Goal: Task Accomplishment & Management: Use online tool/utility

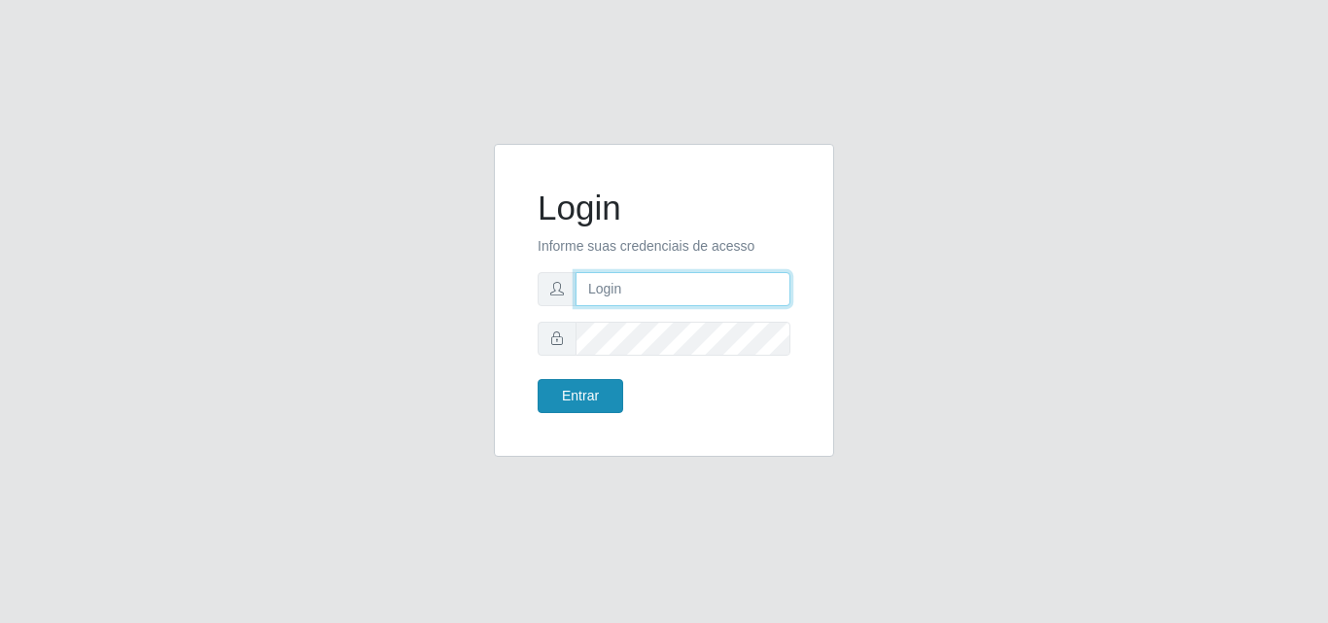
type input "[EMAIL_ADDRESS][DOMAIN_NAME]"
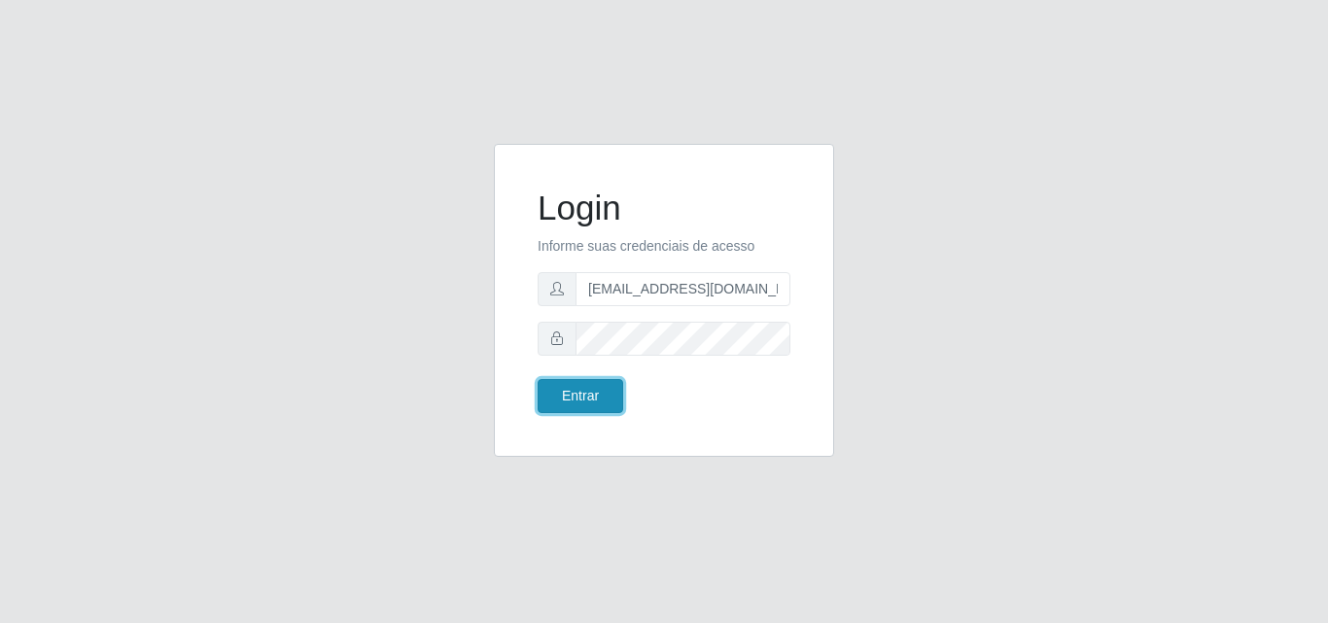
click at [597, 403] on button "Entrar" at bounding box center [580, 396] width 86 height 34
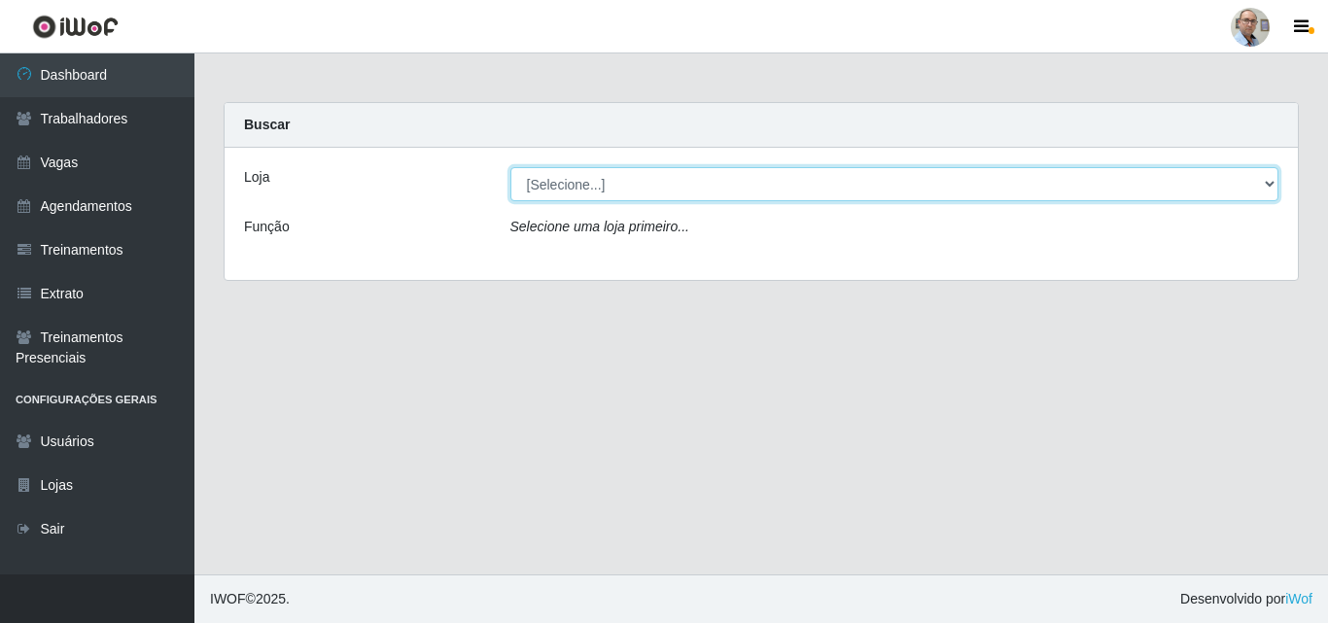
click at [589, 175] on select "[Selecione...] Mar Vermelho - Loja 04" at bounding box center [894, 184] width 769 height 34
select select "251"
click at [510, 167] on select "[Selecione...] Mar Vermelho - Loja 04" at bounding box center [894, 184] width 769 height 34
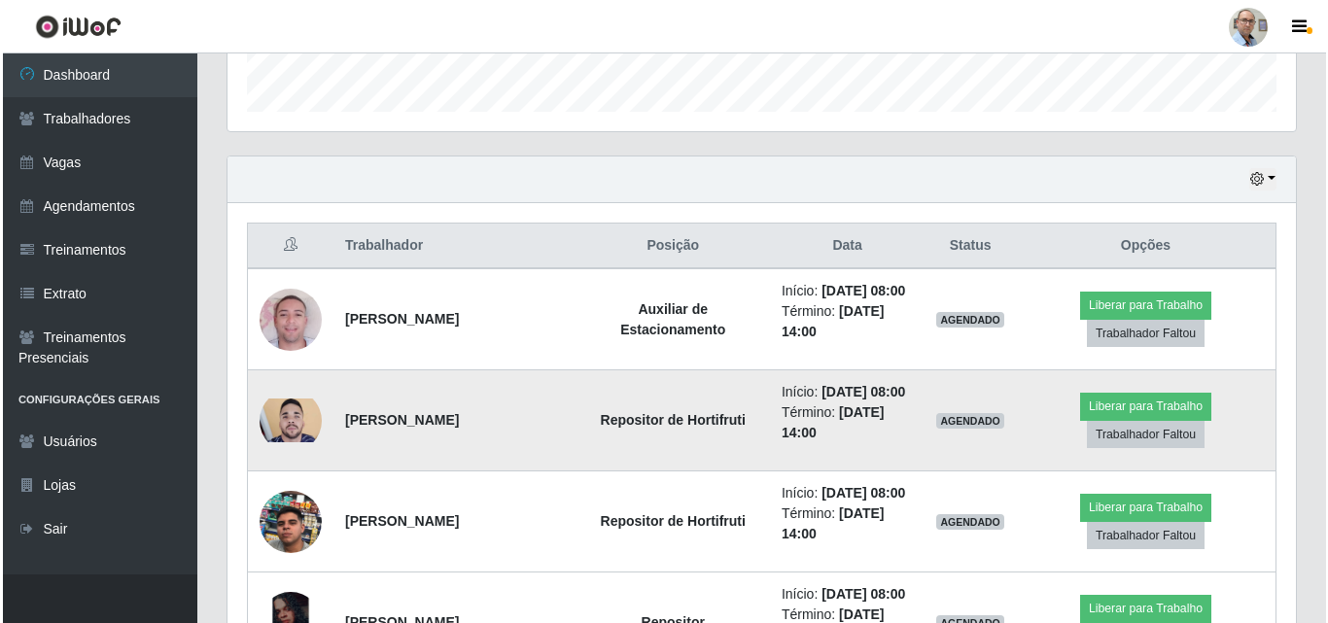
scroll to position [680, 0]
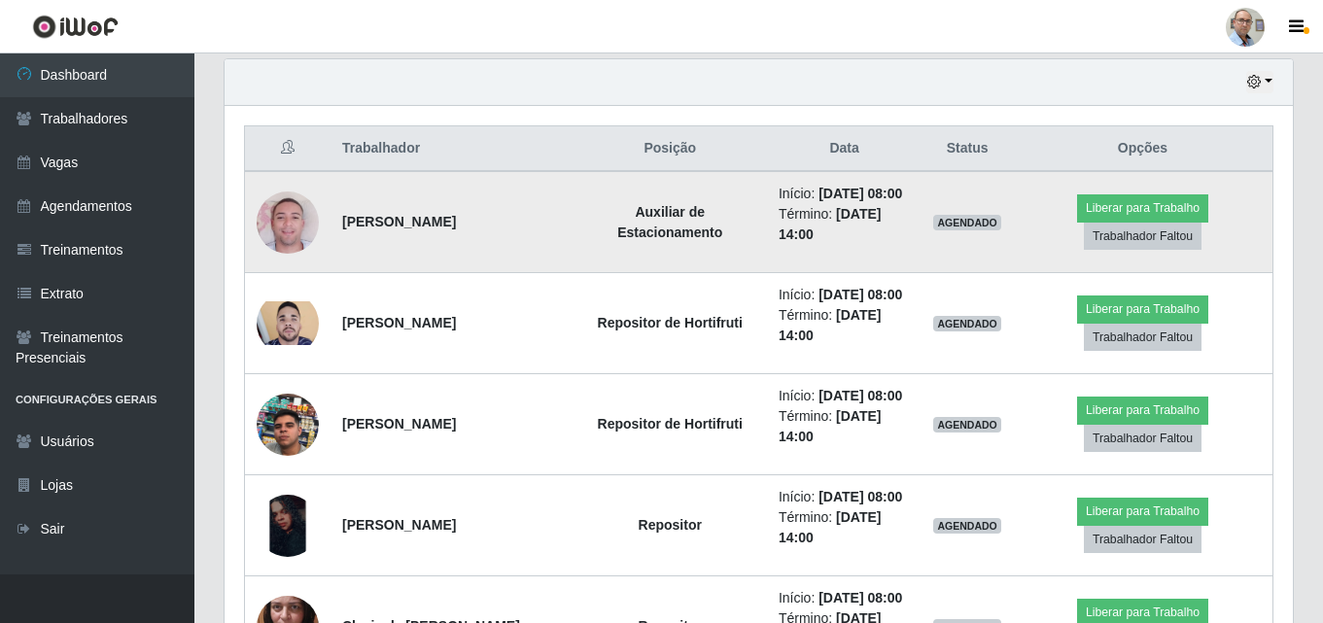
click at [288, 222] on img at bounding box center [288, 222] width 62 height 111
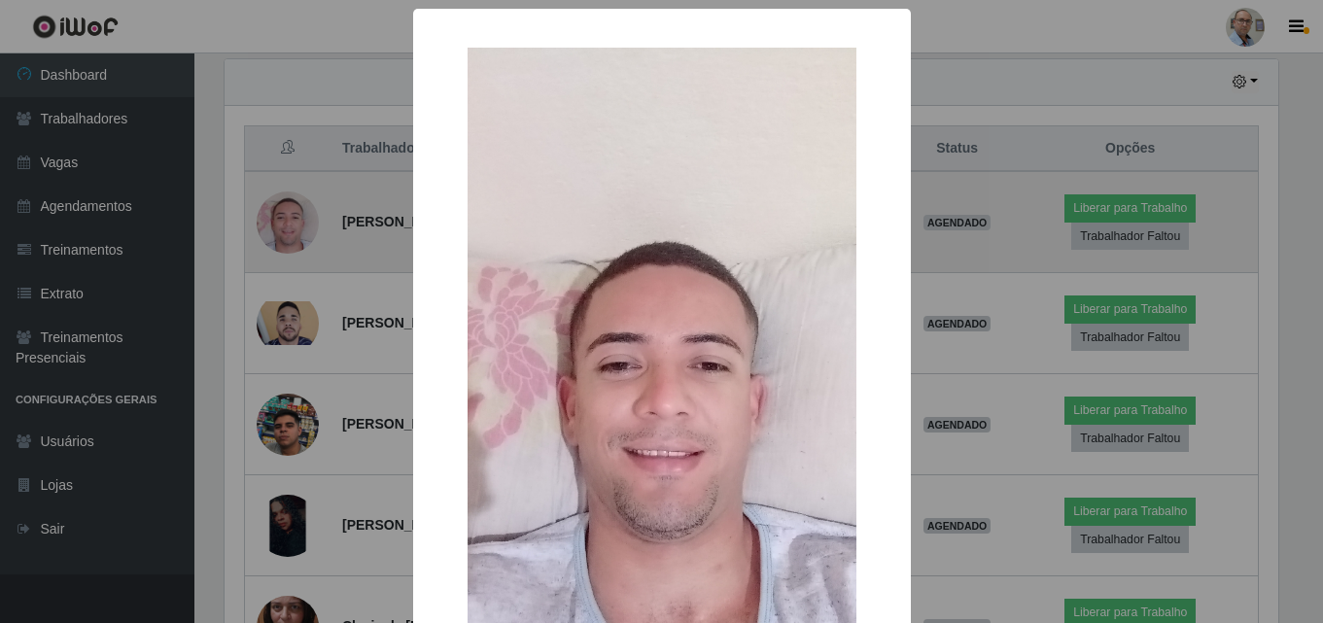
scroll to position [403, 1058]
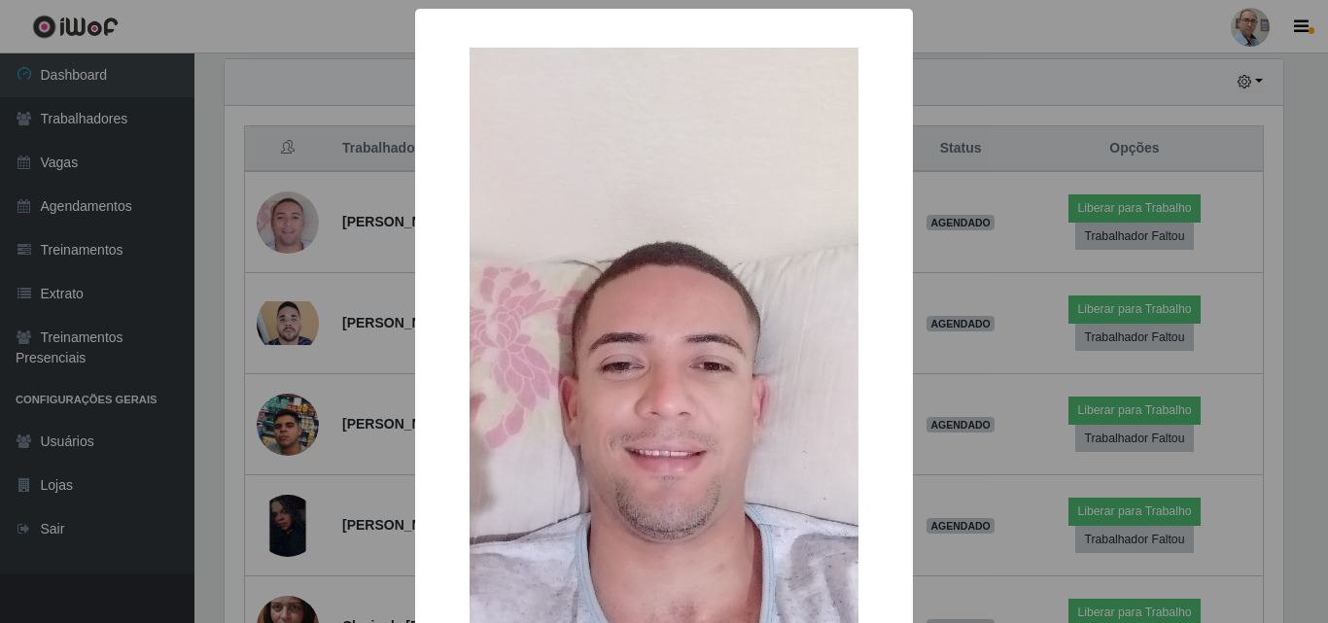
click at [923, 300] on div "× OK Cancel" at bounding box center [664, 311] width 1328 height 623
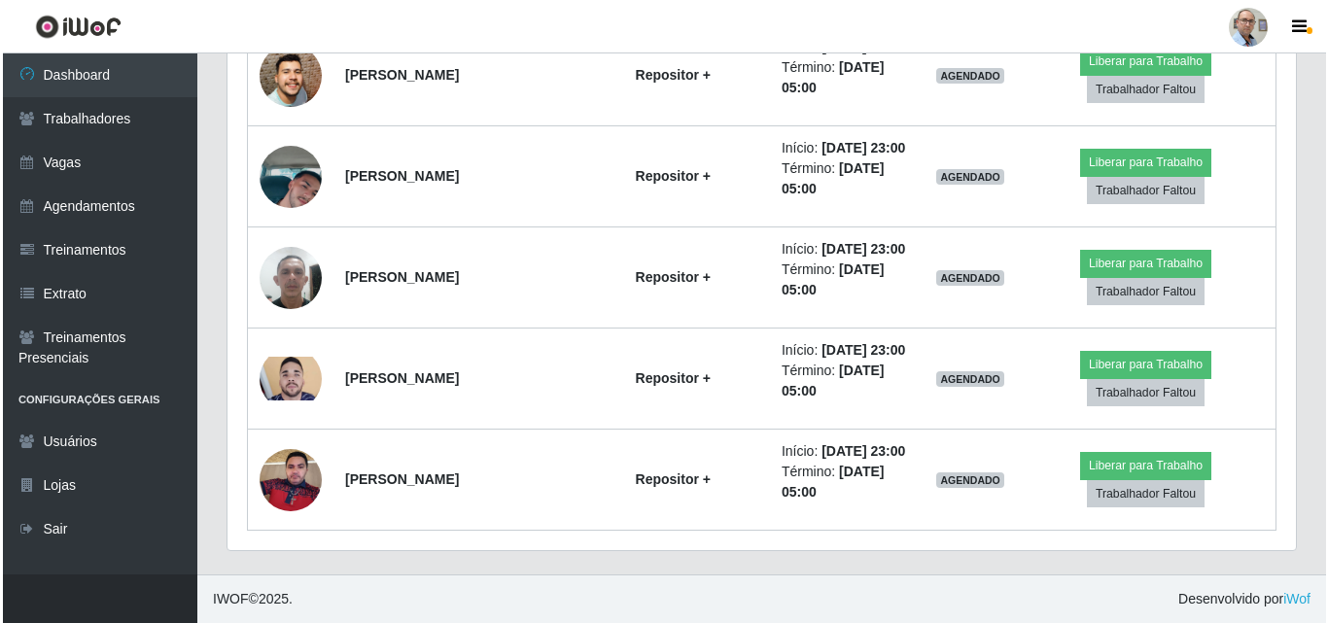
scroll to position [5637, 0]
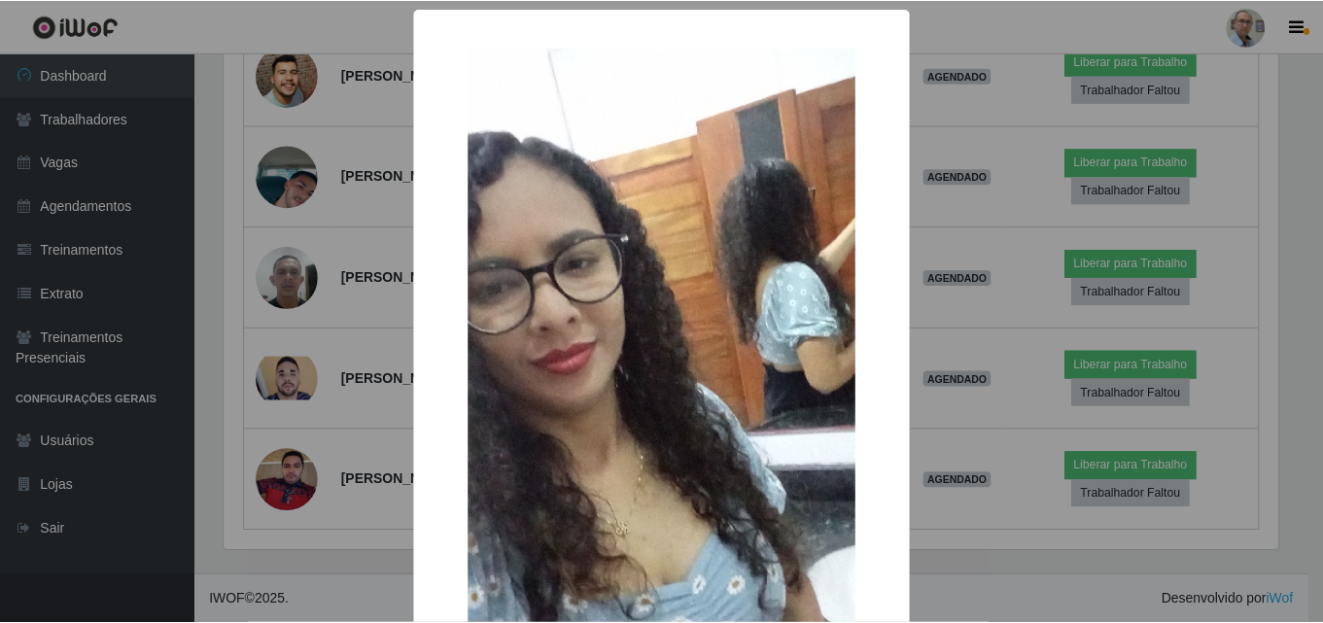
scroll to position [403, 1058]
click at [343, 312] on div "× OK Cancel" at bounding box center [664, 311] width 1328 height 623
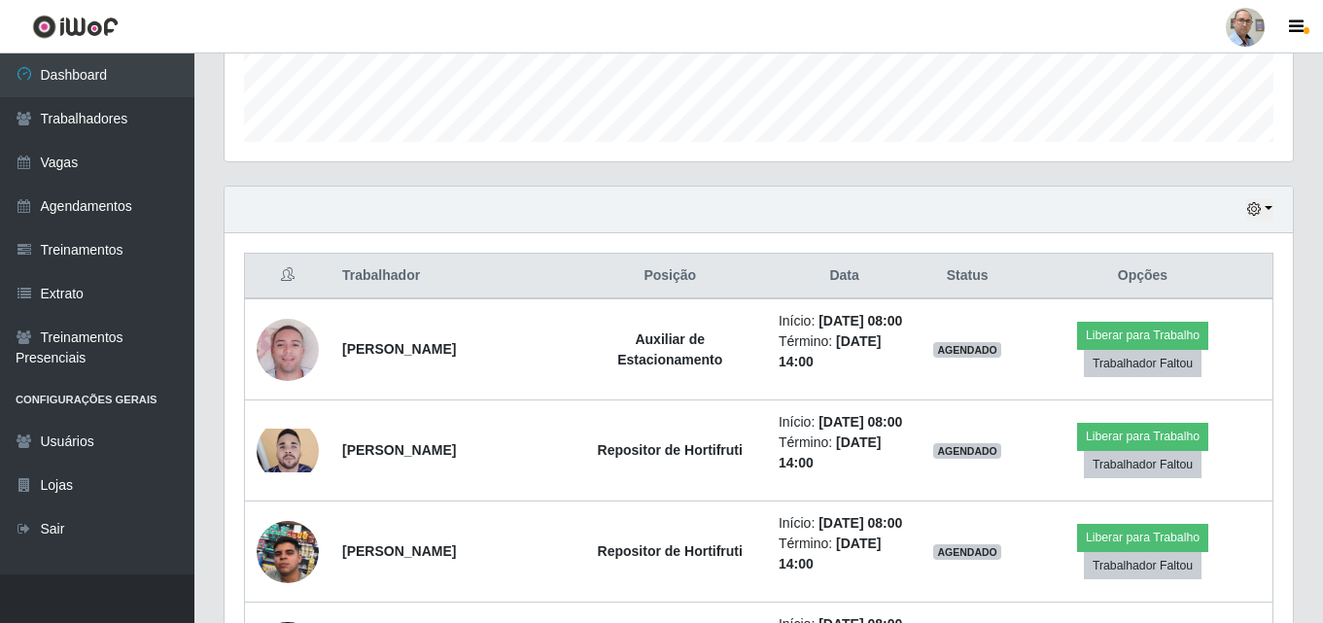
scroll to position [588, 0]
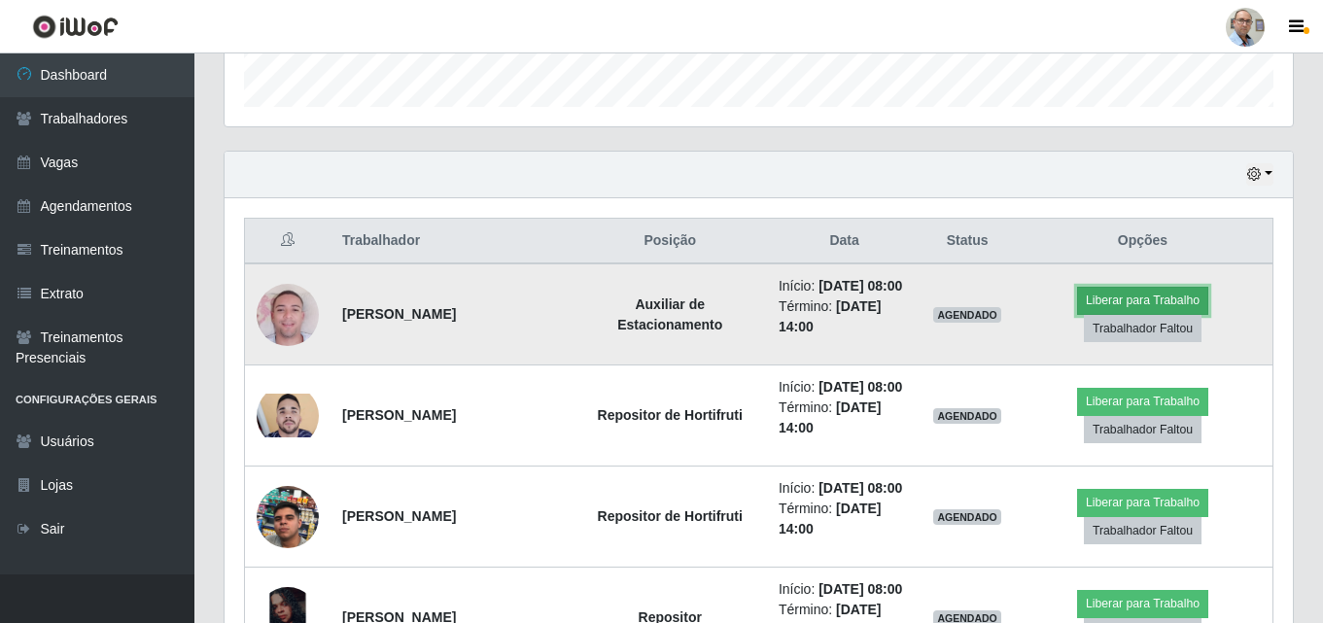
click at [1117, 305] on button "Liberar para Trabalho" at bounding box center [1142, 300] width 131 height 27
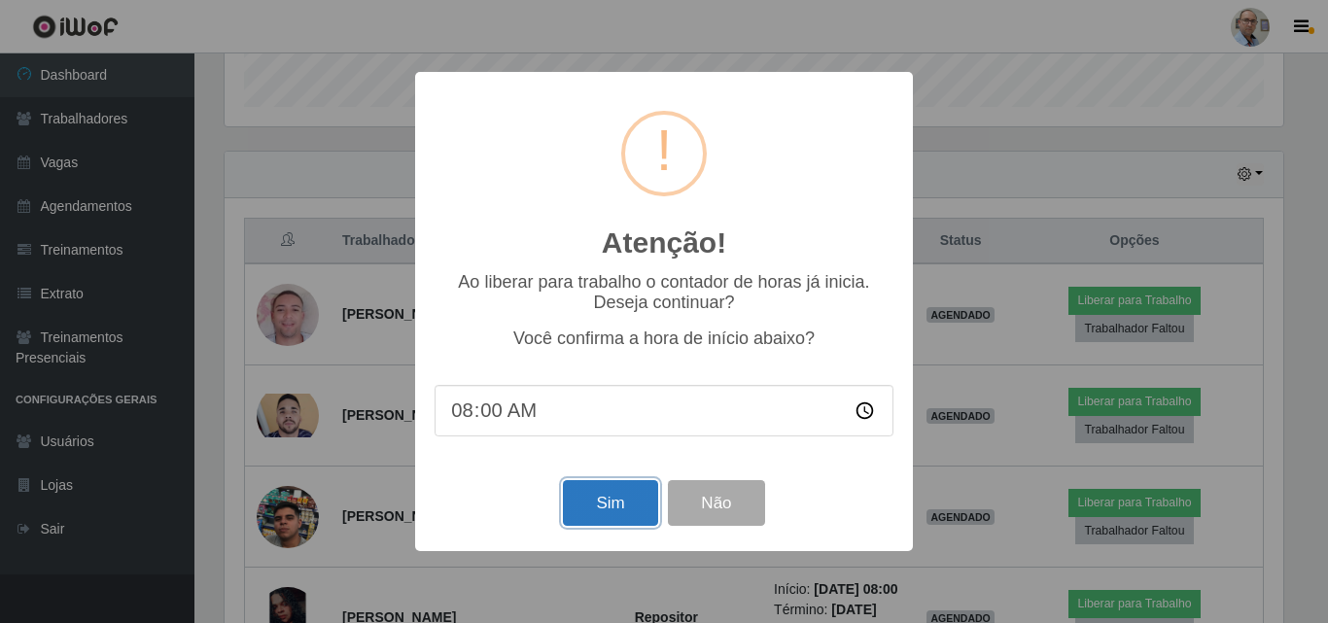
click at [624, 508] on button "Sim" at bounding box center [610, 503] width 94 height 46
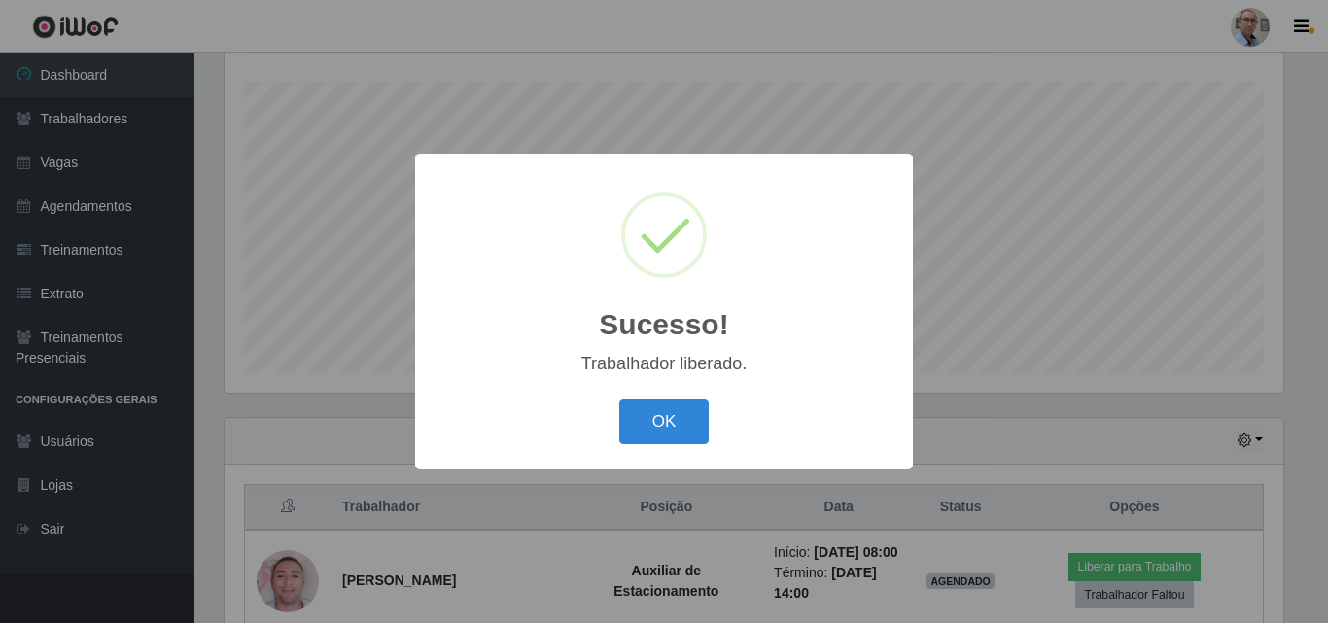
click at [1081, 430] on div "Sucesso! × Trabalhador liberado. OK Cancel" at bounding box center [664, 311] width 1328 height 623
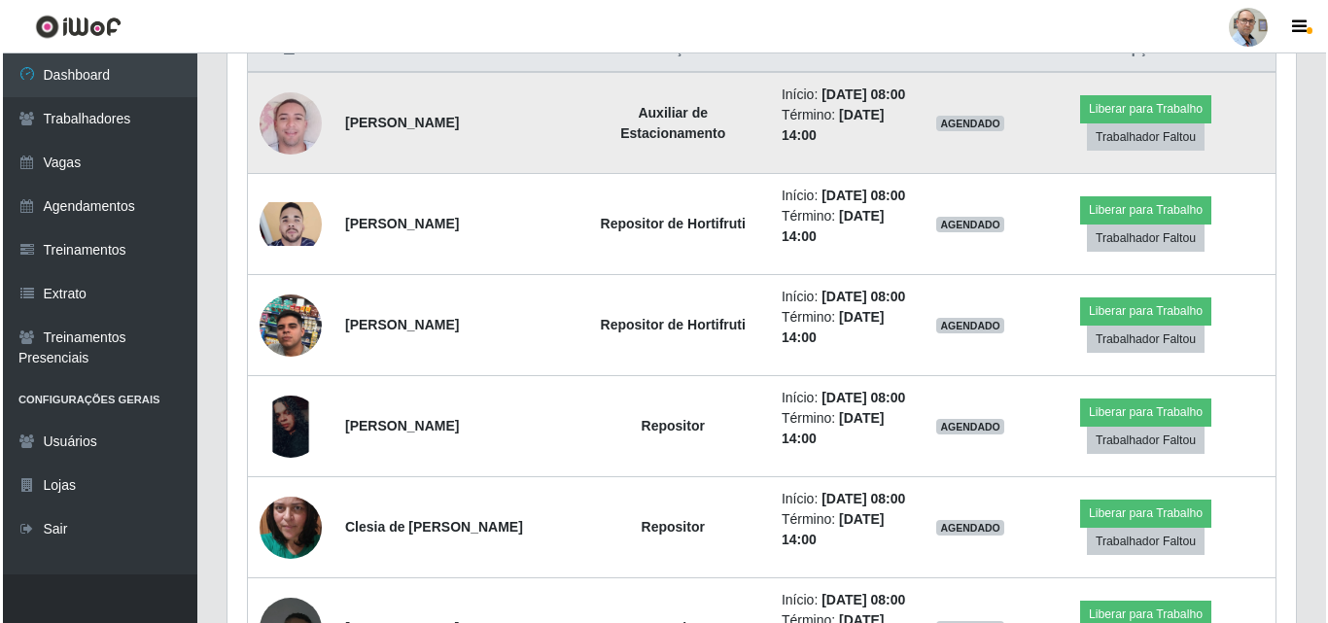
scroll to position [905, 0]
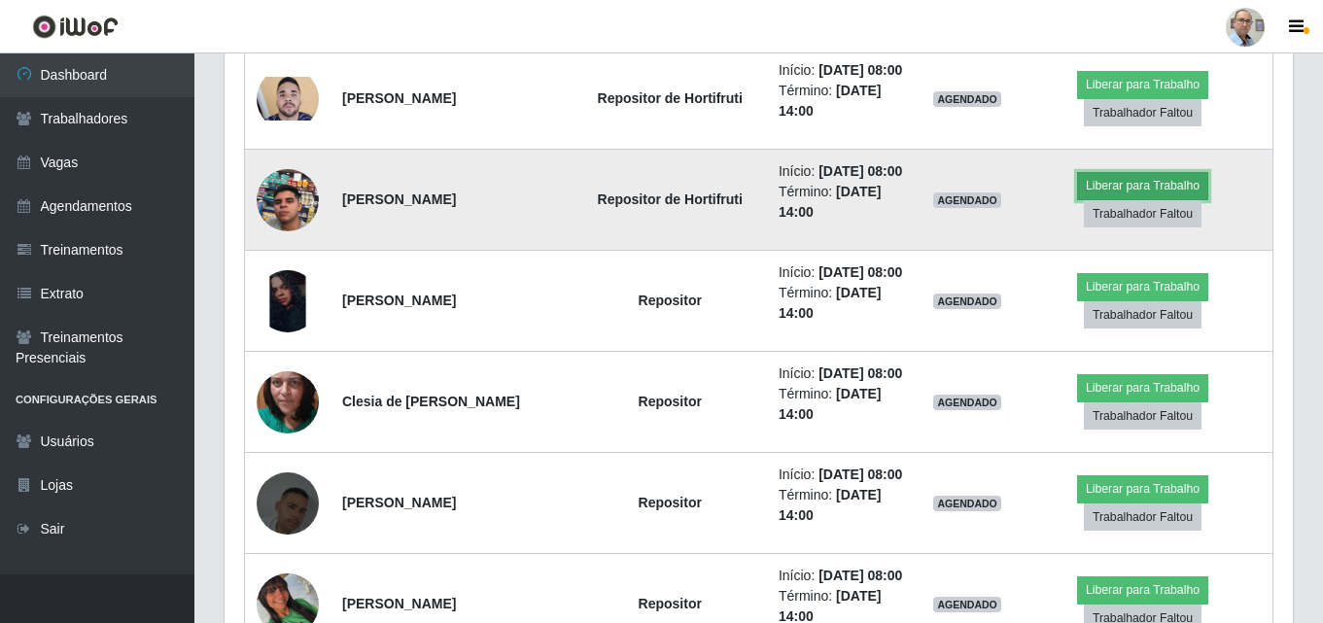
click at [1131, 199] on button "Liberar para Trabalho" at bounding box center [1142, 185] width 131 height 27
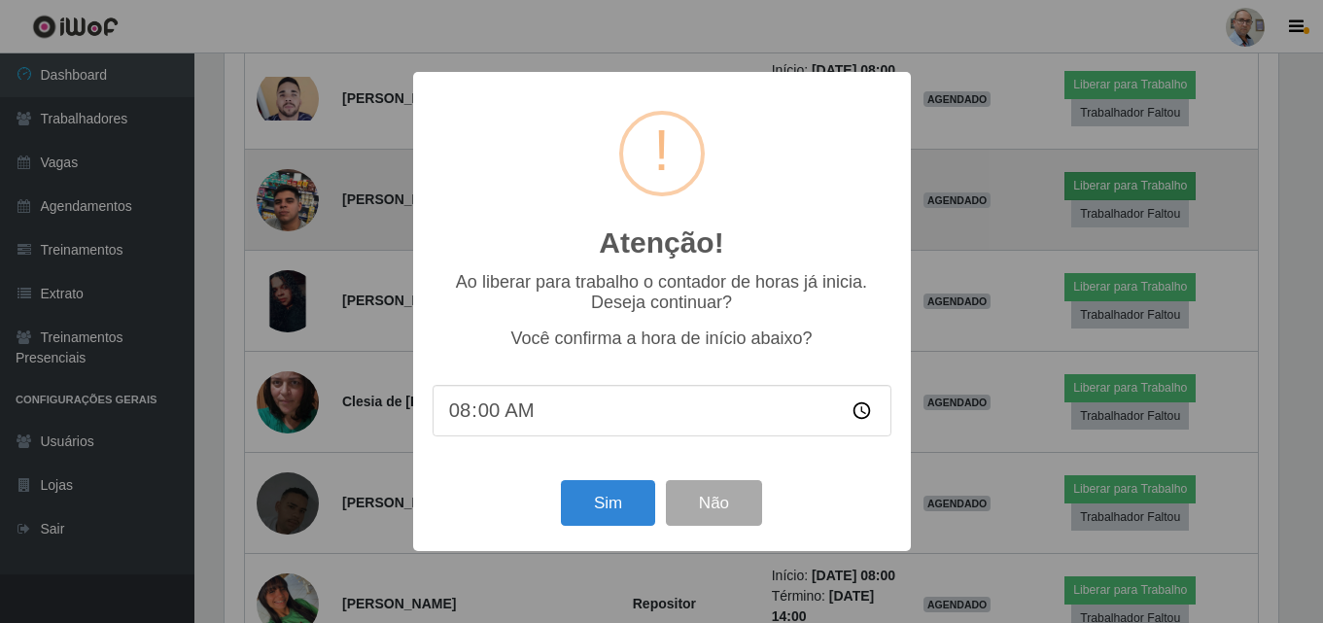
scroll to position [403, 1058]
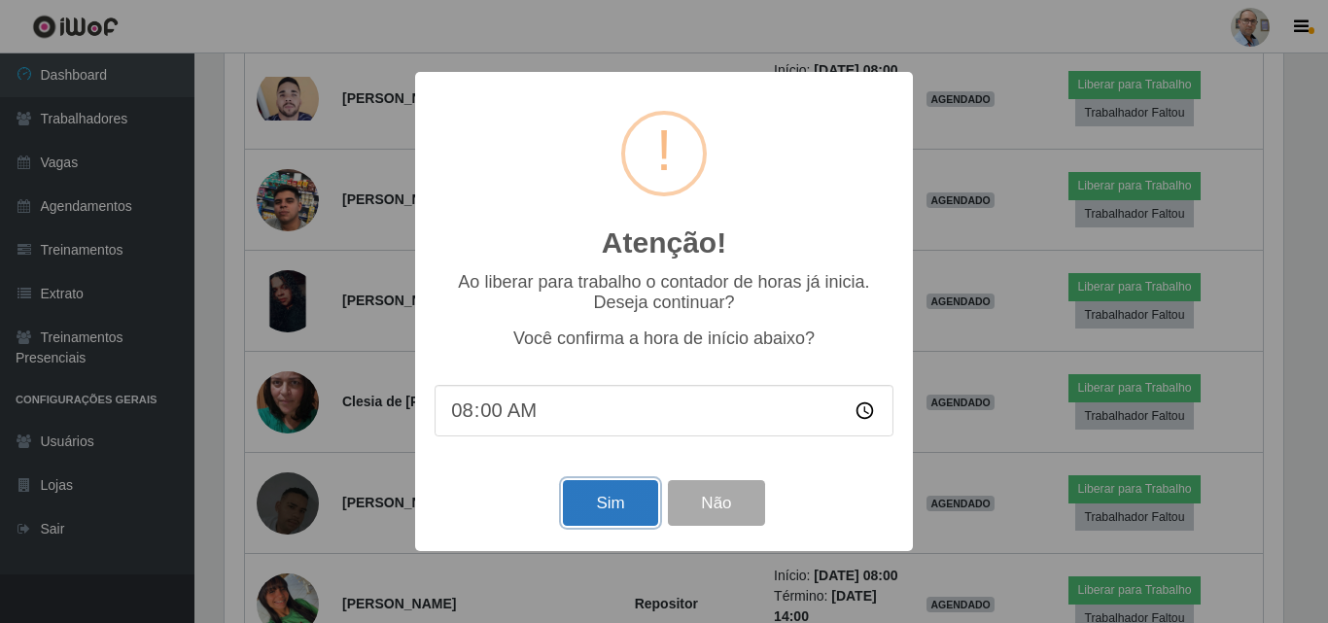
click at [582, 500] on button "Sim" at bounding box center [610, 503] width 94 height 46
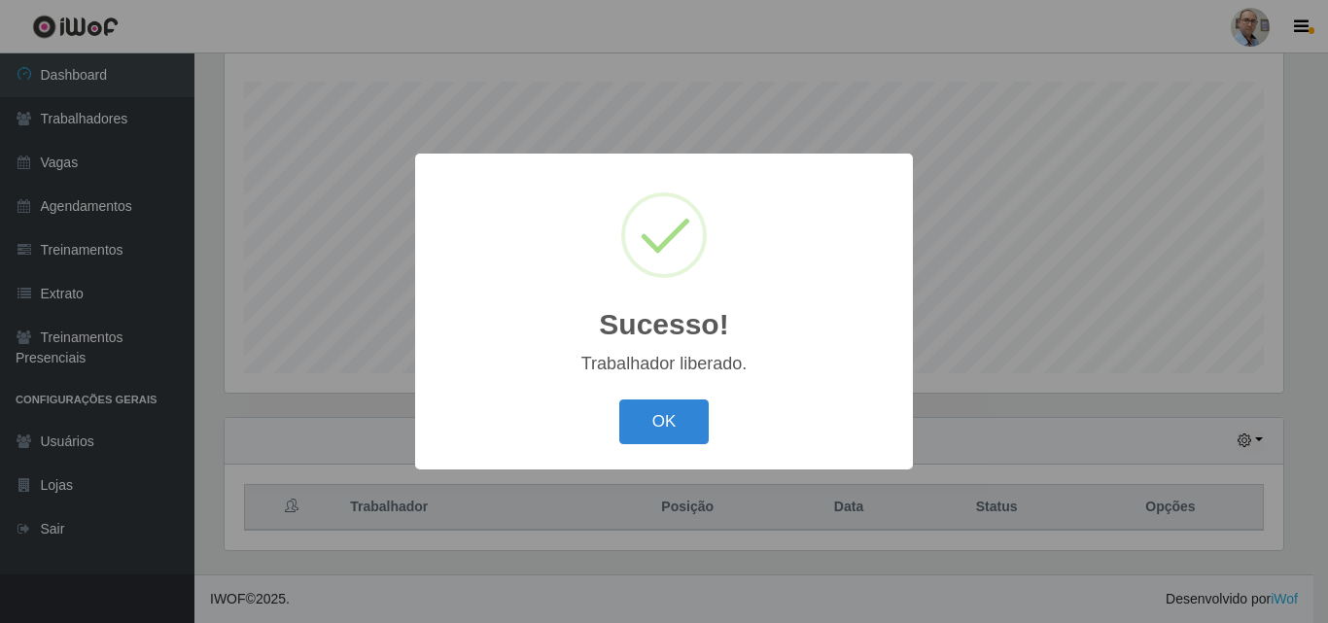
click at [978, 394] on div "Sucesso! × Trabalhador liberado. OK Cancel" at bounding box center [664, 311] width 1328 height 623
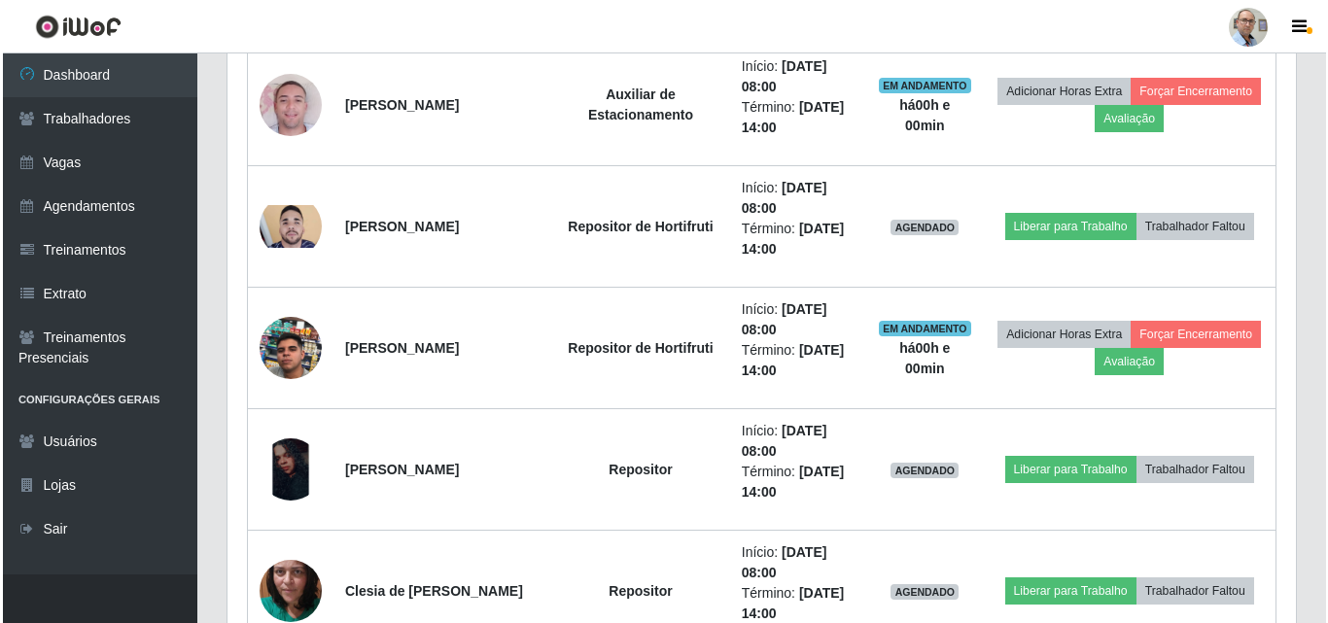
scroll to position [905, 0]
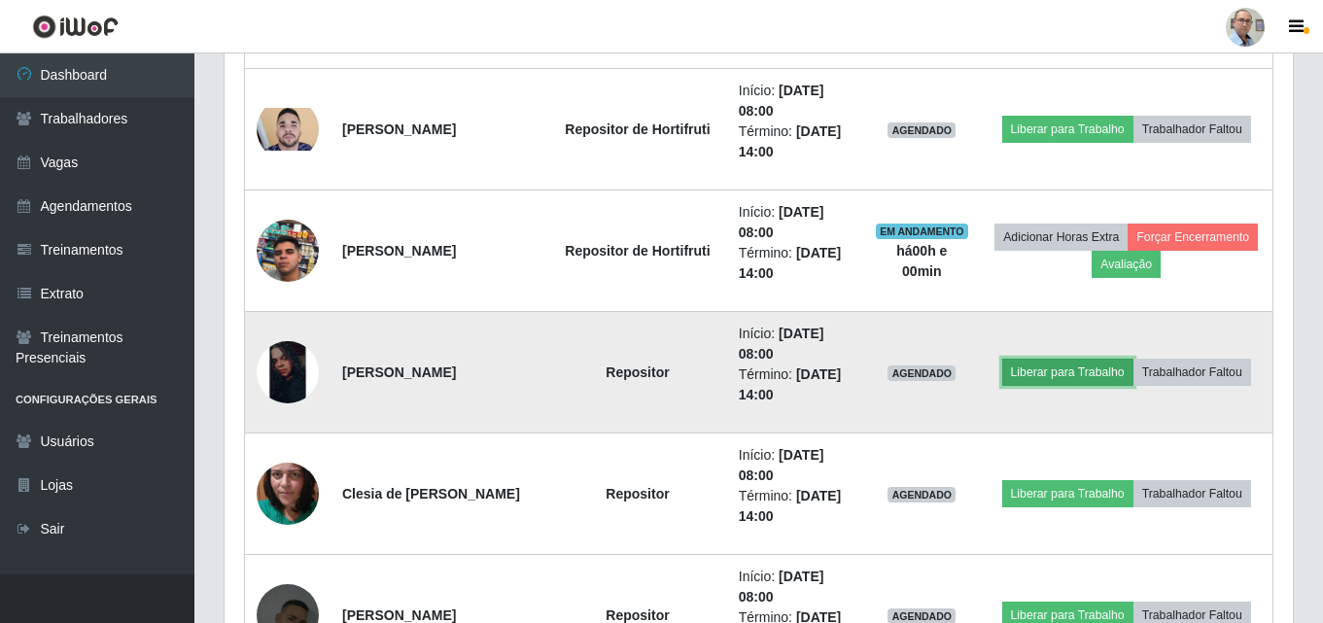
click at [1090, 380] on button "Liberar para Trabalho" at bounding box center [1067, 372] width 131 height 27
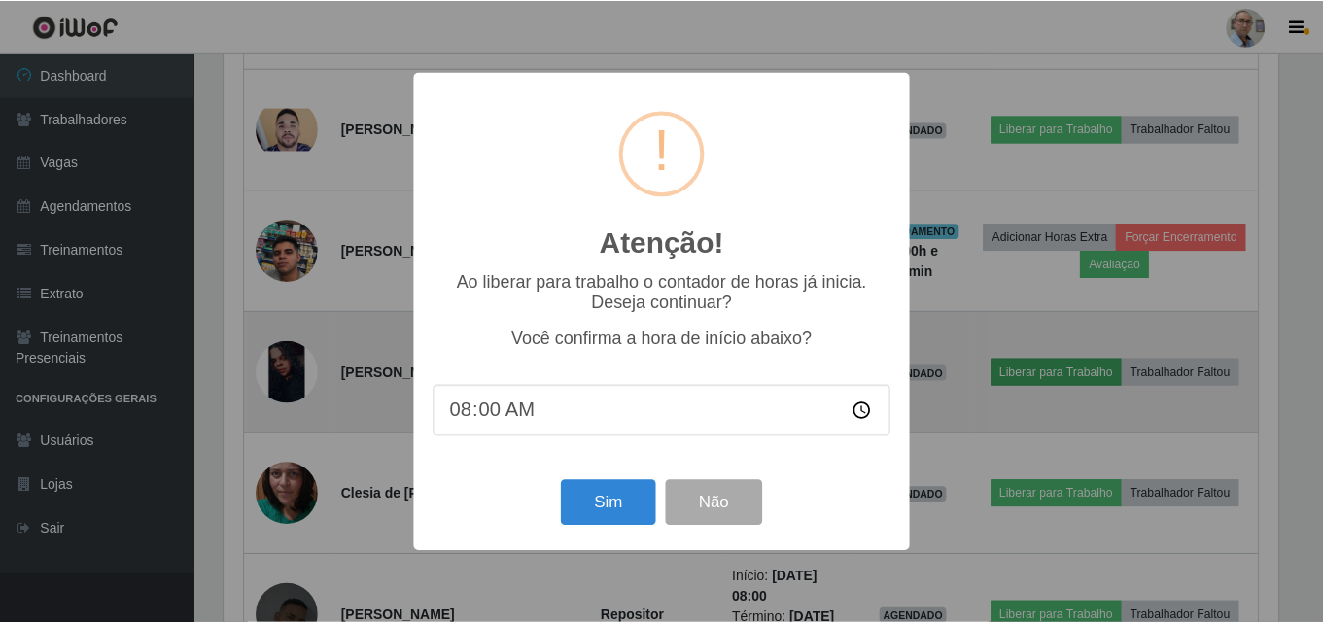
scroll to position [403, 1058]
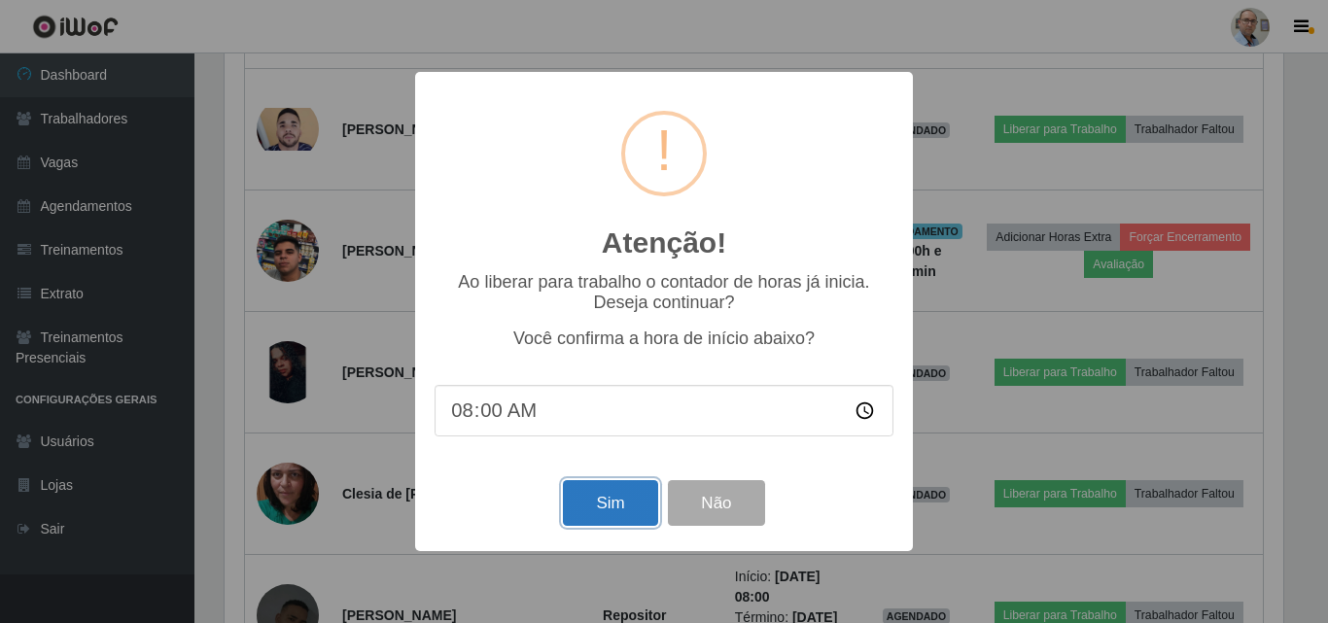
click at [614, 518] on button "Sim" at bounding box center [610, 503] width 94 height 46
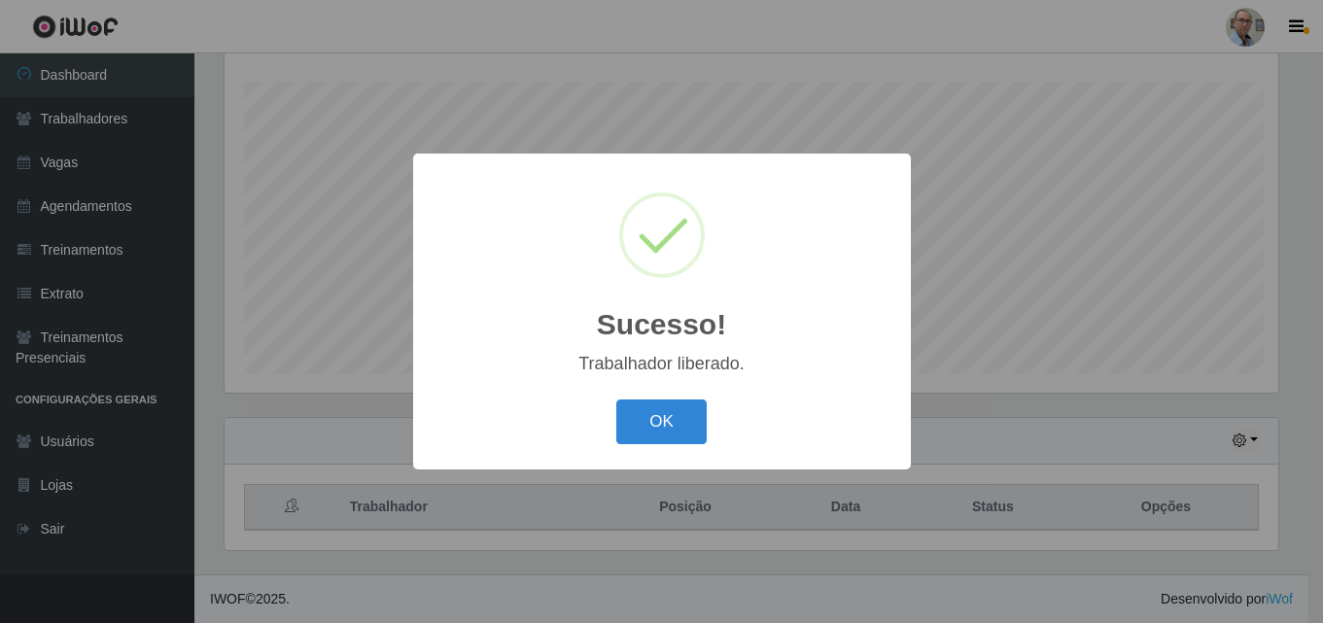
scroll to position [0, 0]
click at [889, 449] on div "OK Cancel" at bounding box center [663, 421] width 459 height 55
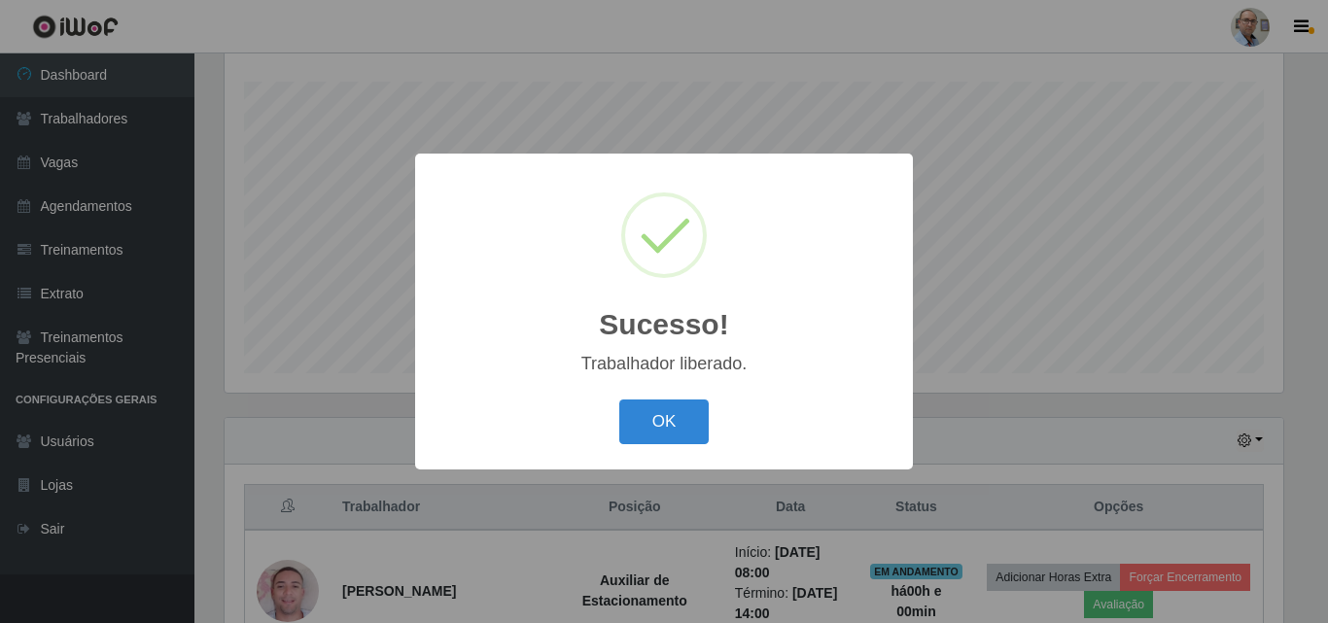
click at [933, 452] on div "Sucesso! × Trabalhador liberado. OK Cancel" at bounding box center [664, 311] width 1328 height 623
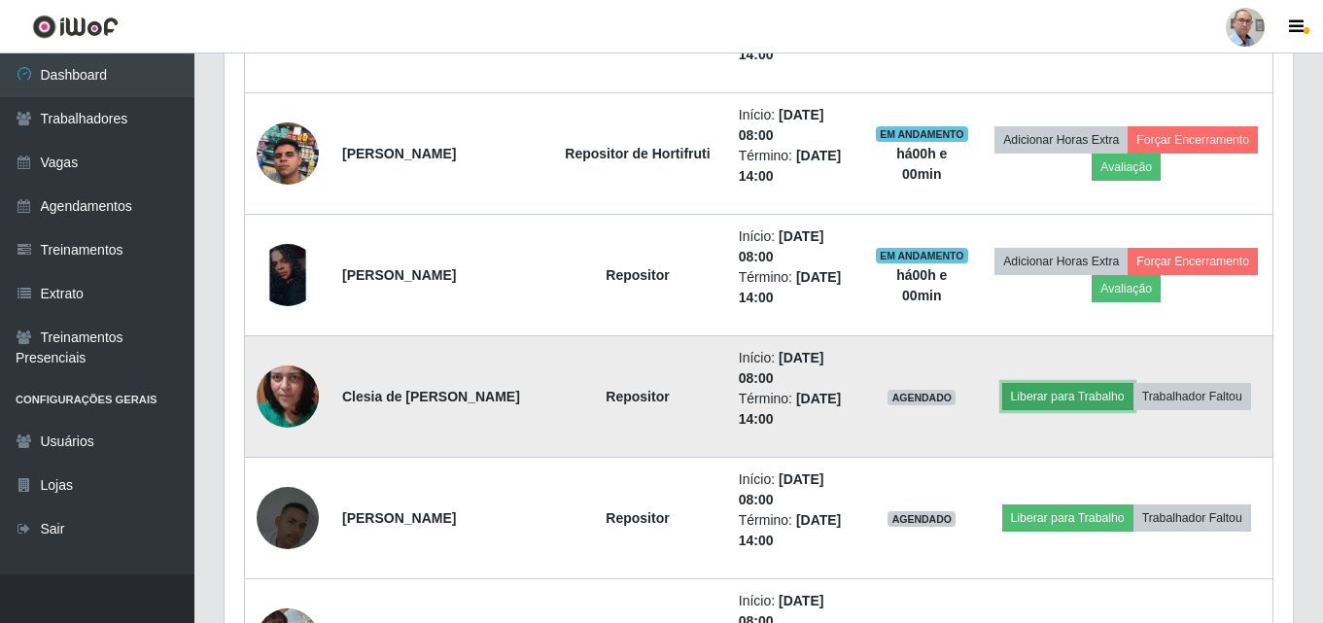
click at [1052, 396] on button "Liberar para Trabalho" at bounding box center [1067, 396] width 131 height 27
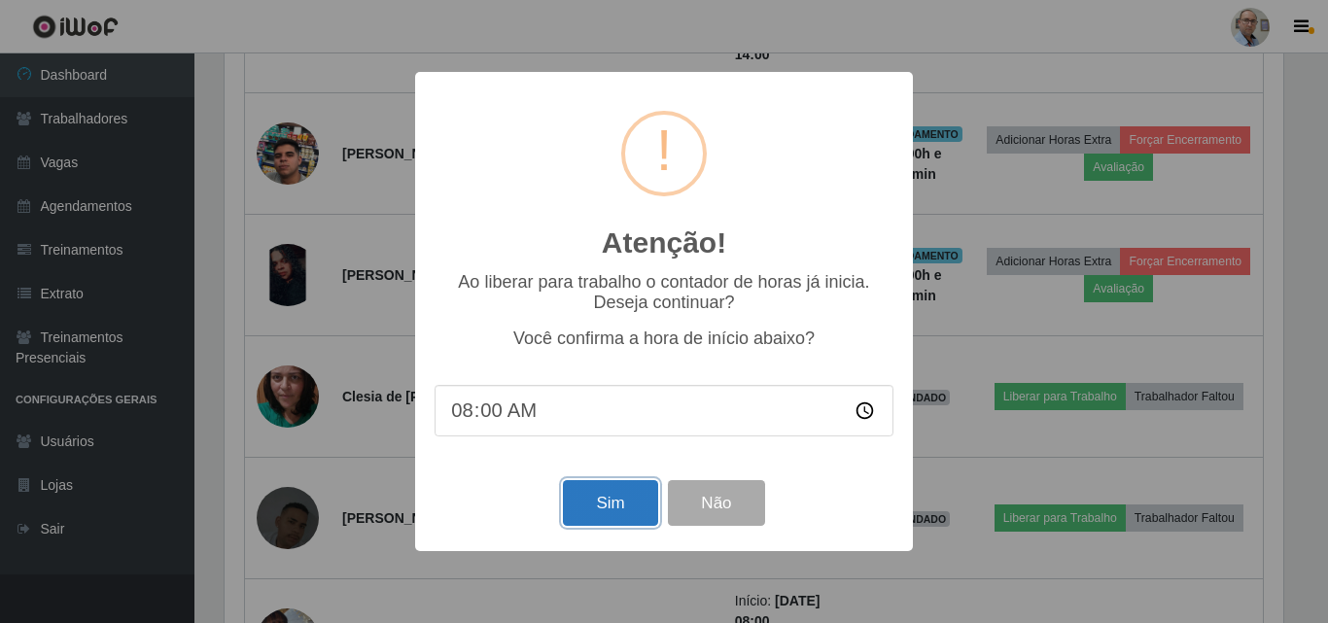
click at [614, 499] on button "Sim" at bounding box center [610, 503] width 94 height 46
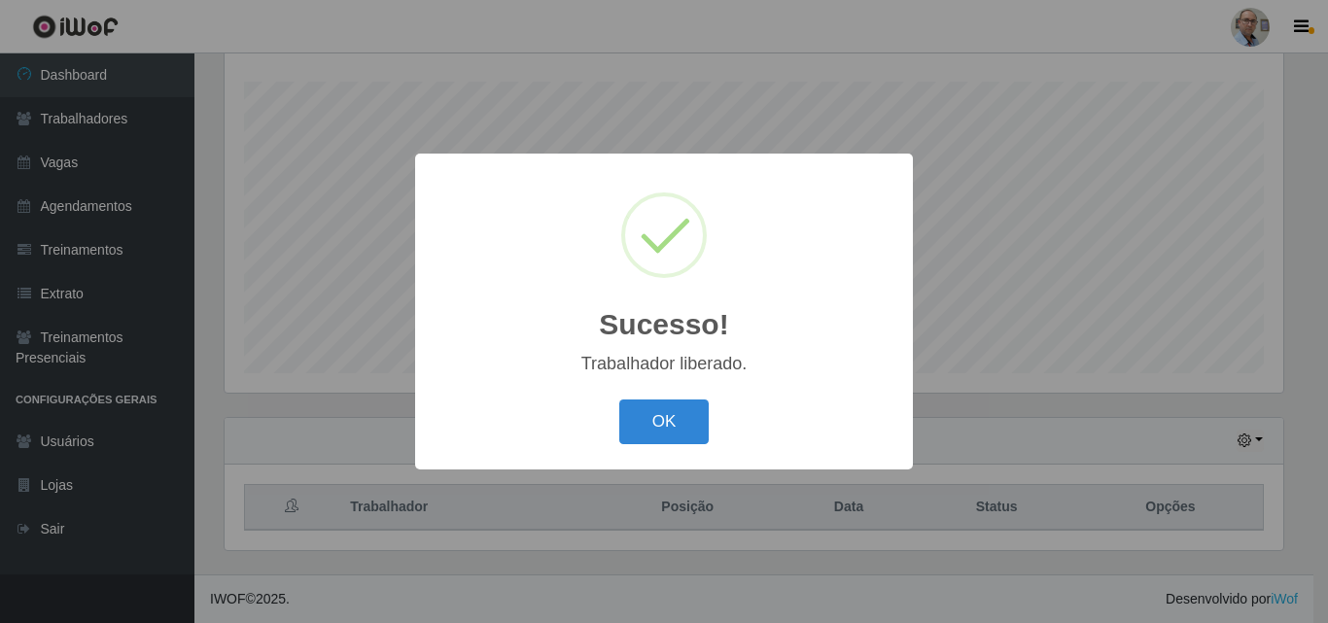
click at [1081, 410] on div "Sucesso! × Trabalhador liberado. OK Cancel" at bounding box center [664, 311] width 1328 height 623
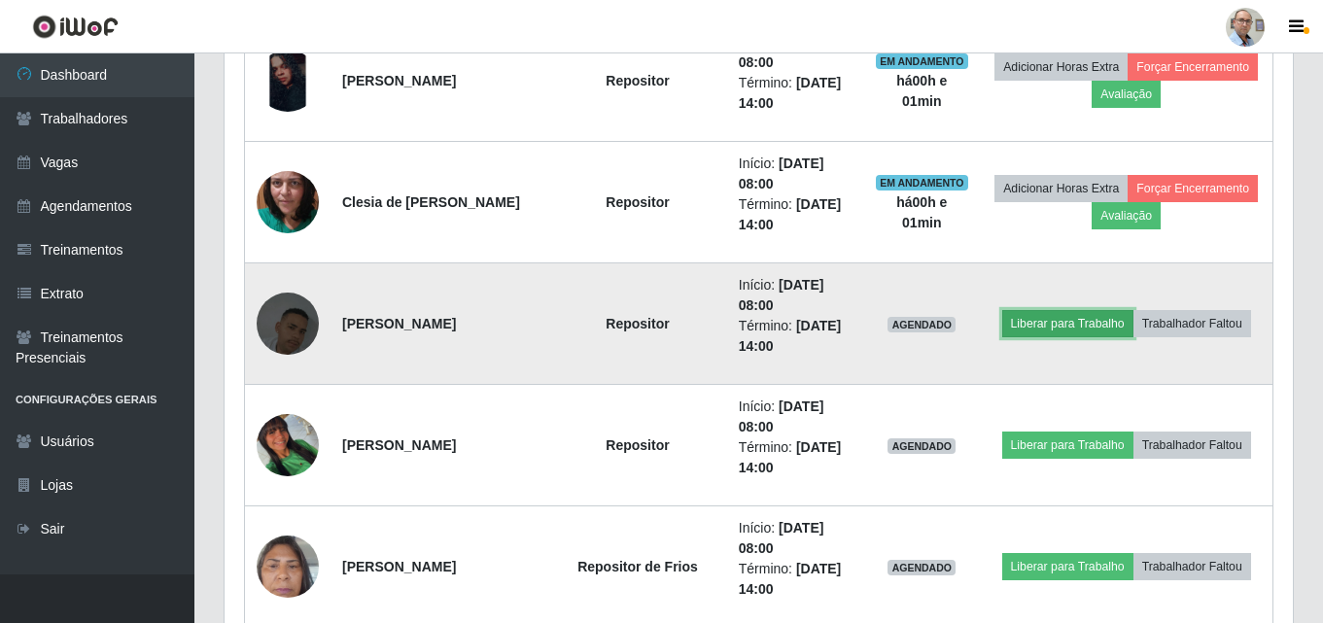
click at [1041, 328] on button "Liberar para Trabalho" at bounding box center [1067, 323] width 131 height 27
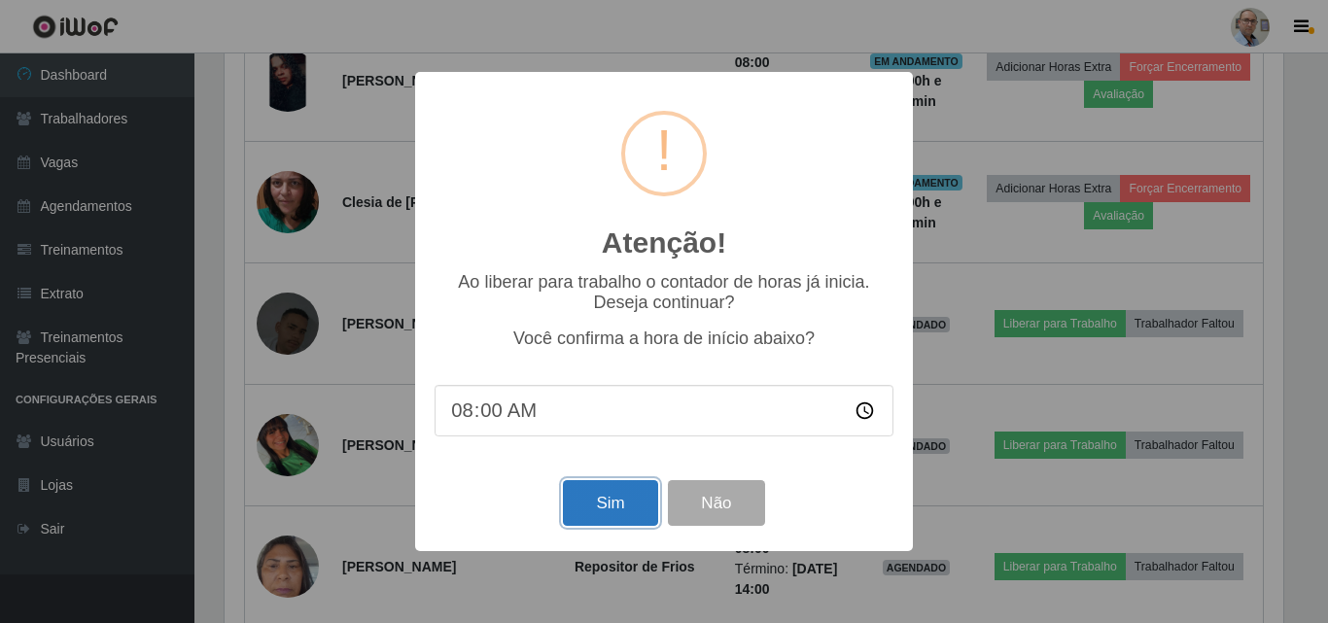
click at [613, 502] on button "Sim" at bounding box center [610, 503] width 94 height 46
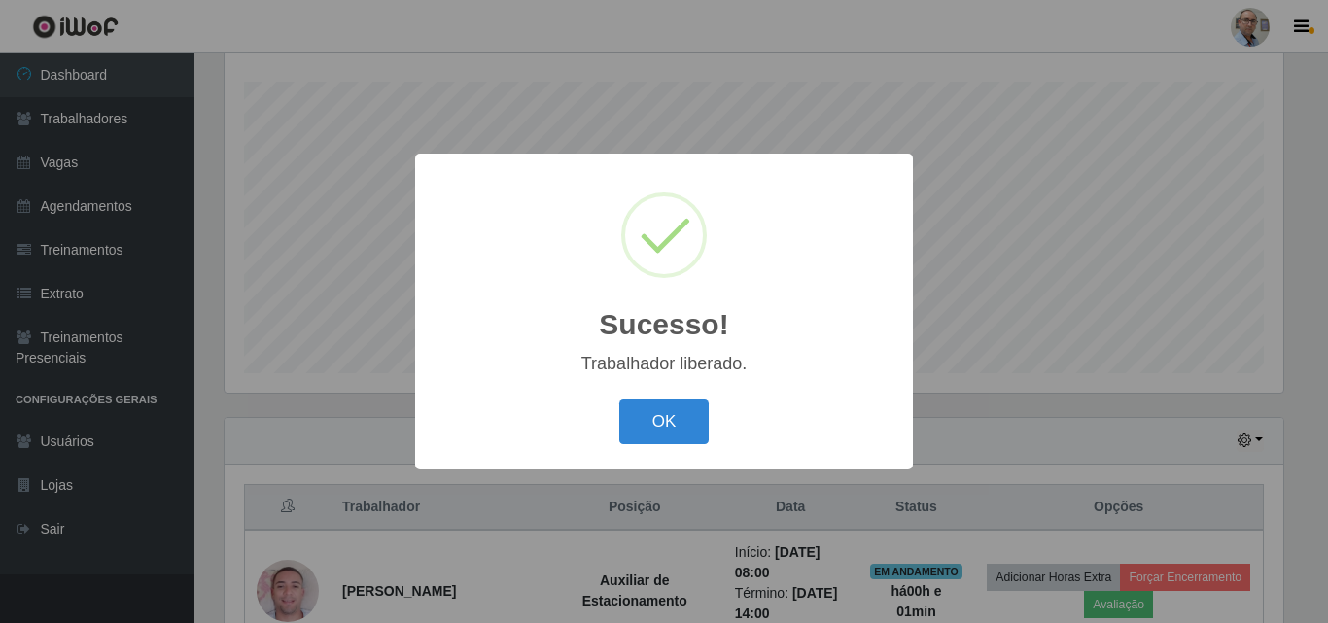
click at [377, 393] on div "Sucesso! × Trabalhador liberado. OK Cancel" at bounding box center [664, 311] width 1328 height 623
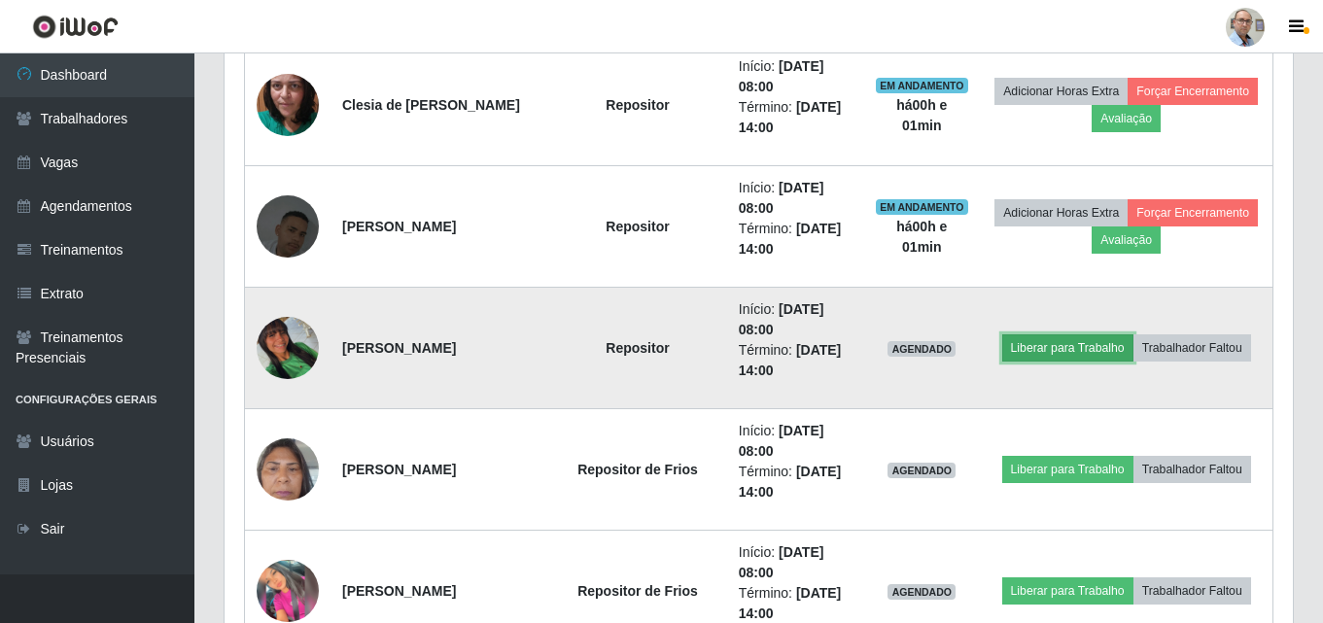
click at [1073, 350] on button "Liberar para Trabalho" at bounding box center [1067, 347] width 131 height 27
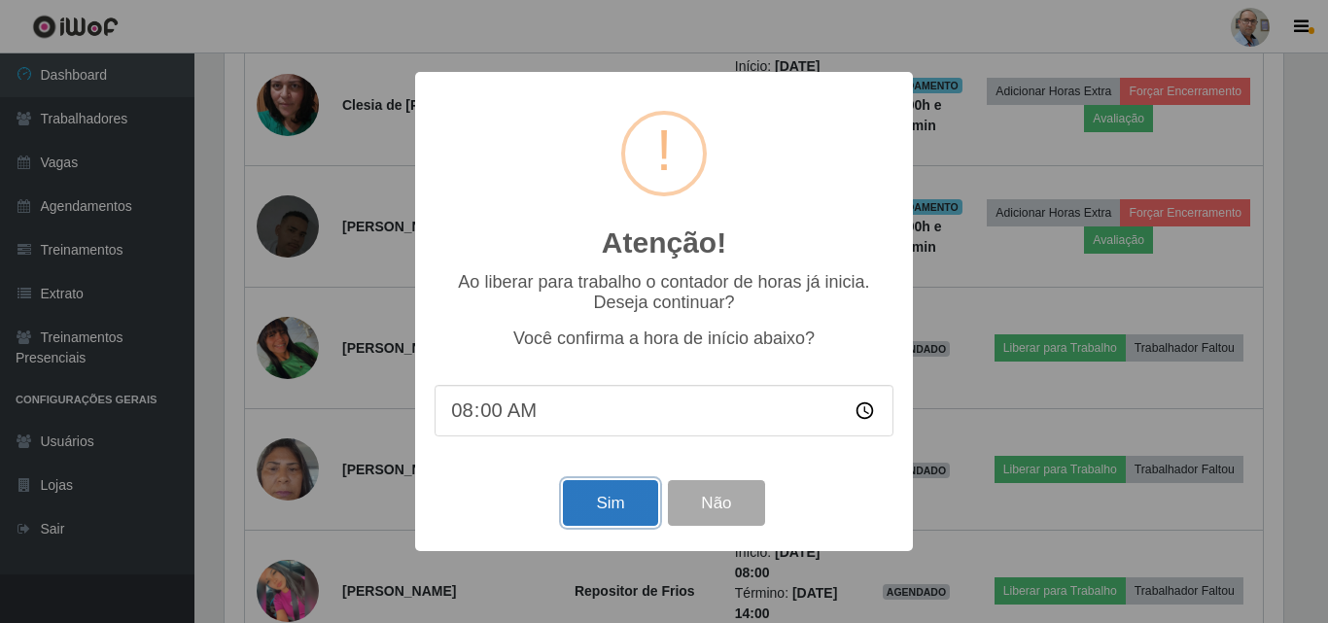
click at [599, 512] on button "Sim" at bounding box center [610, 503] width 94 height 46
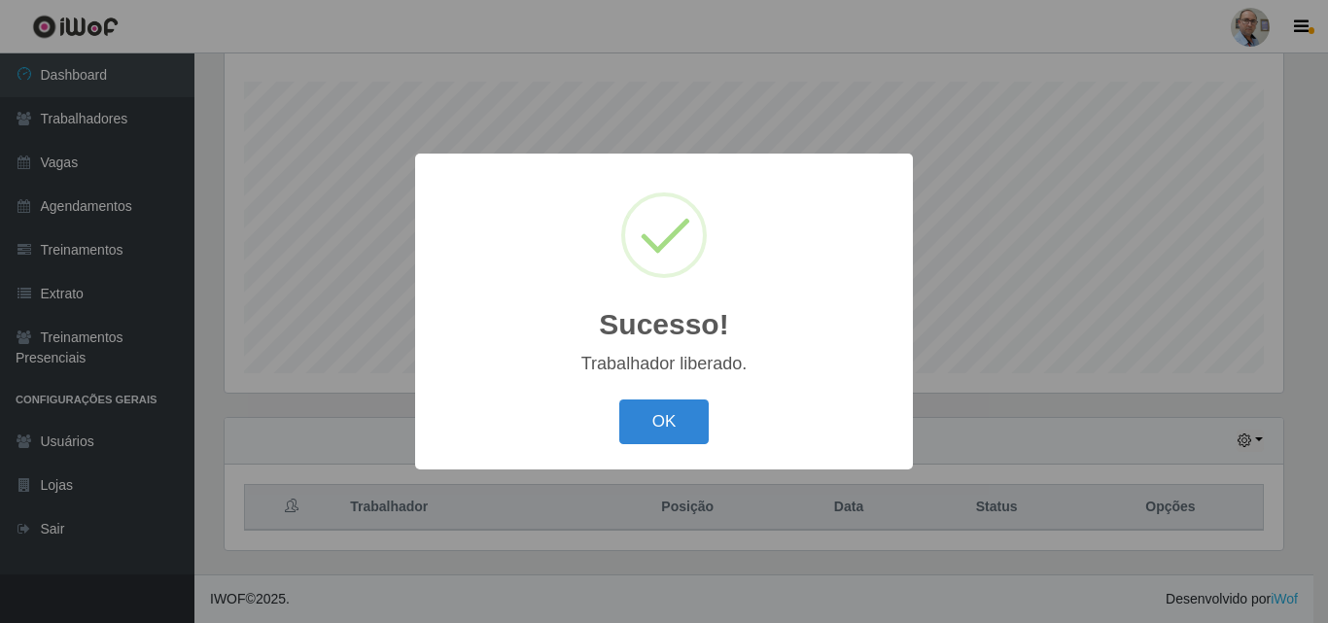
click at [353, 436] on div "Sucesso! × Trabalhador liberado. OK Cancel" at bounding box center [664, 311] width 1328 height 623
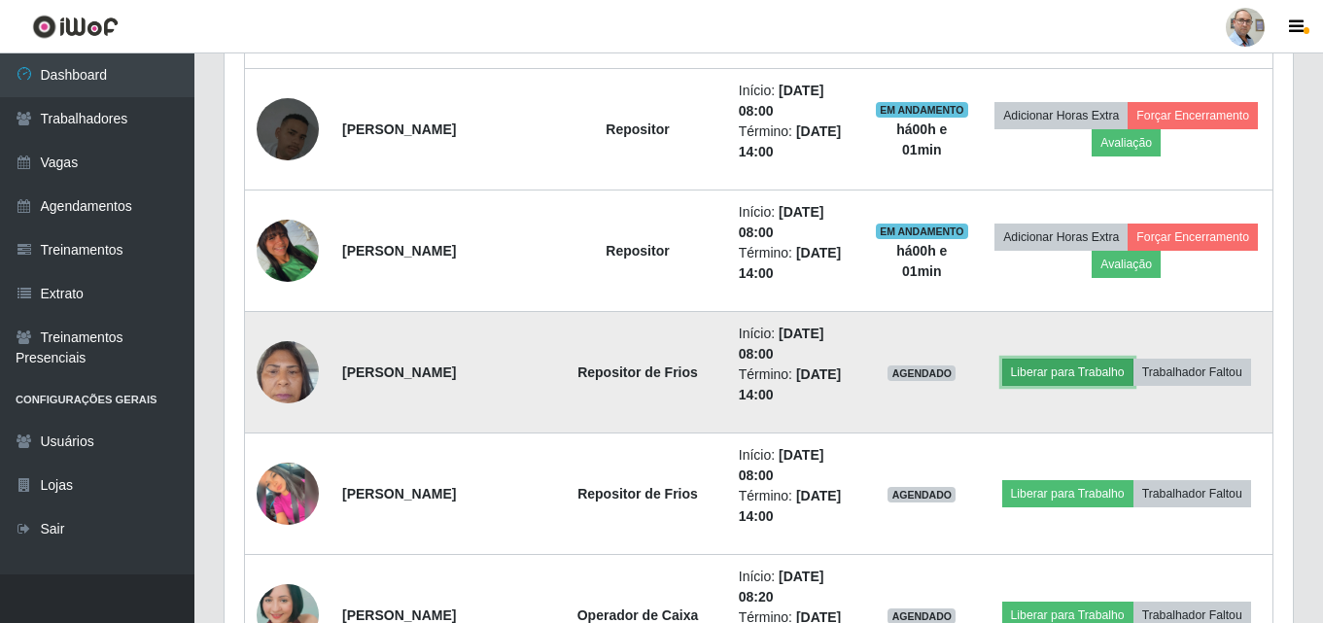
click at [1082, 362] on button "Liberar para Trabalho" at bounding box center [1067, 372] width 131 height 27
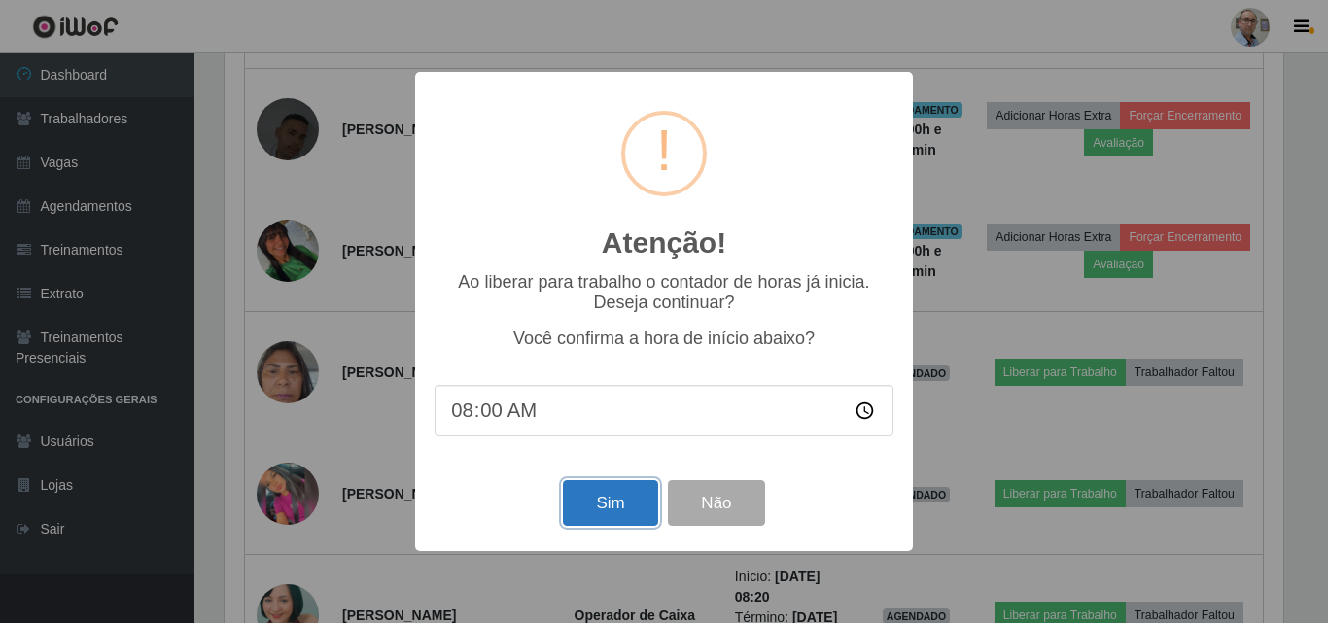
click at [612, 506] on button "Sim" at bounding box center [610, 503] width 94 height 46
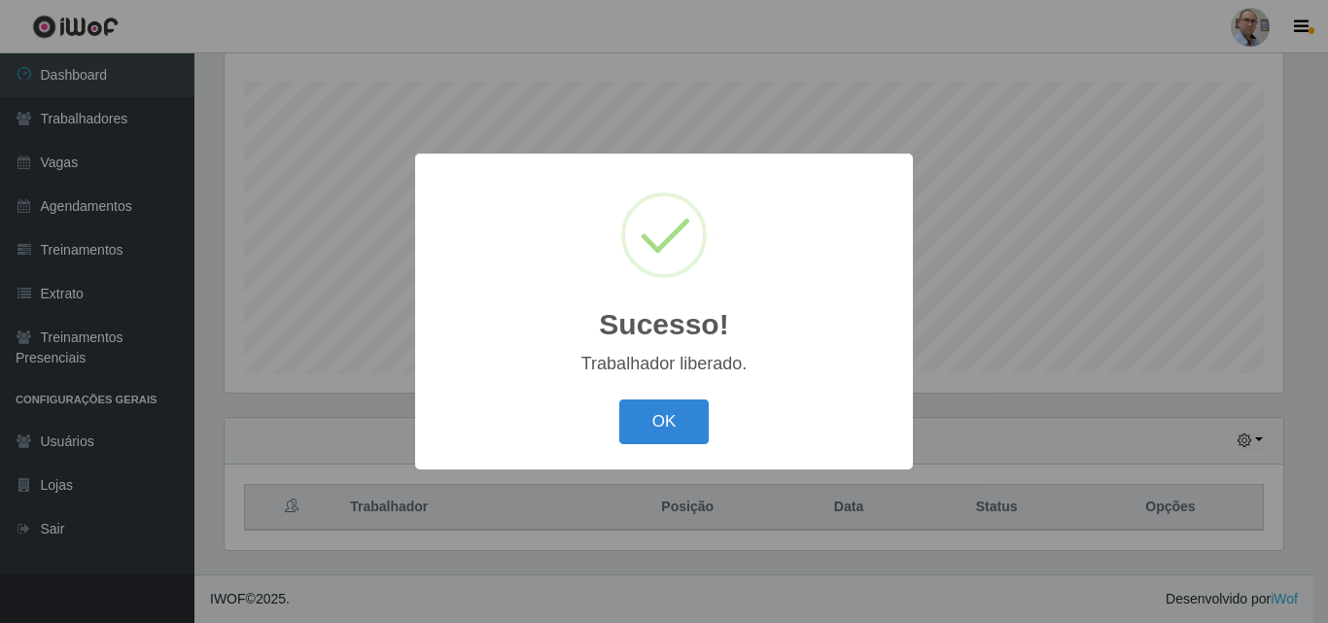
click at [997, 398] on div "Sucesso! × Trabalhador liberado. OK Cancel" at bounding box center [664, 311] width 1328 height 623
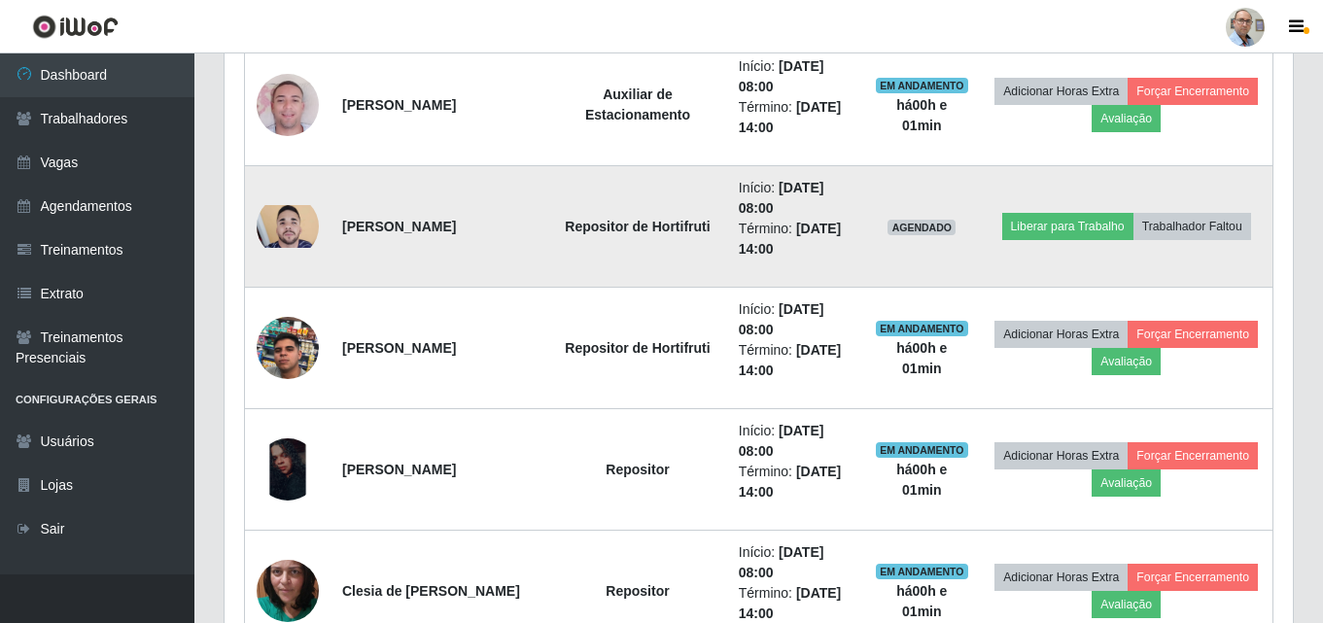
click at [294, 235] on img at bounding box center [288, 226] width 62 height 43
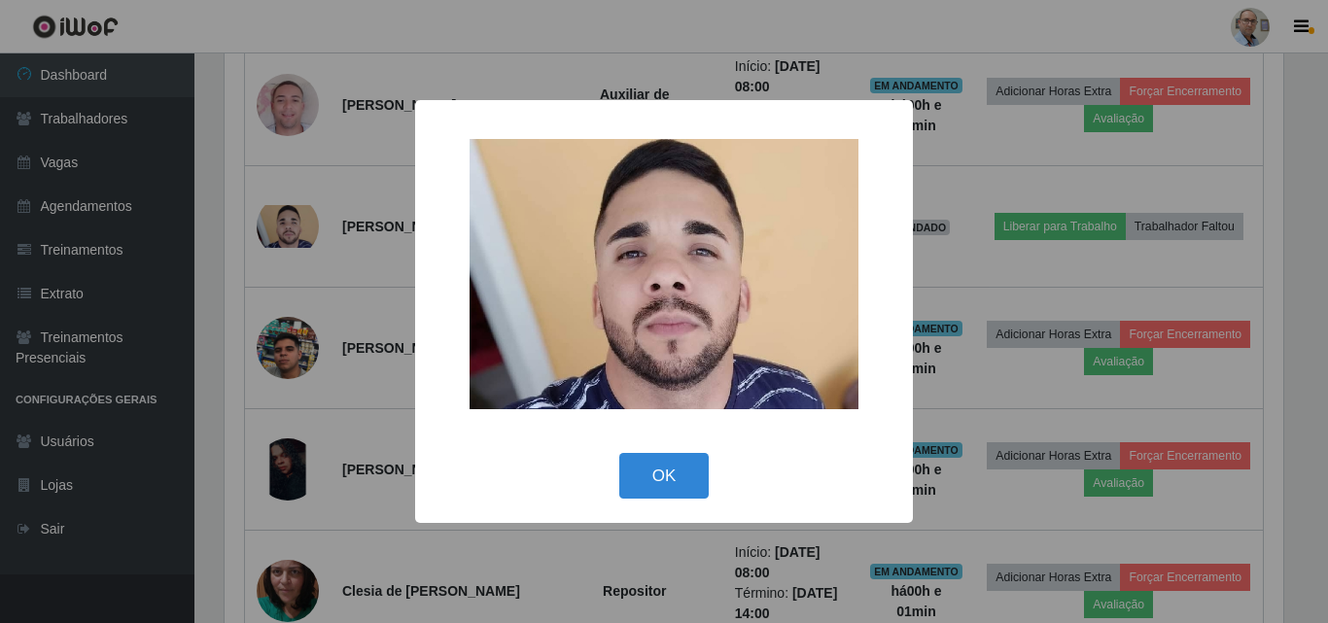
click at [362, 276] on div "× OK Cancel" at bounding box center [664, 311] width 1328 height 623
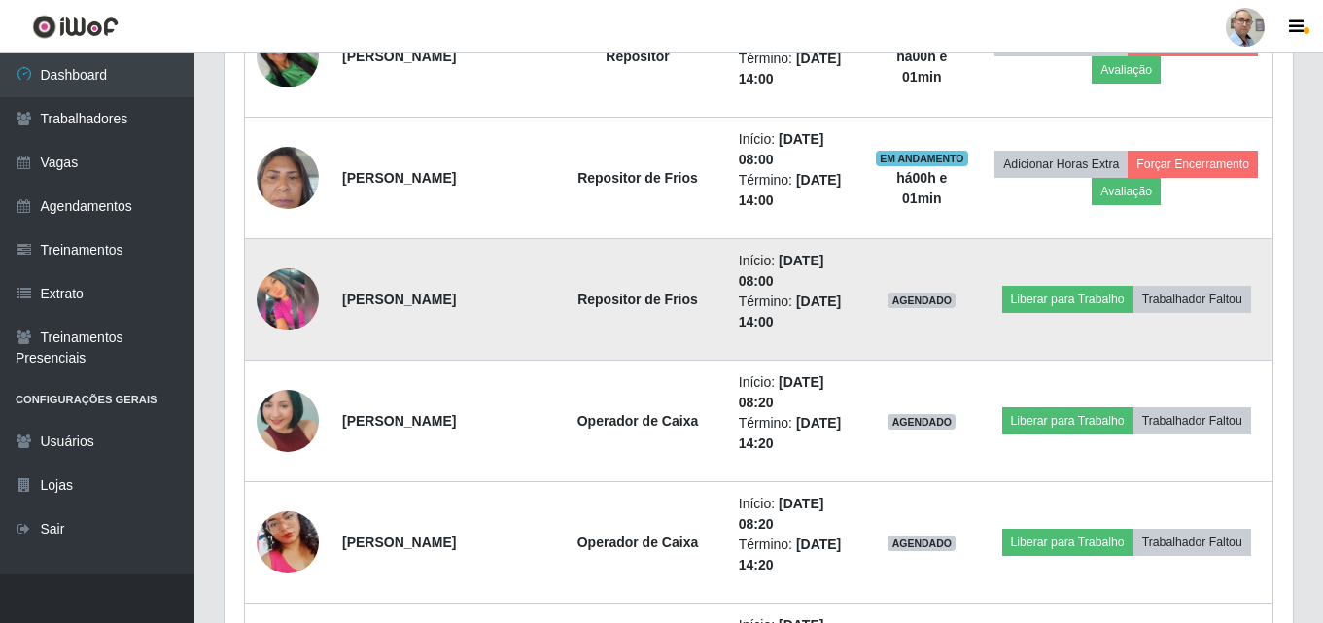
click at [274, 307] on img at bounding box center [288, 299] width 62 height 62
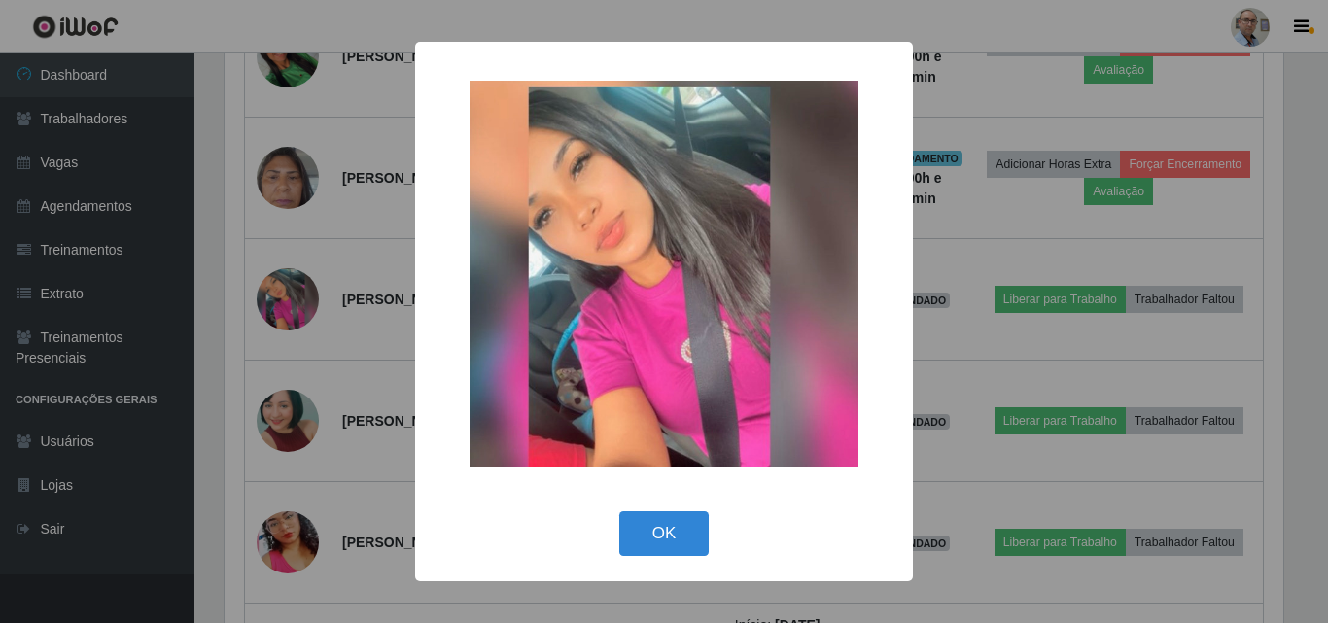
click at [368, 255] on div "× OK Cancel" at bounding box center [664, 311] width 1328 height 623
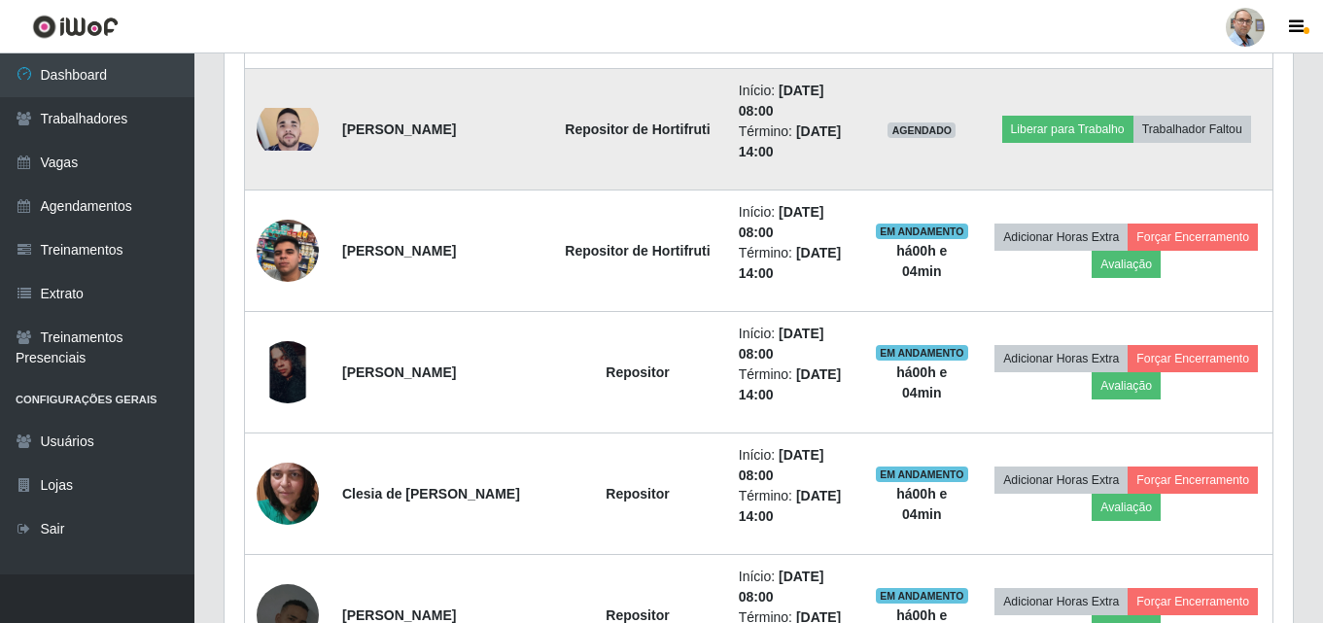
click at [297, 136] on img at bounding box center [288, 129] width 62 height 43
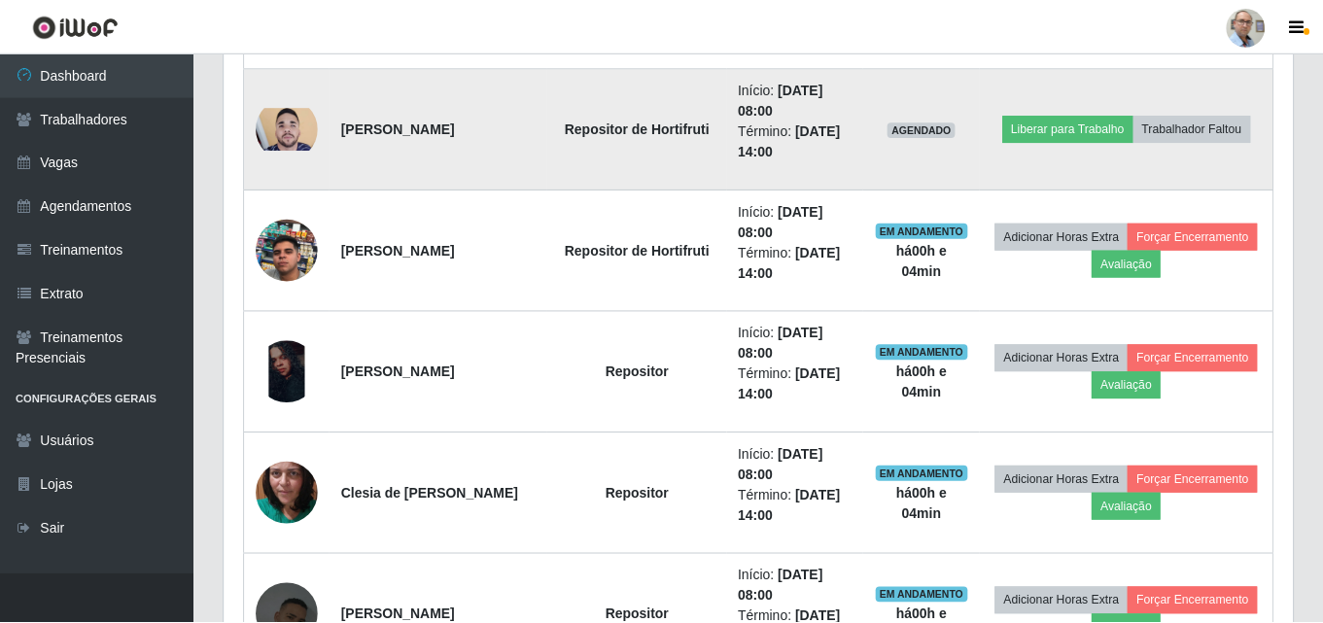
scroll to position [403, 1058]
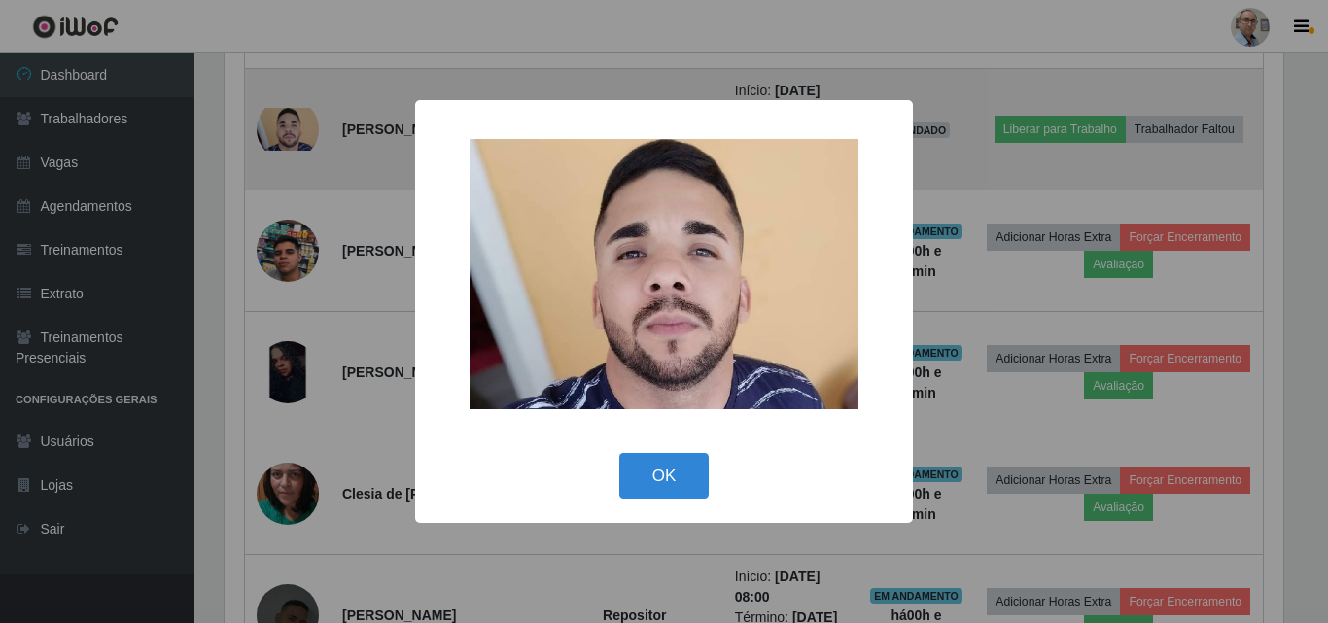
click at [297, 136] on div "× OK Cancel" at bounding box center [664, 311] width 1328 height 623
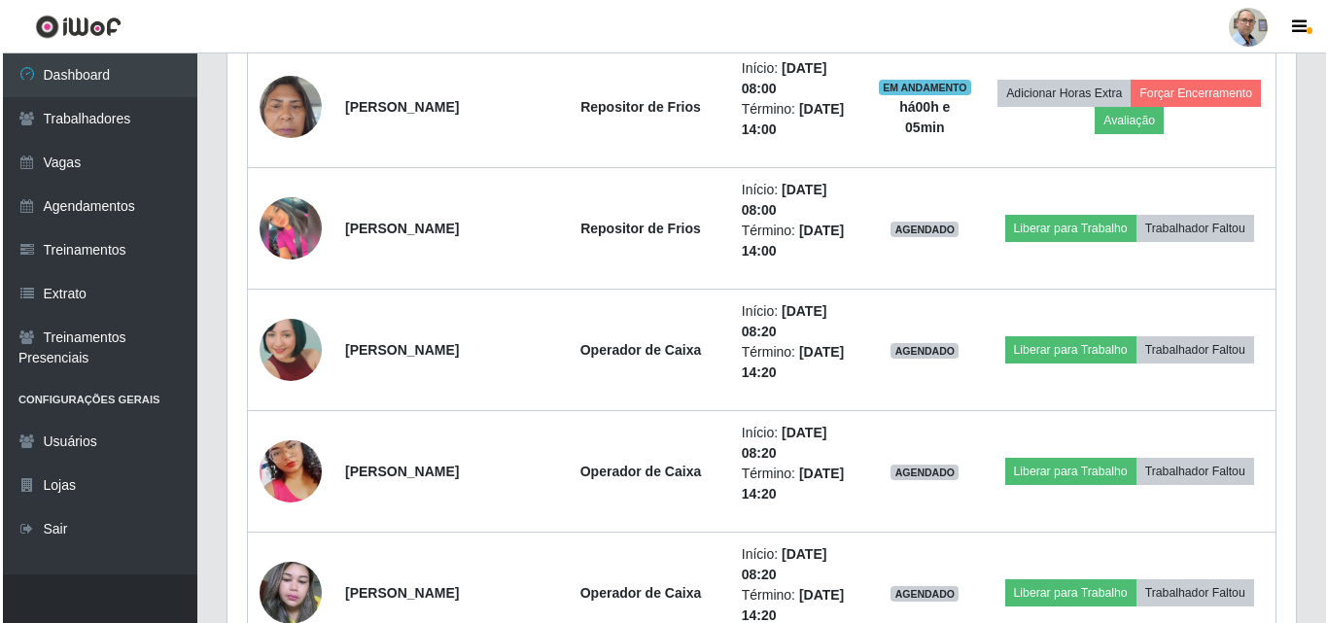
scroll to position [1682, 0]
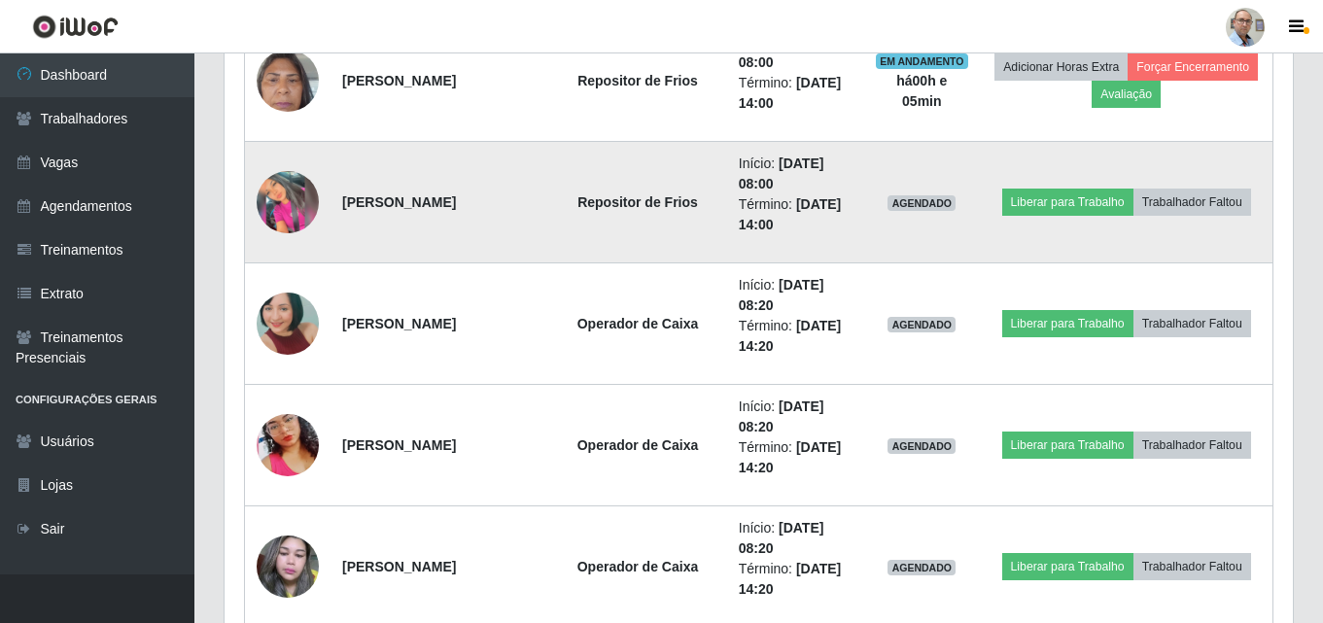
click at [300, 206] on img at bounding box center [288, 202] width 62 height 62
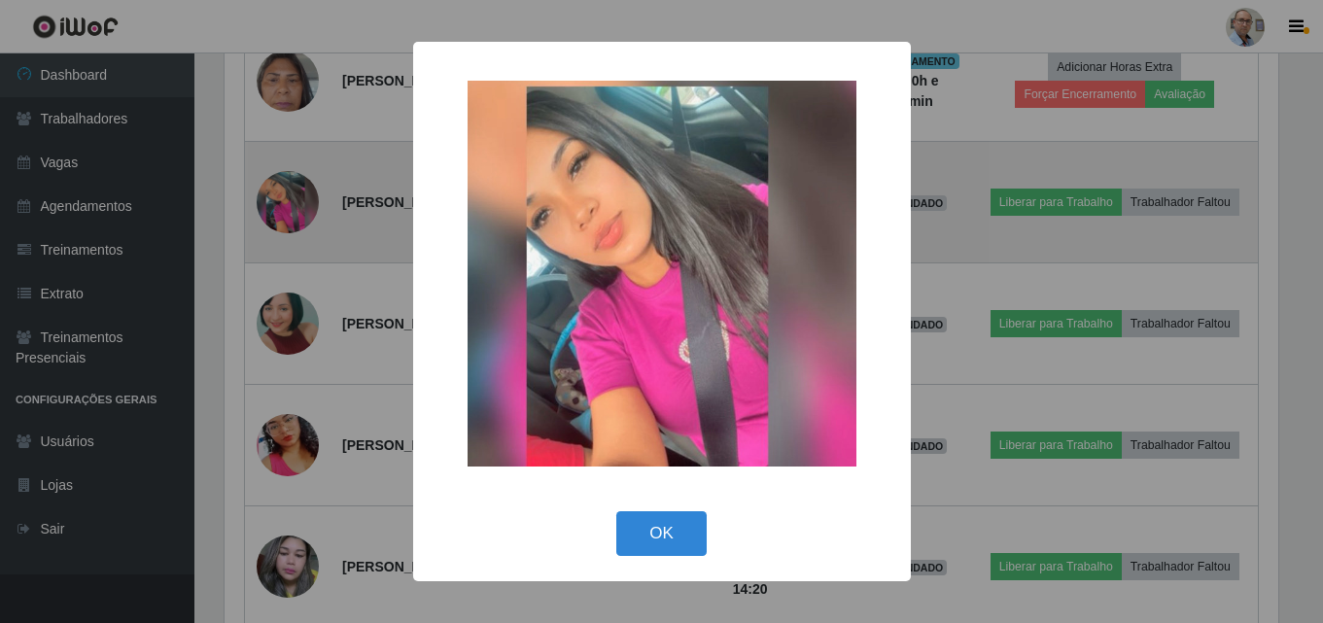
scroll to position [403, 1058]
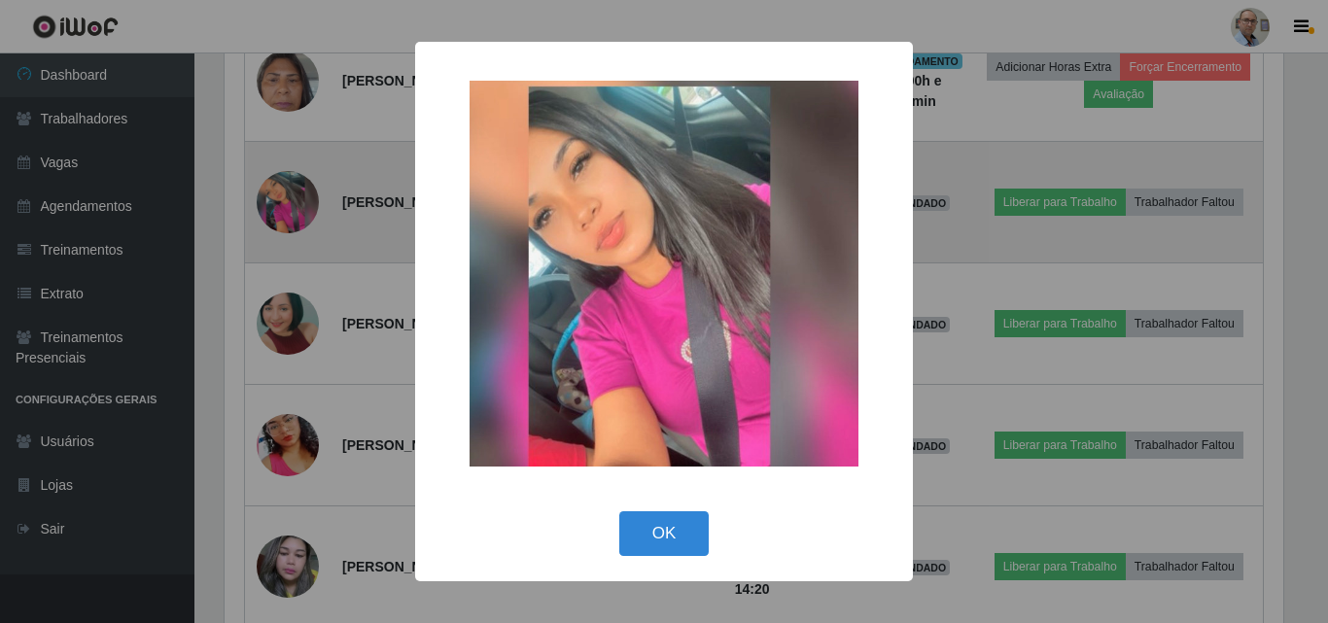
click at [300, 206] on div "× OK Cancel" at bounding box center [664, 311] width 1328 height 623
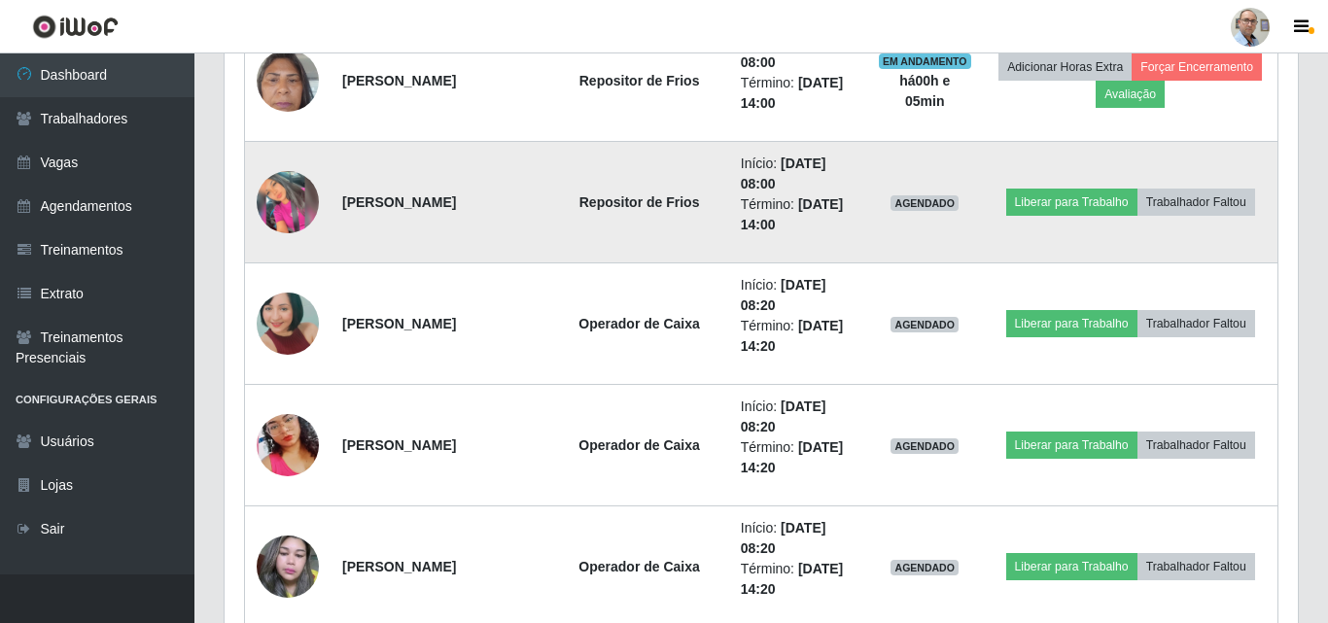
scroll to position [403, 1068]
click at [1117, 202] on button "Liberar para Trabalho" at bounding box center [1067, 202] width 131 height 27
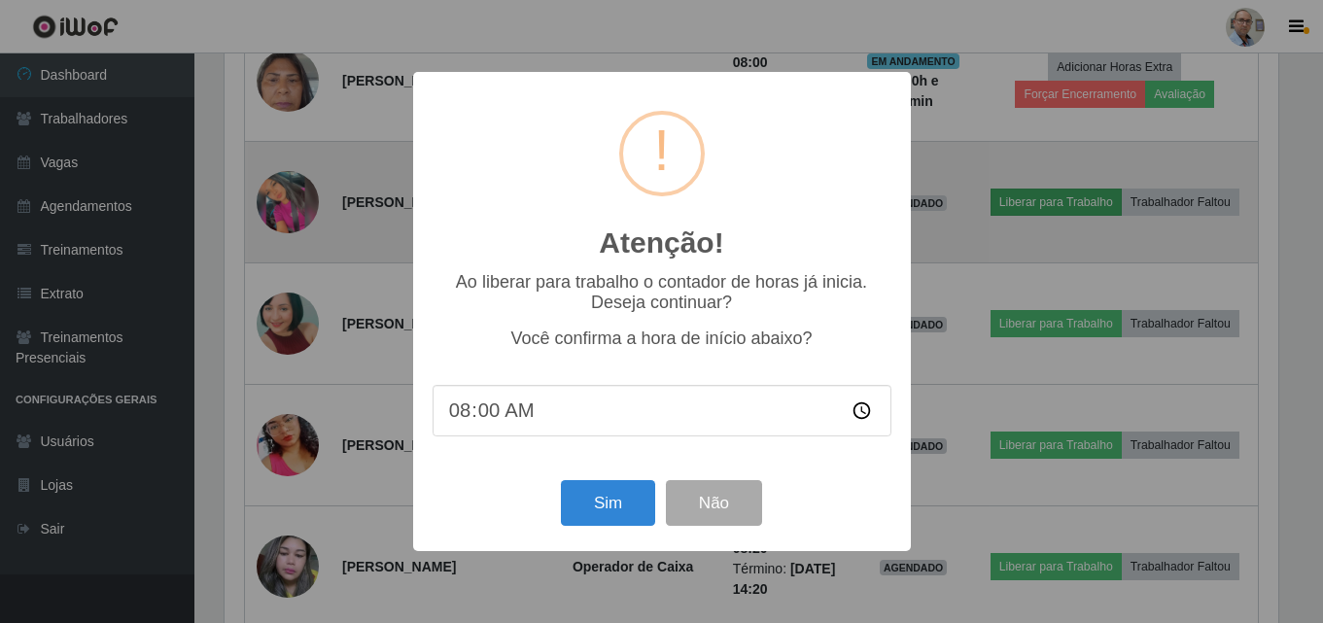
scroll to position [403, 1058]
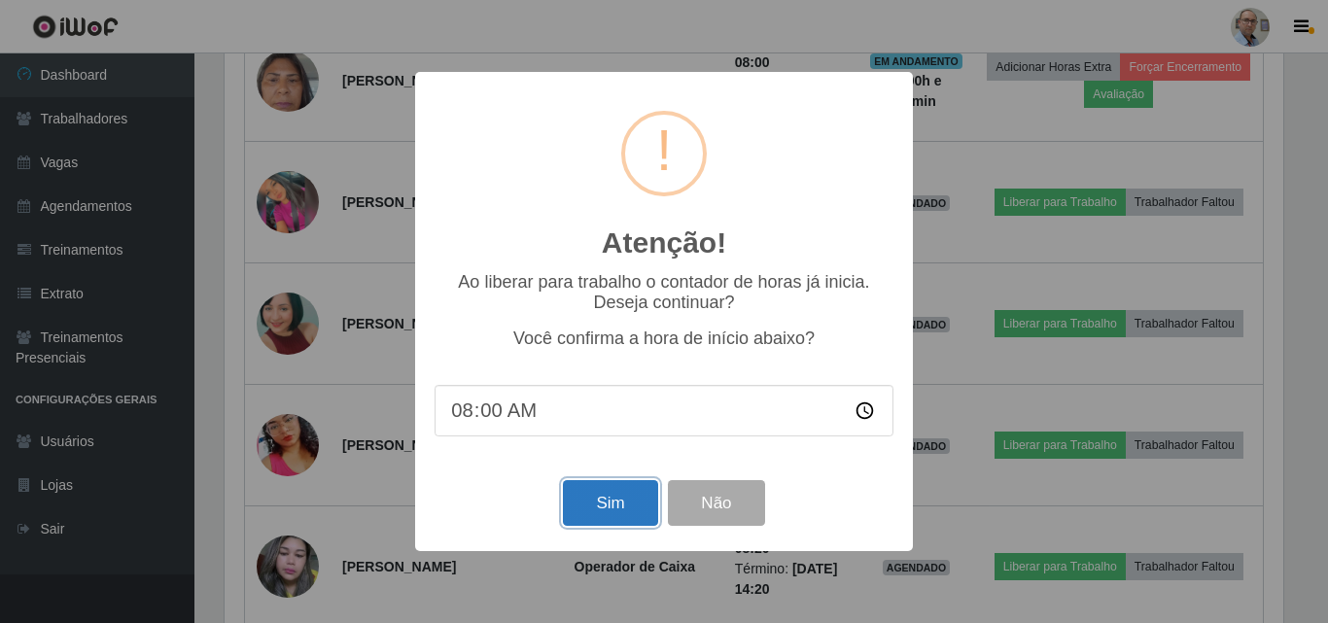
click at [638, 500] on button "Sim" at bounding box center [610, 503] width 94 height 46
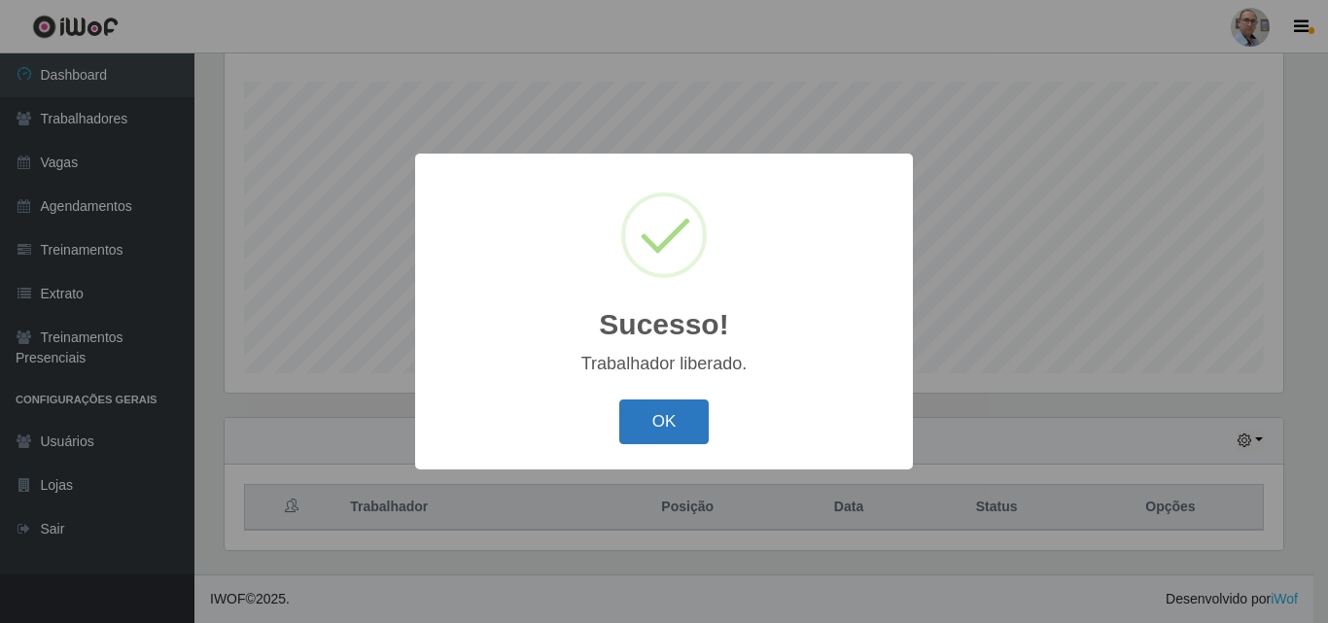
click at [660, 404] on button "OK" at bounding box center [664, 422] width 90 height 46
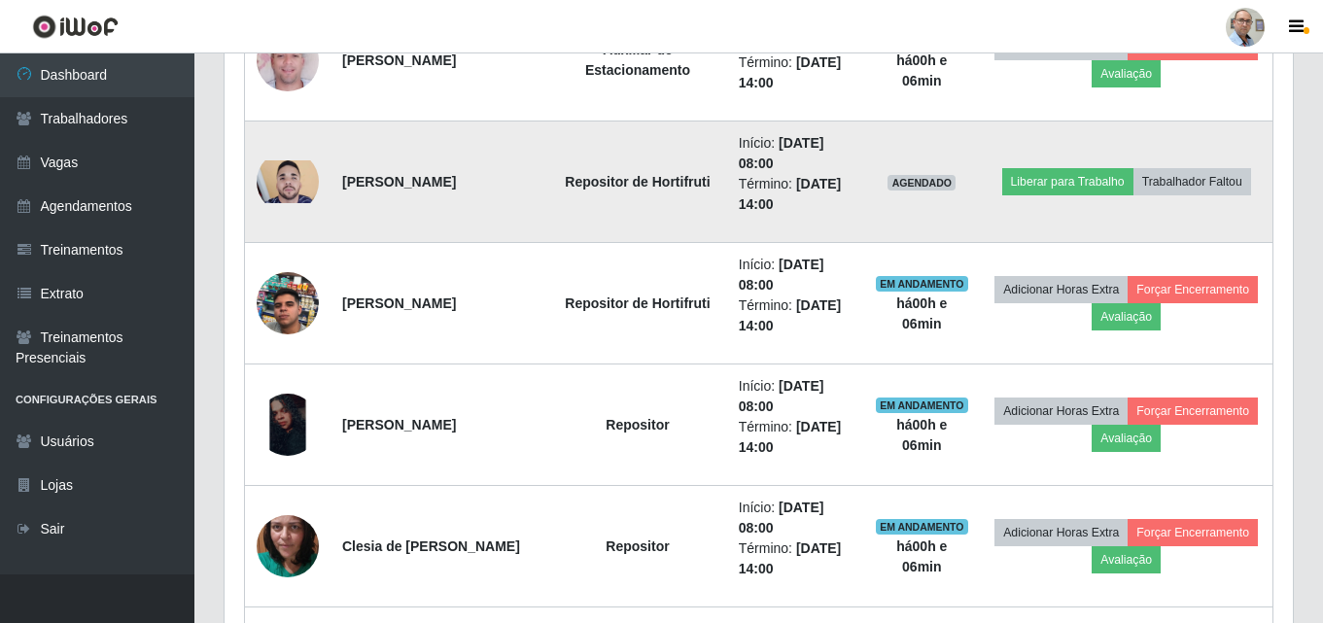
scroll to position [905, 0]
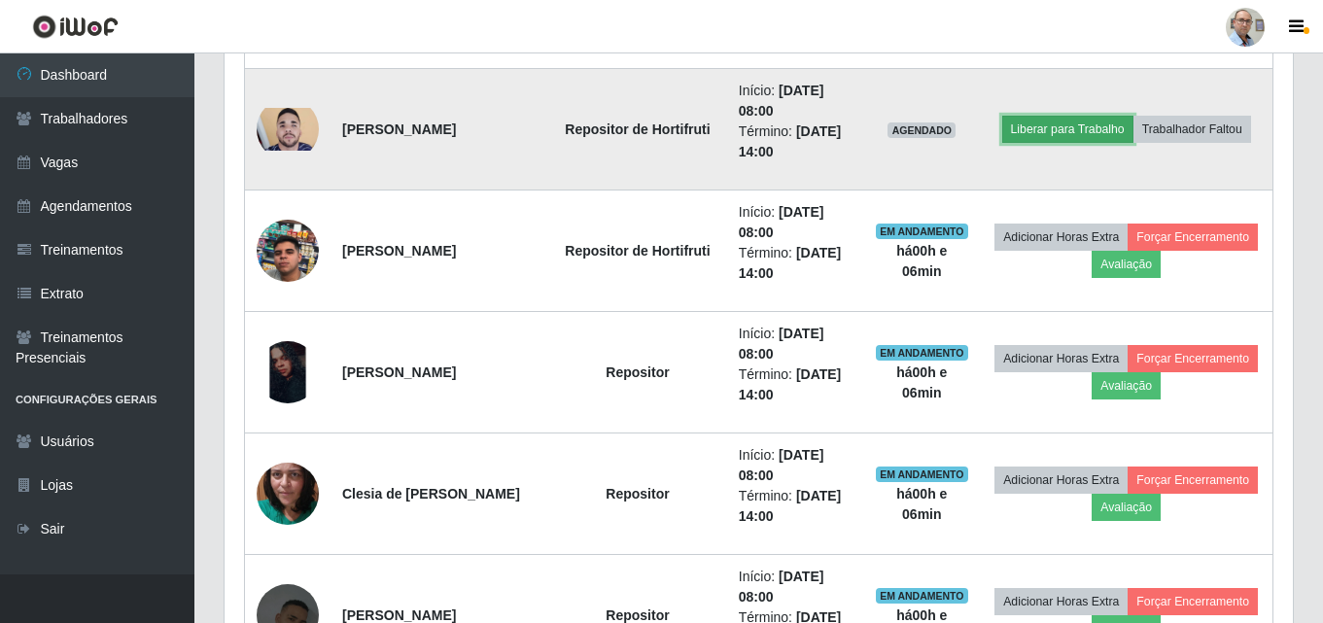
click at [1062, 136] on button "Liberar para Trabalho" at bounding box center [1067, 129] width 131 height 27
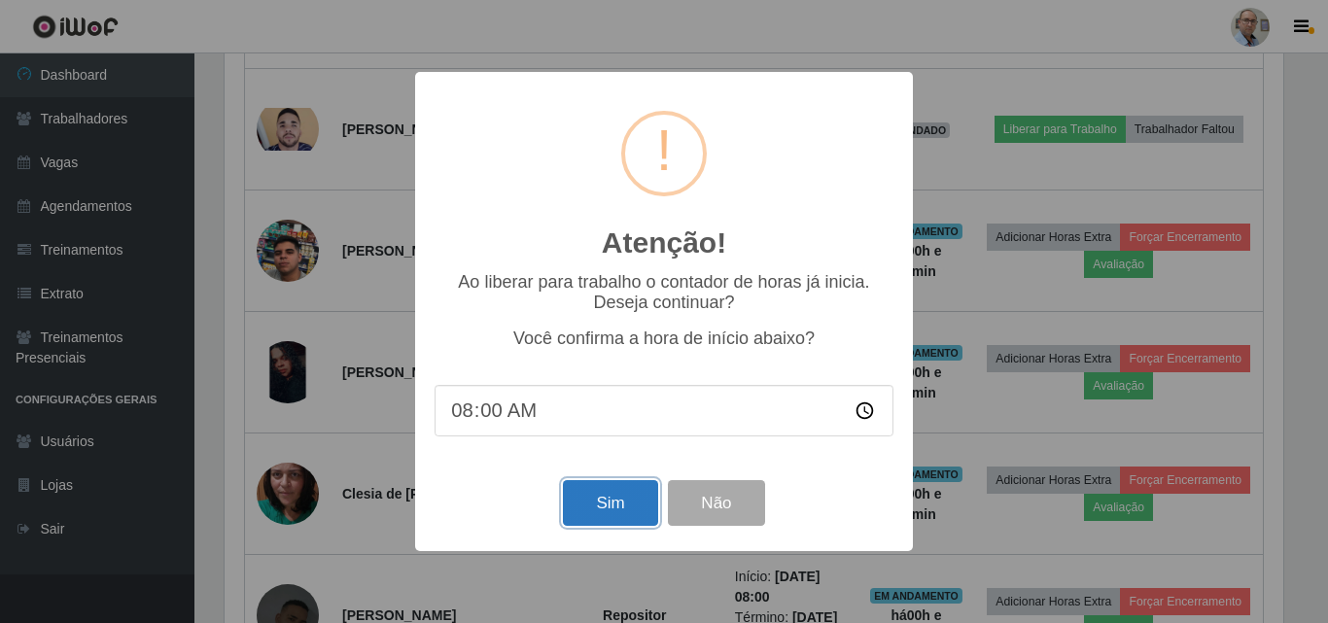
click at [593, 497] on button "Sim" at bounding box center [610, 503] width 94 height 46
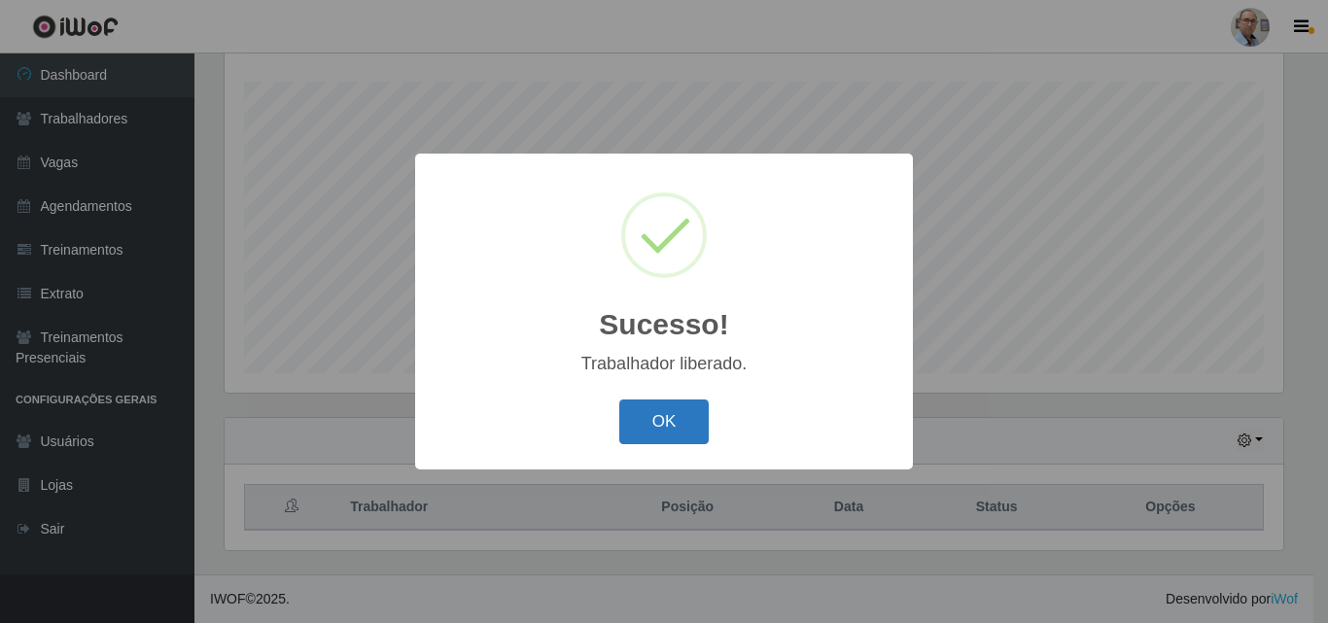
click at [673, 406] on button "OK" at bounding box center [664, 422] width 90 height 46
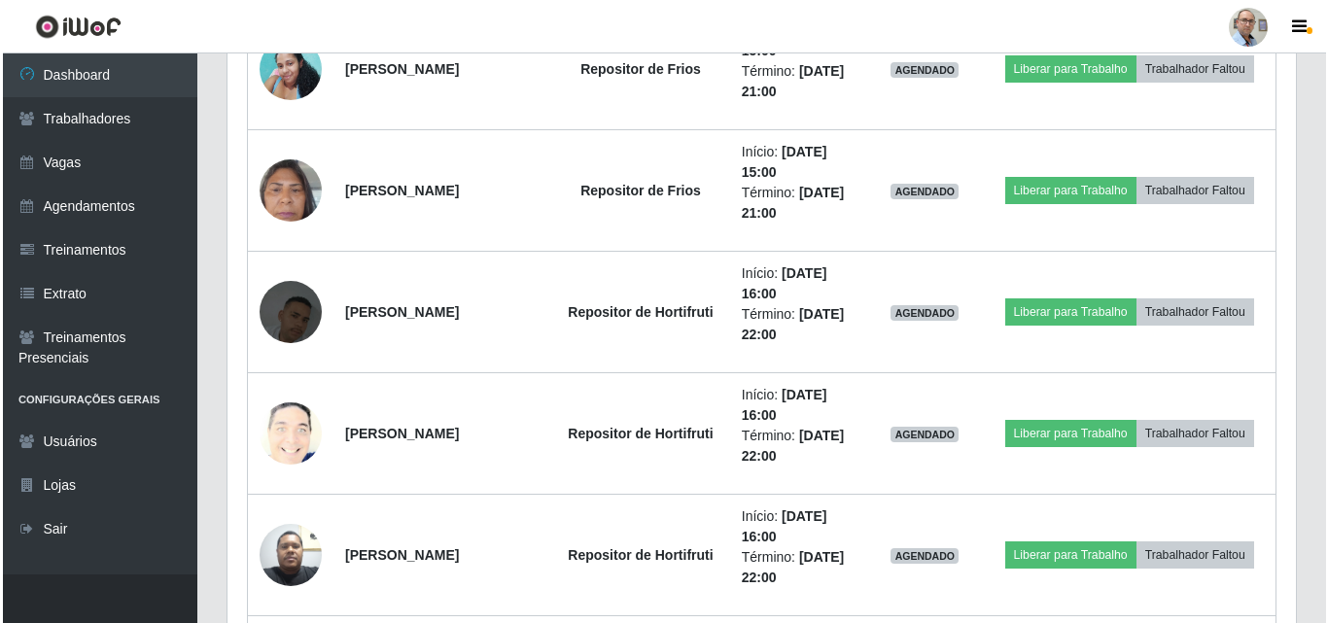
scroll to position [3335, 0]
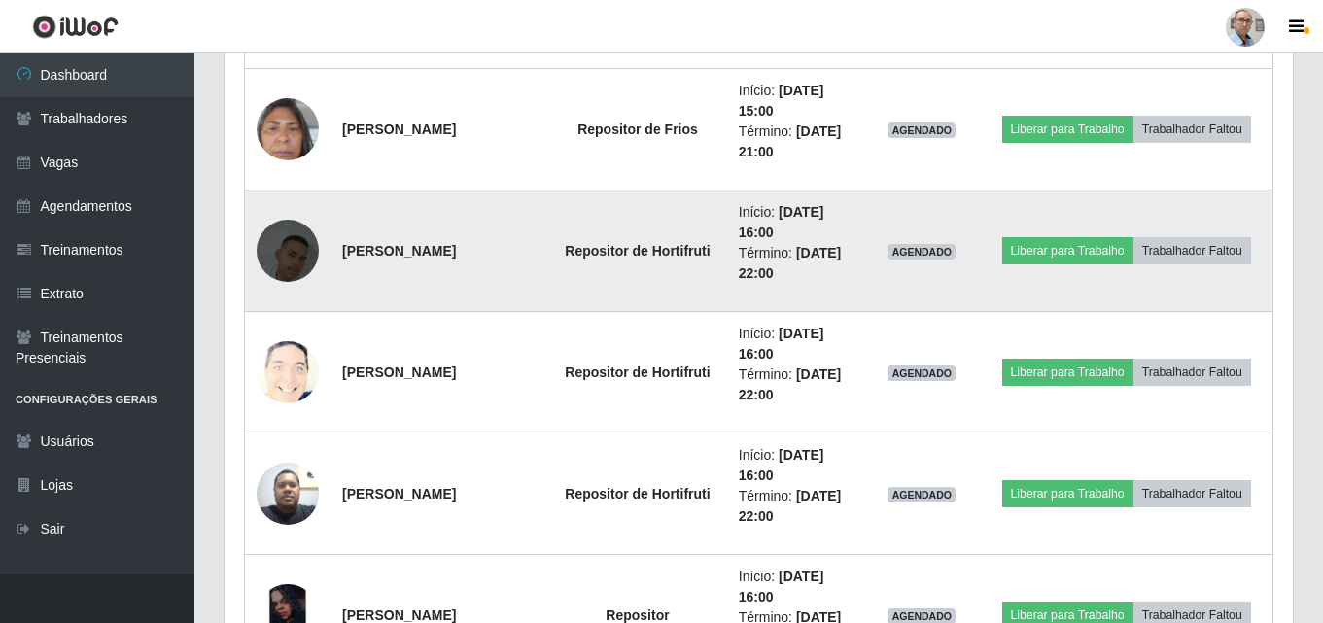
click at [305, 256] on img at bounding box center [288, 250] width 62 height 111
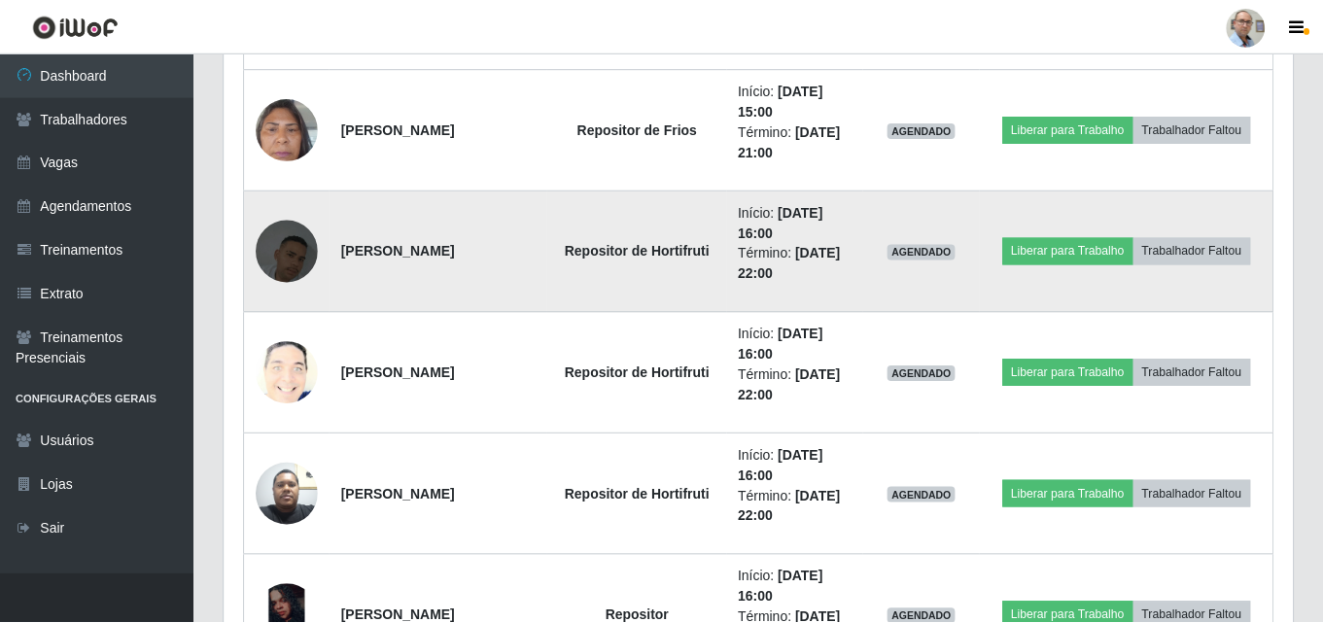
scroll to position [403, 1058]
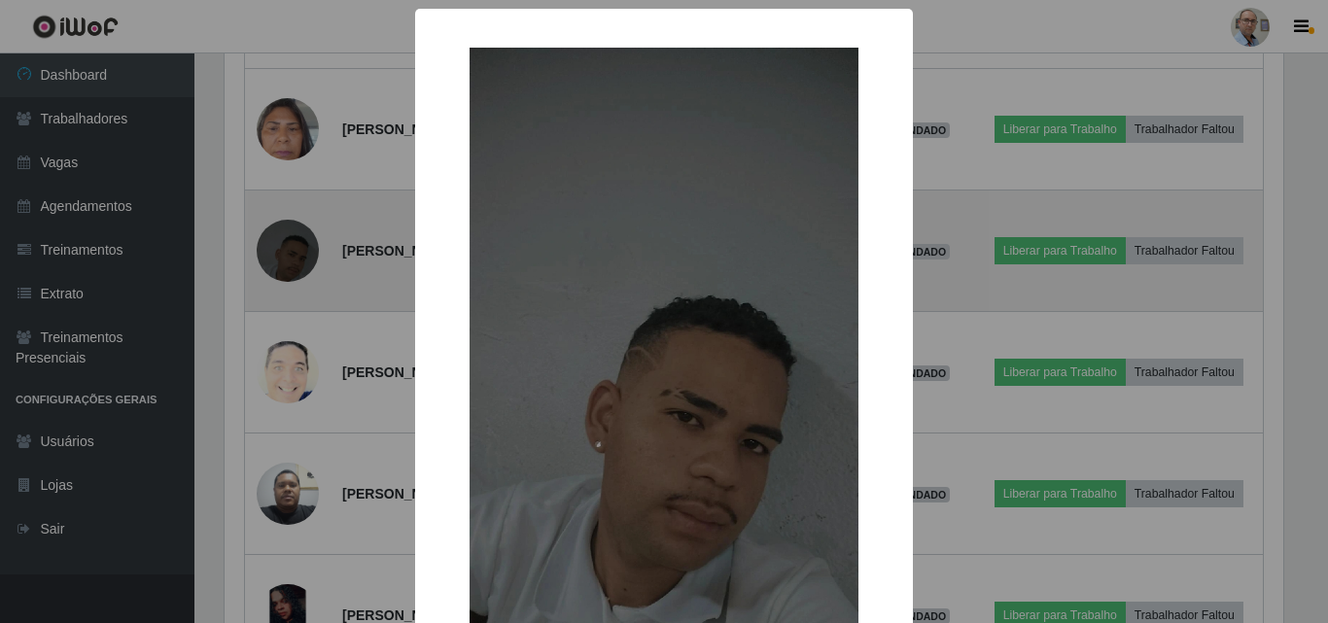
click at [305, 256] on div "× OK Cancel" at bounding box center [664, 311] width 1328 height 623
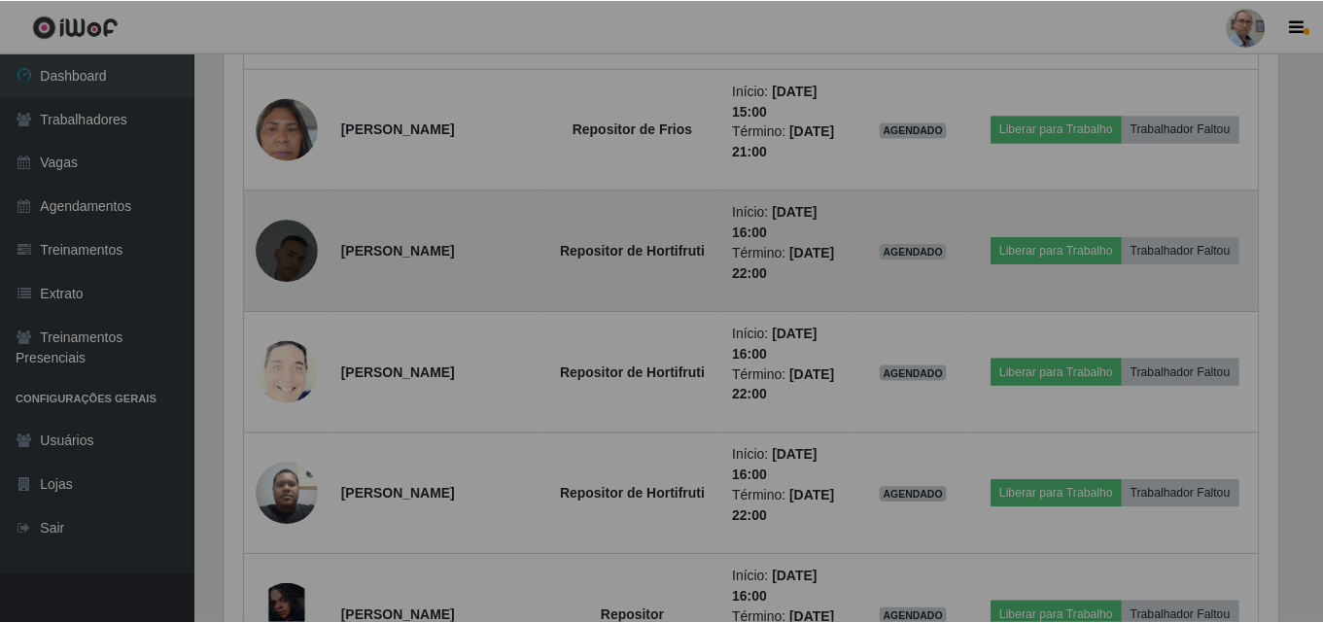
scroll to position [403, 1068]
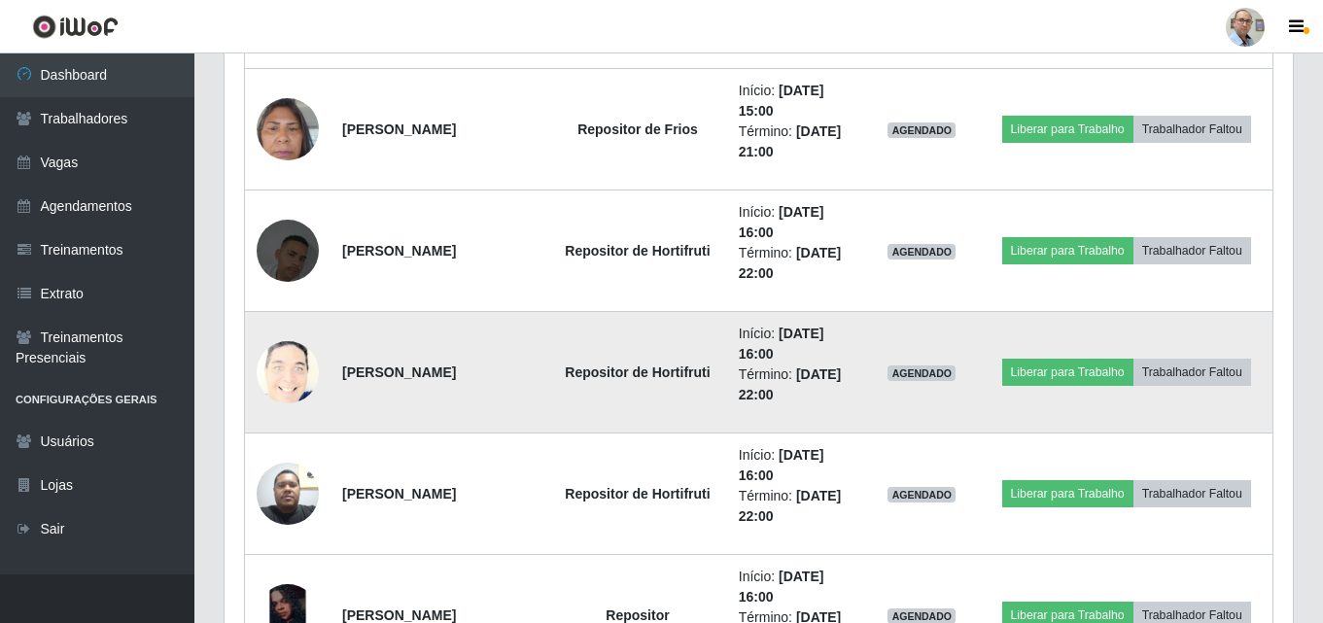
click at [296, 373] on img at bounding box center [288, 372] width 62 height 77
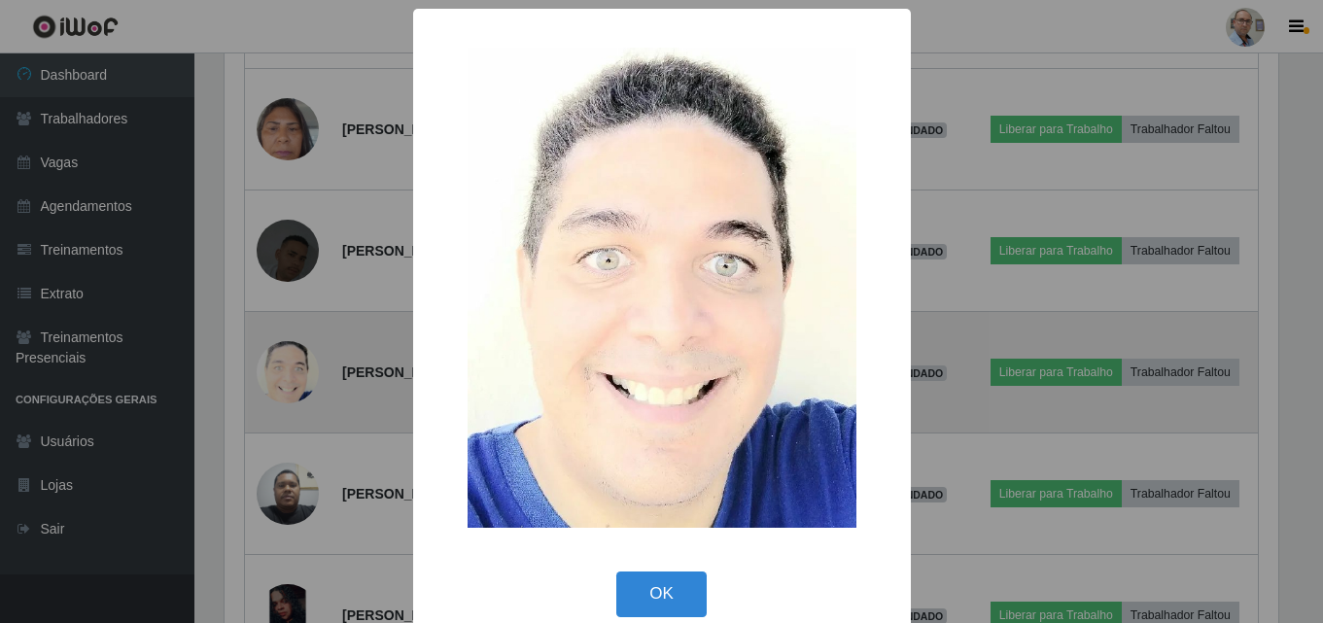
scroll to position [403, 1058]
click at [296, 373] on div "× OK Cancel" at bounding box center [664, 311] width 1328 height 623
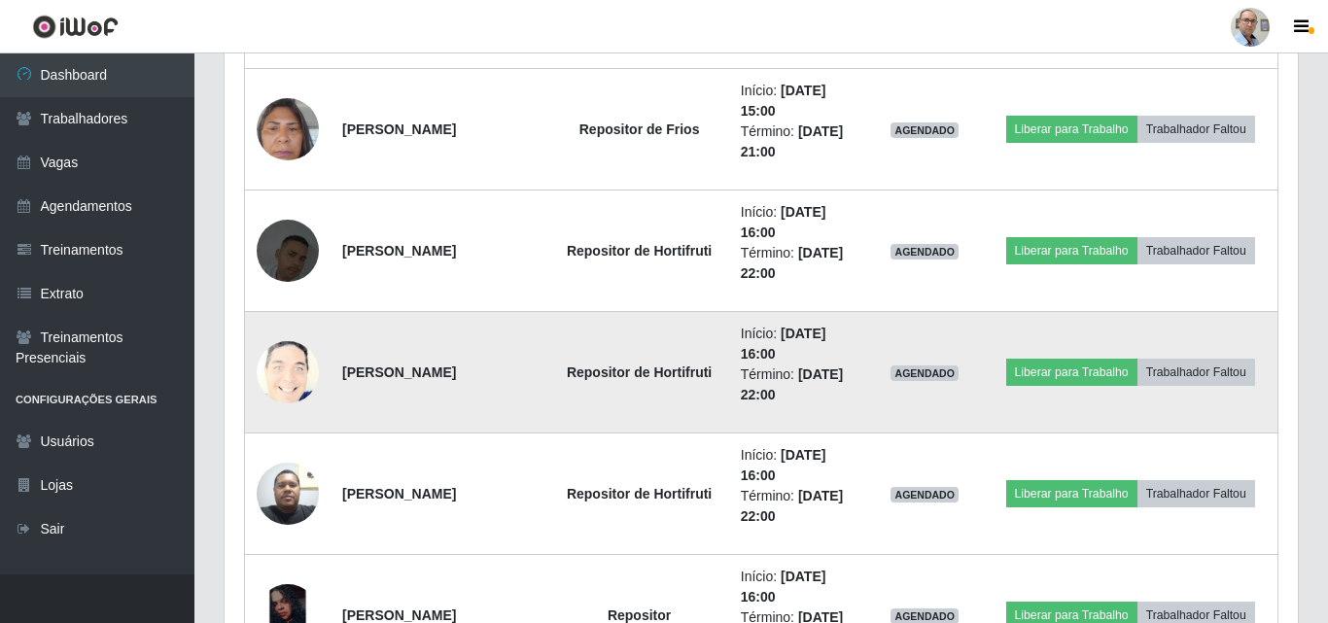
scroll to position [403, 1068]
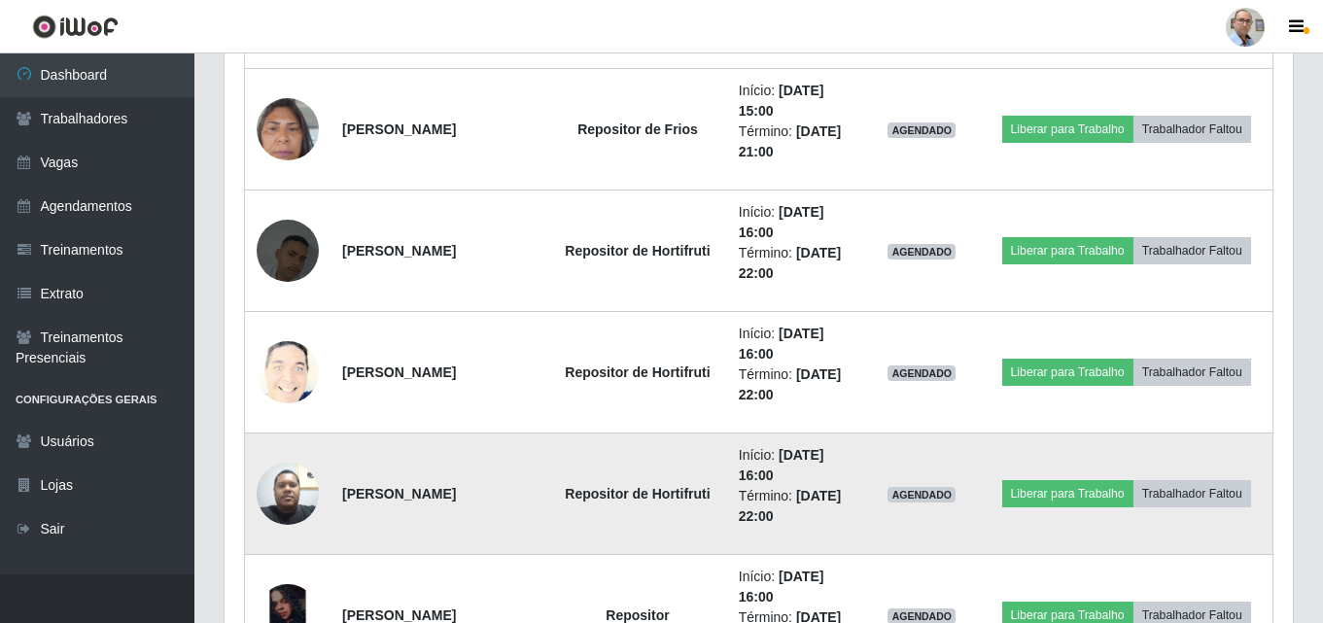
click at [301, 490] on img at bounding box center [288, 493] width 62 height 83
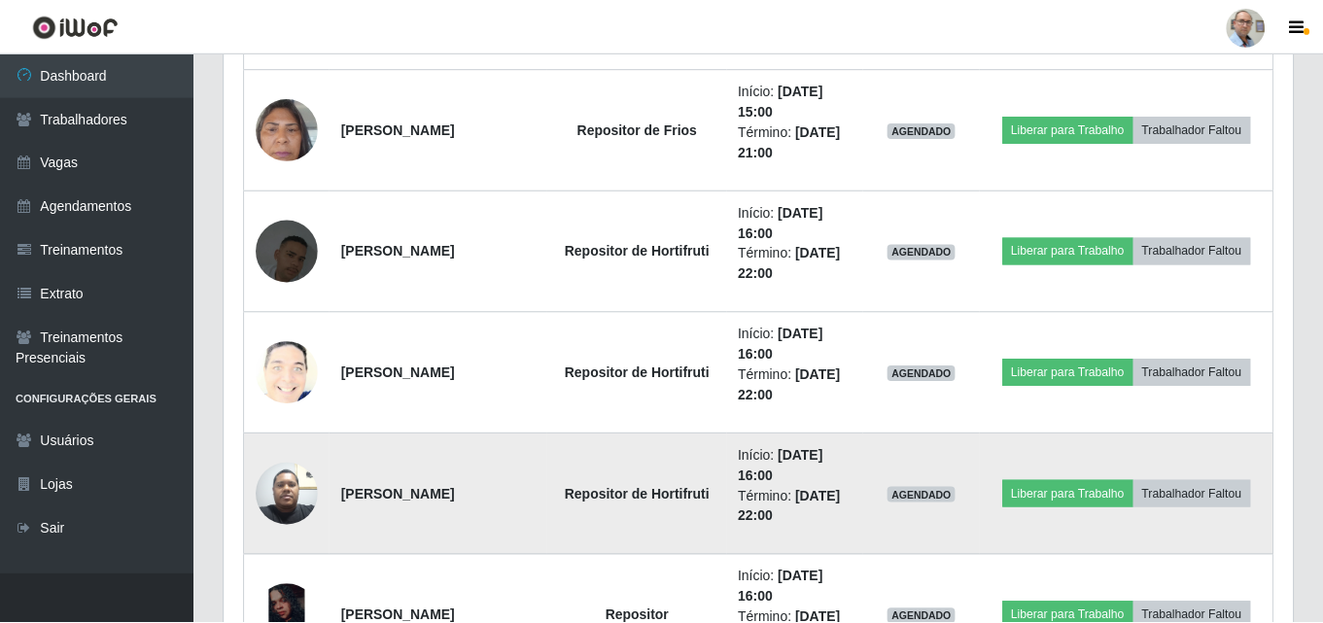
scroll to position [403, 1058]
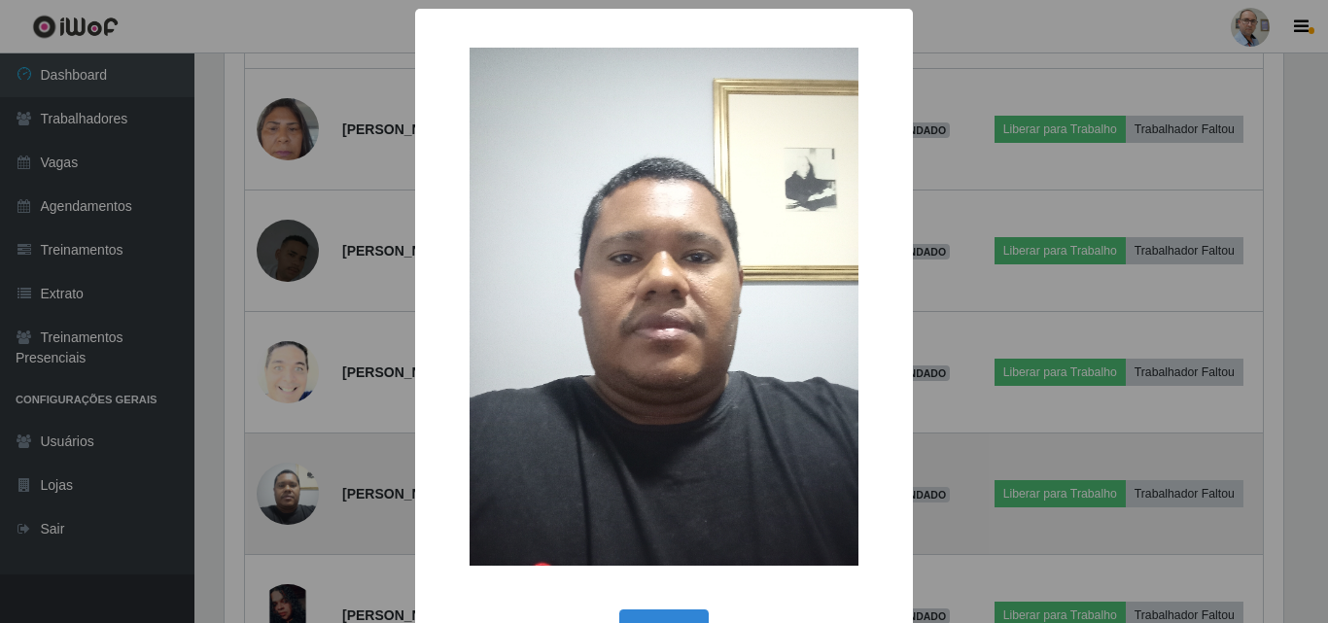
click at [301, 490] on div "× OK Cancel" at bounding box center [664, 311] width 1328 height 623
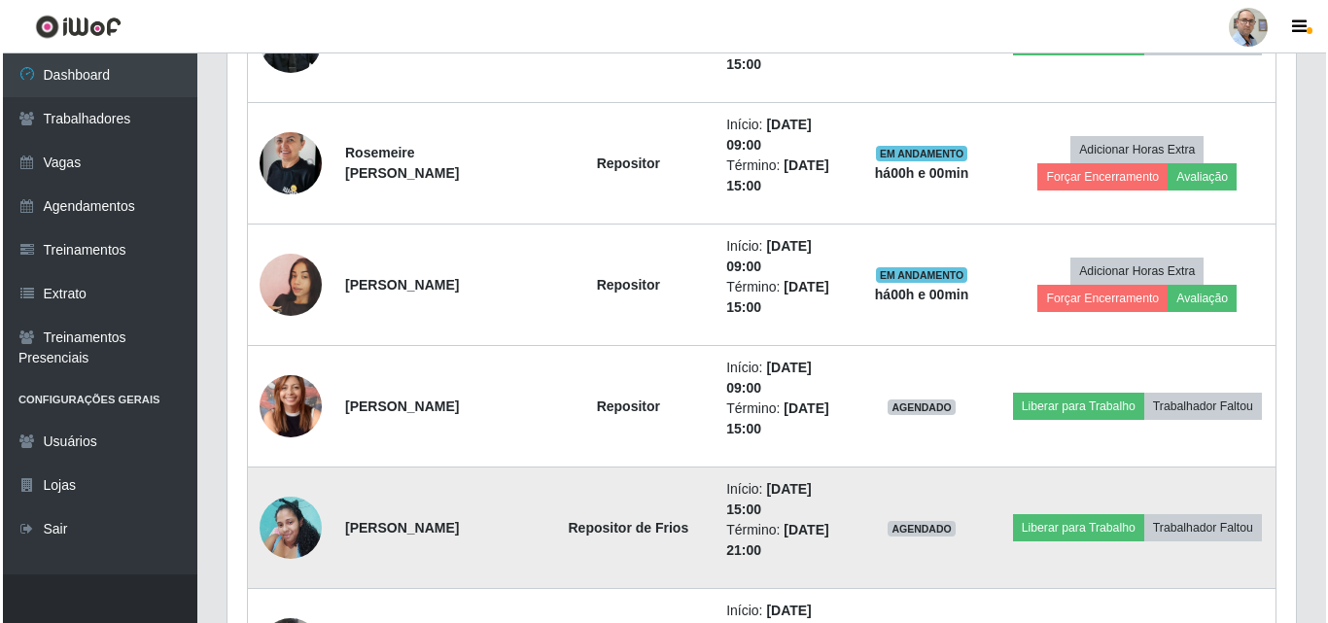
scroll to position [2849, 0]
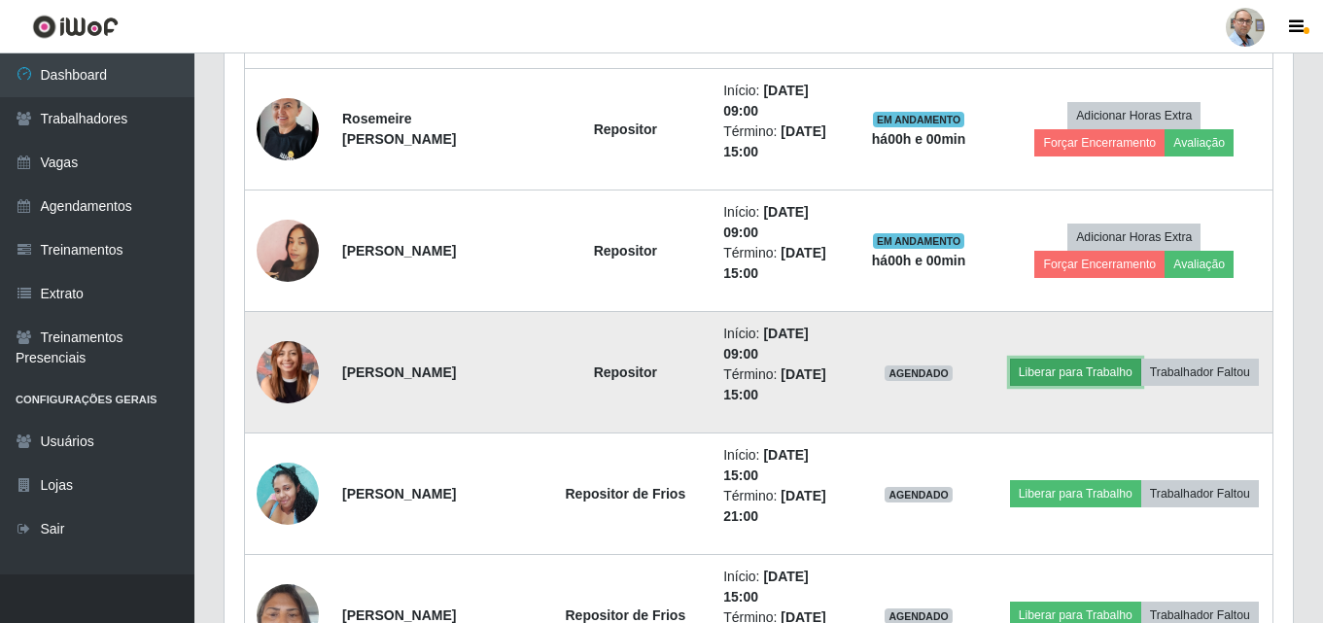
click at [1128, 359] on button "Liberar para Trabalho" at bounding box center [1075, 372] width 131 height 27
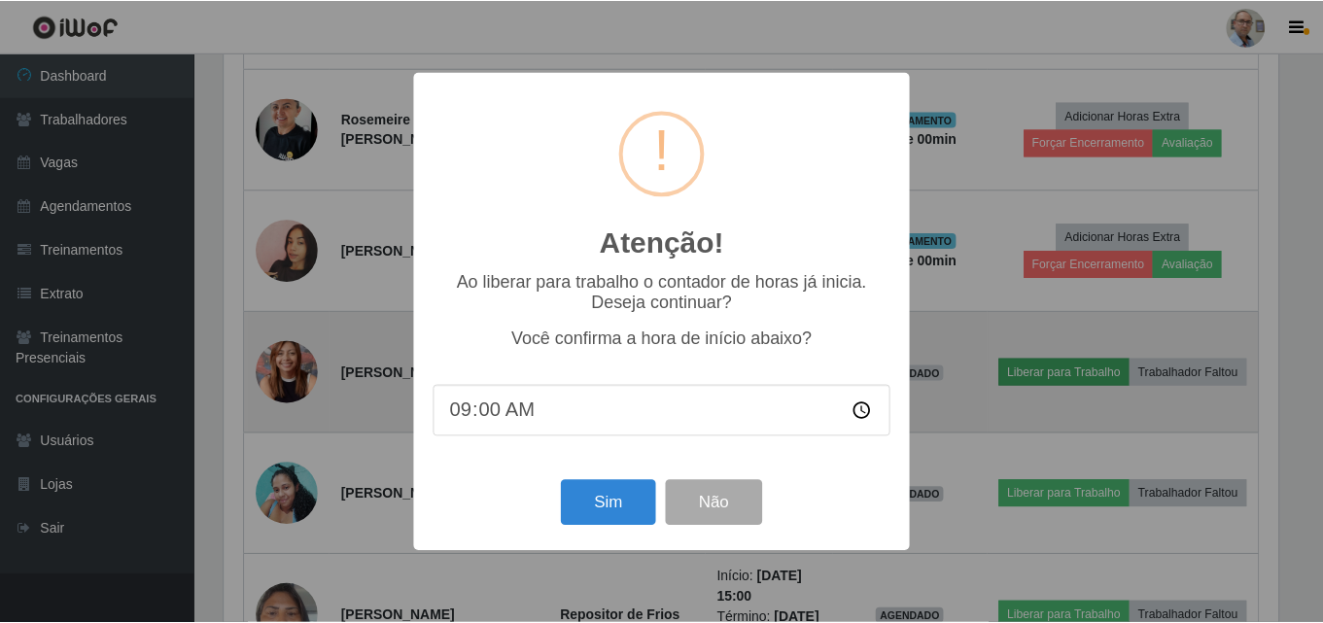
scroll to position [403, 1058]
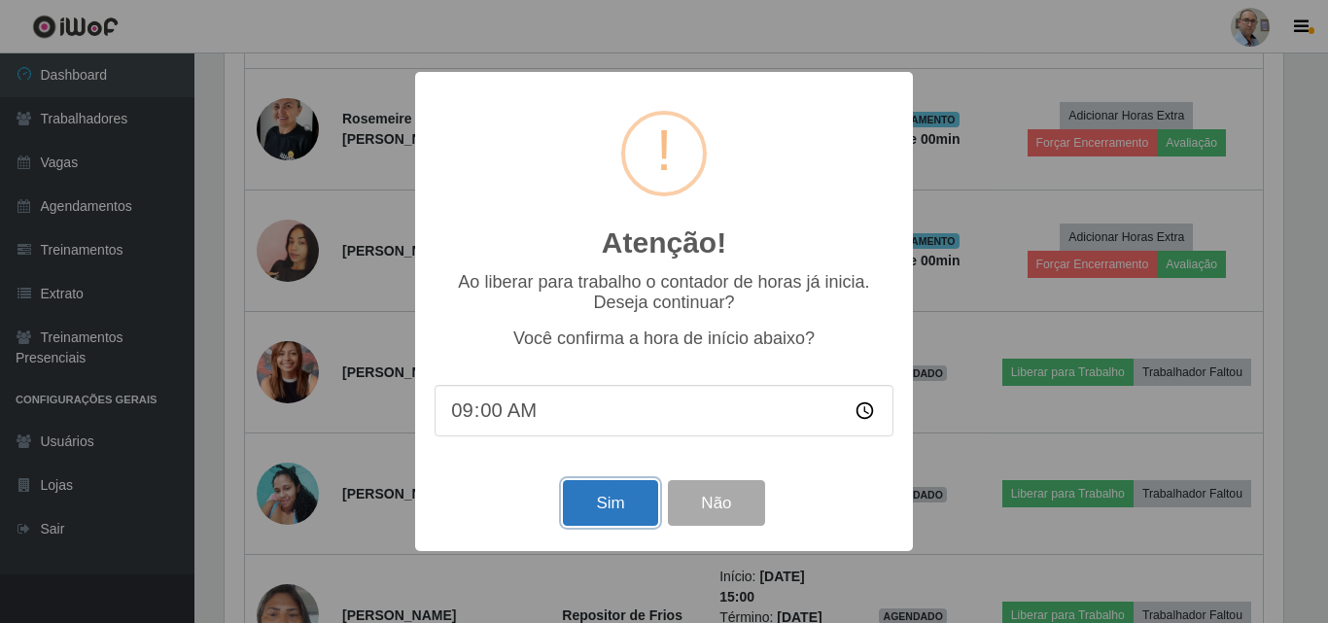
click at [621, 505] on button "Sim" at bounding box center [610, 503] width 94 height 46
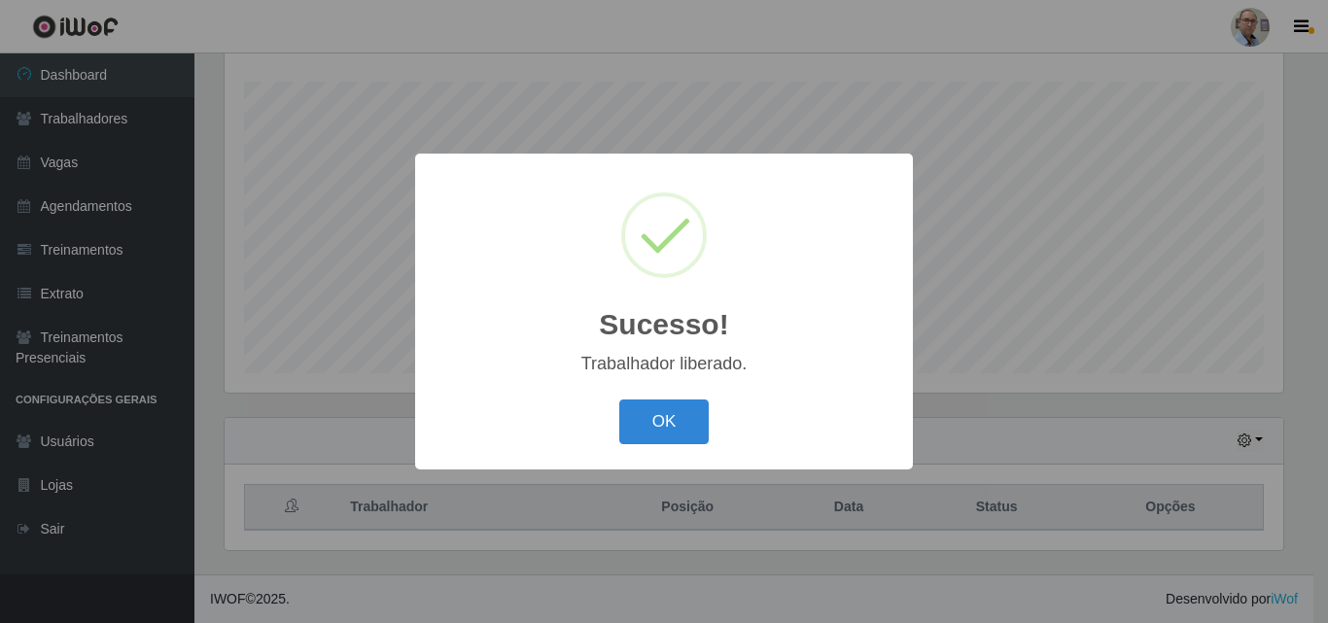
click at [946, 433] on div "Sucesso! × Trabalhador liberado. OK Cancel" at bounding box center [664, 311] width 1328 height 623
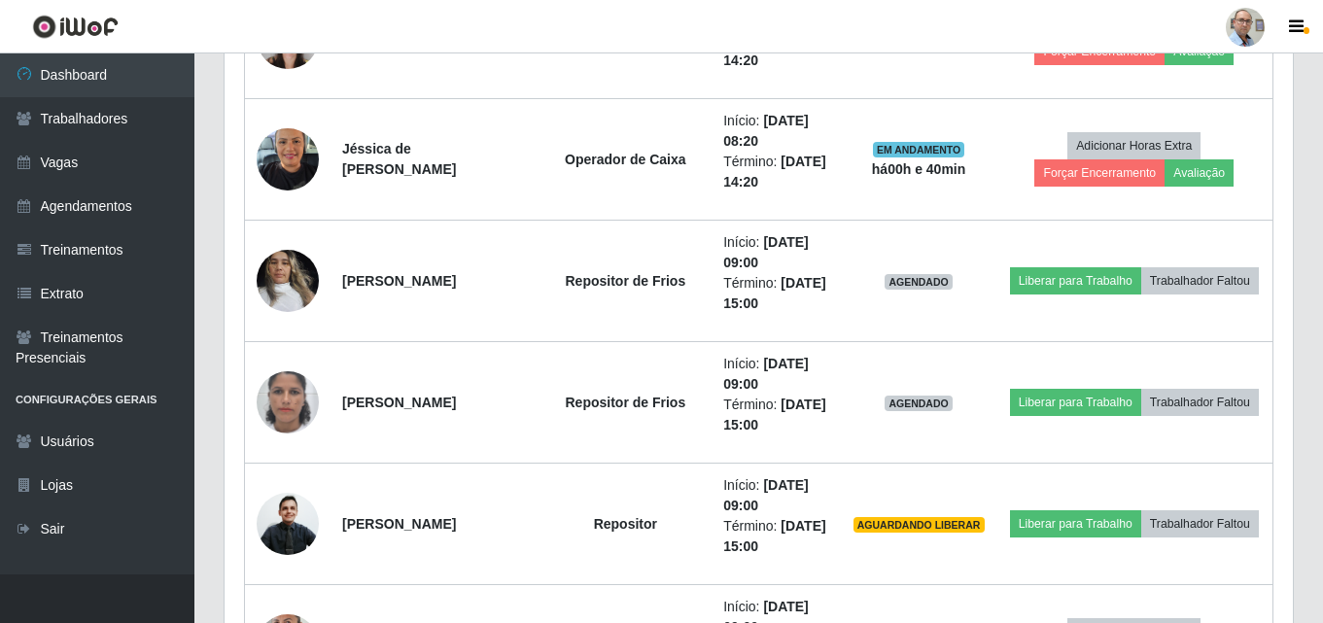
scroll to position [2363, 0]
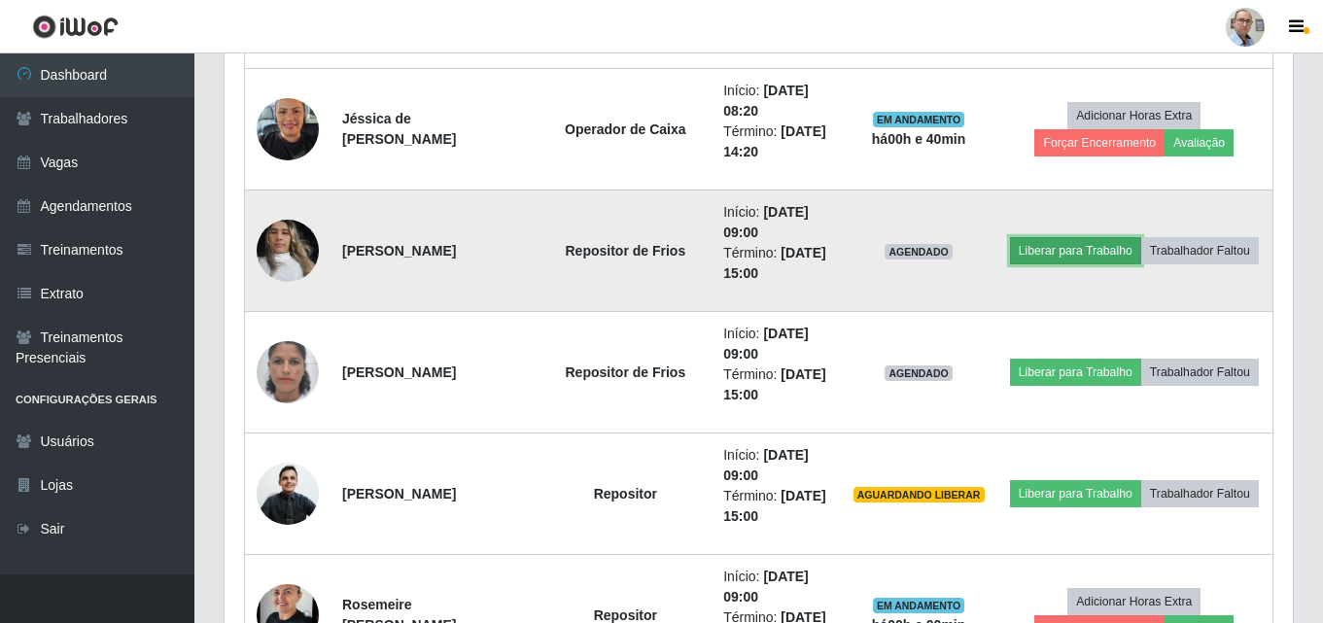
click at [1134, 237] on button "Liberar para Trabalho" at bounding box center [1075, 250] width 131 height 27
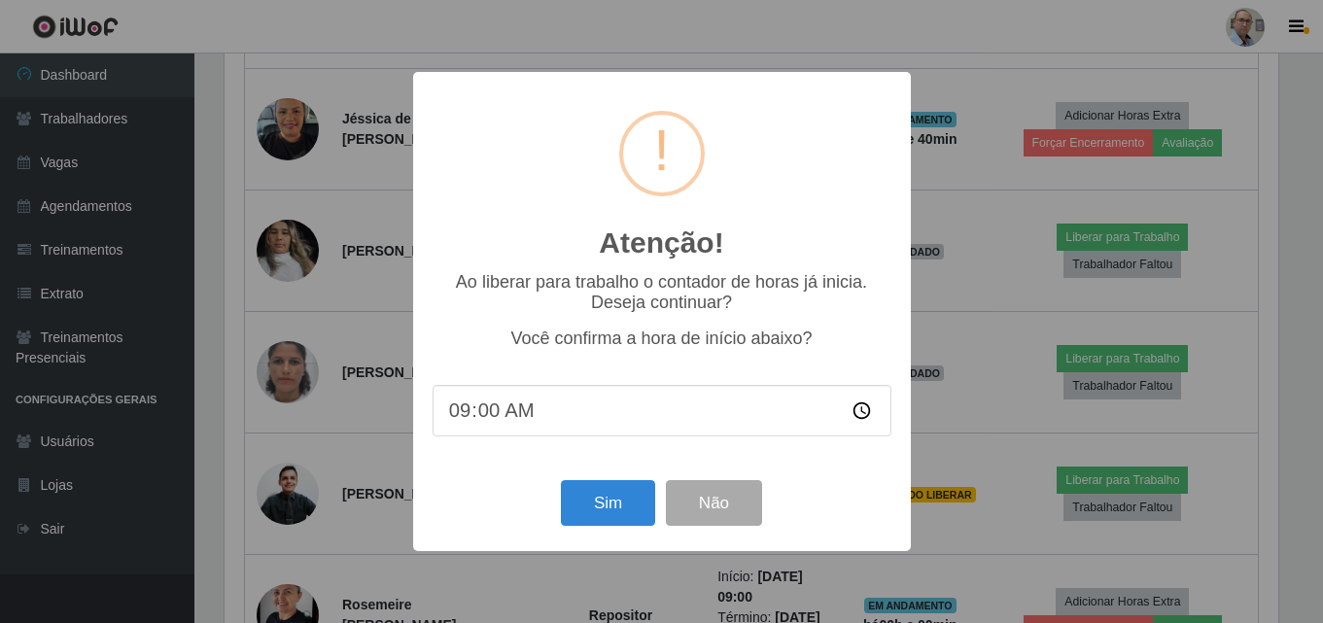
scroll to position [403, 1058]
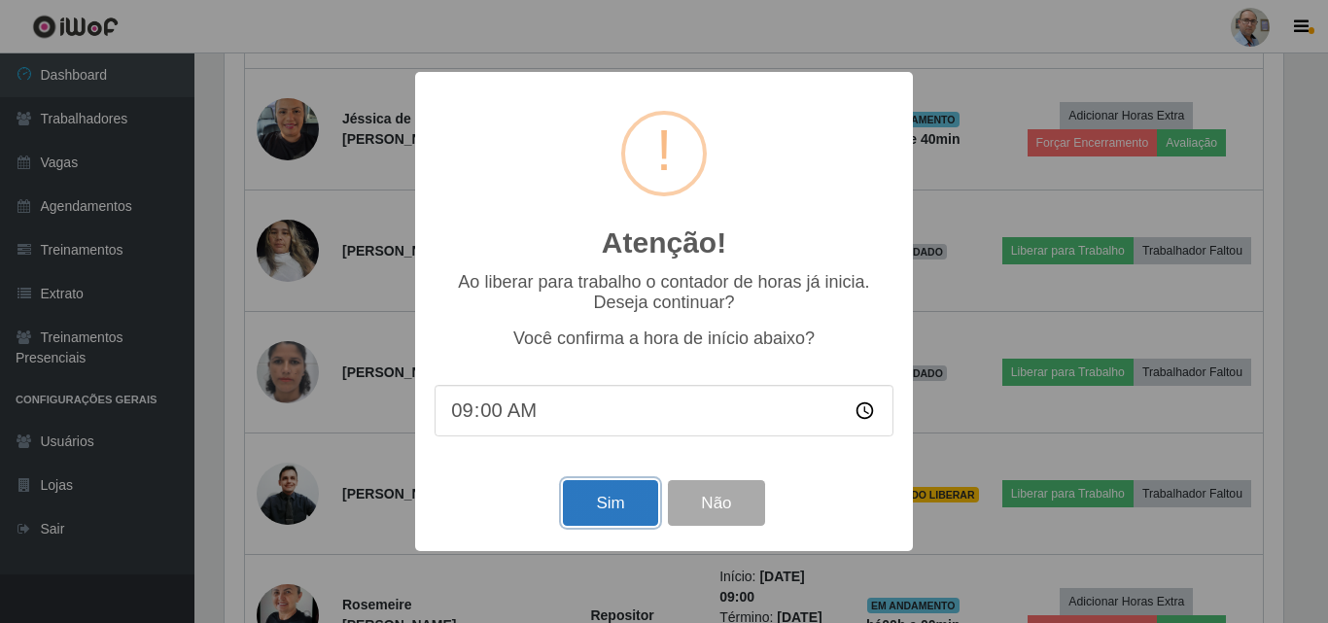
click at [627, 506] on button "Sim" at bounding box center [610, 503] width 94 height 46
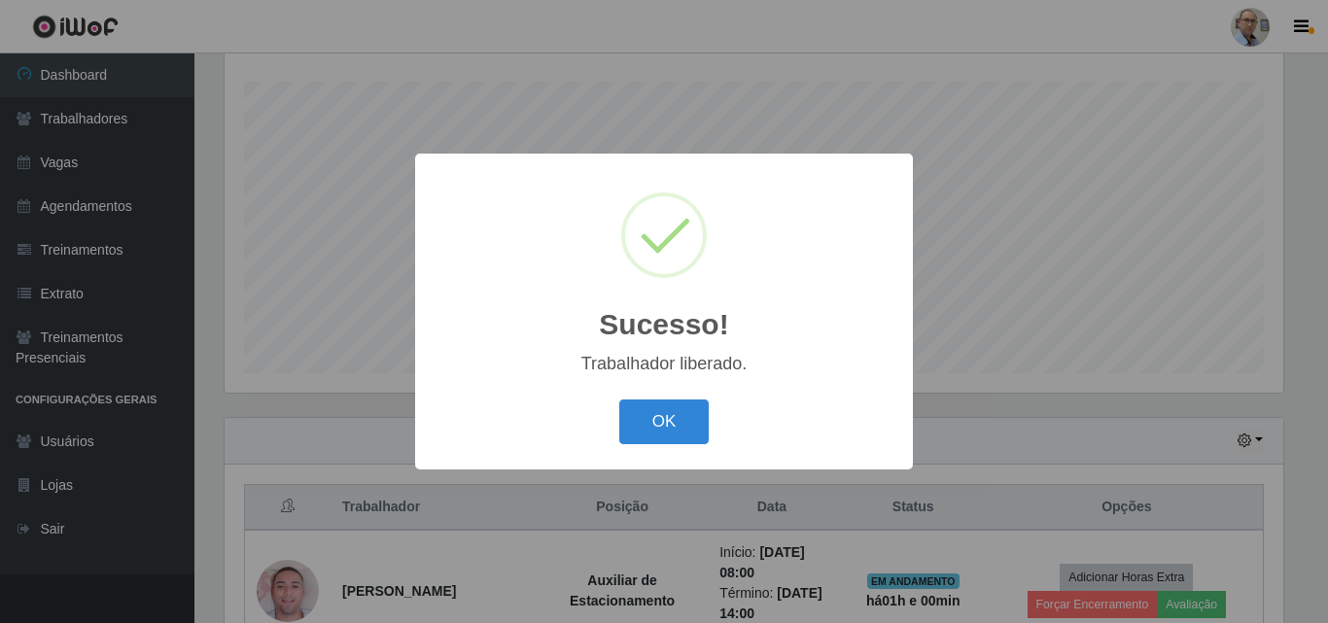
click at [1006, 407] on div "Sucesso! × Trabalhador liberado. OK Cancel" at bounding box center [664, 311] width 1328 height 623
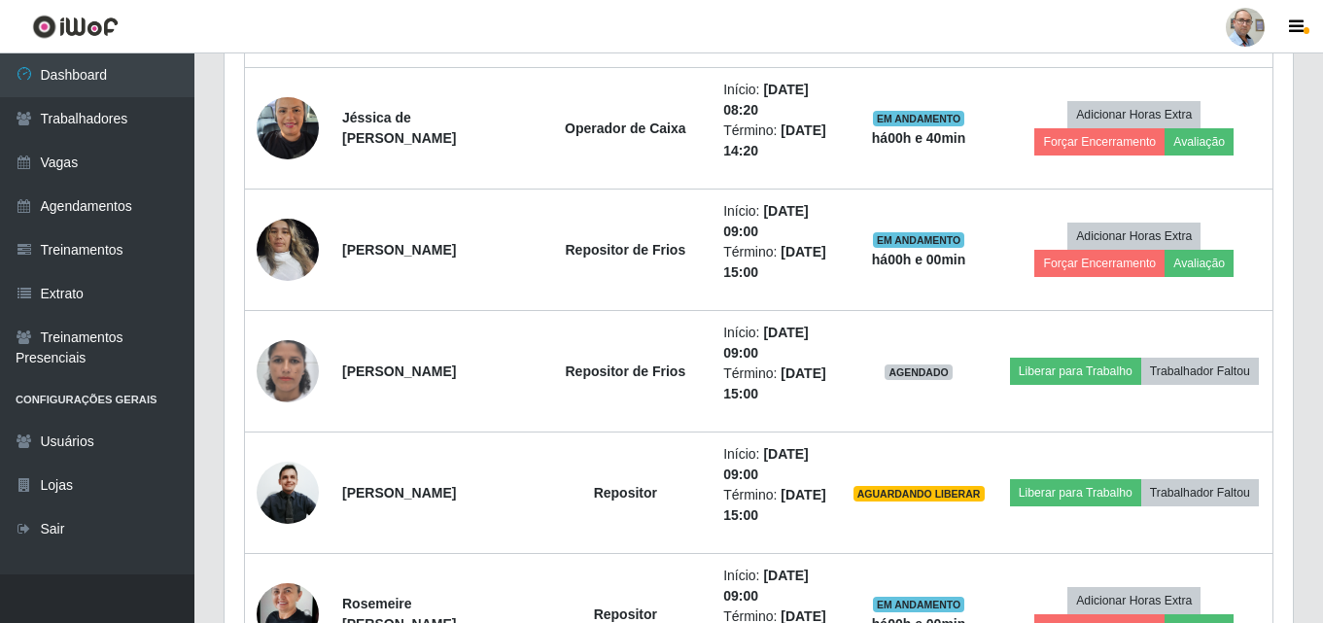
scroll to position [2460, 0]
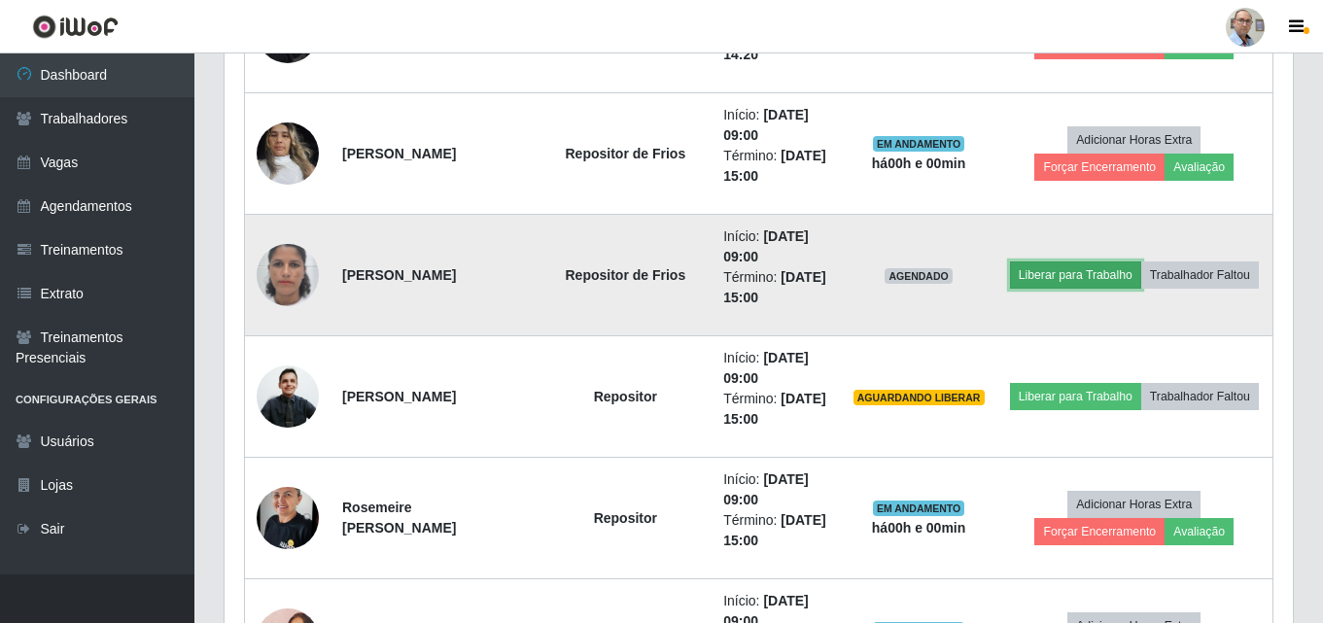
click at [1131, 261] on button "Liberar para Trabalho" at bounding box center [1075, 274] width 131 height 27
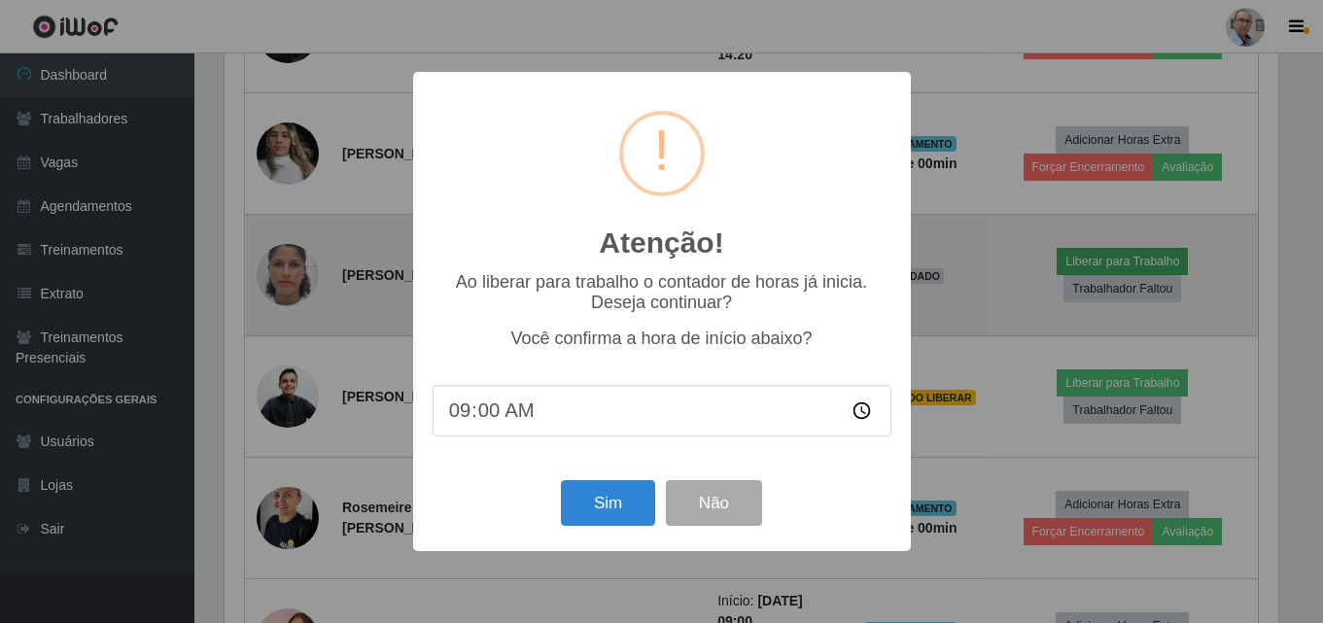
scroll to position [403, 1058]
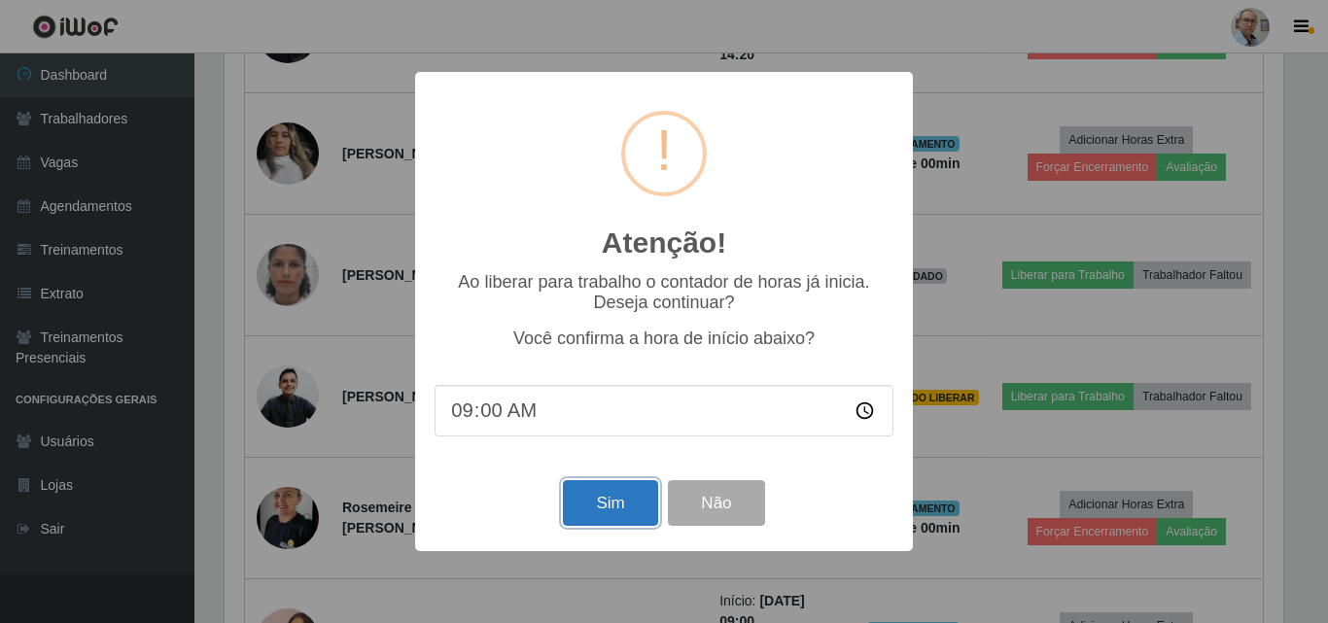
click at [622, 520] on button "Sim" at bounding box center [610, 503] width 94 height 46
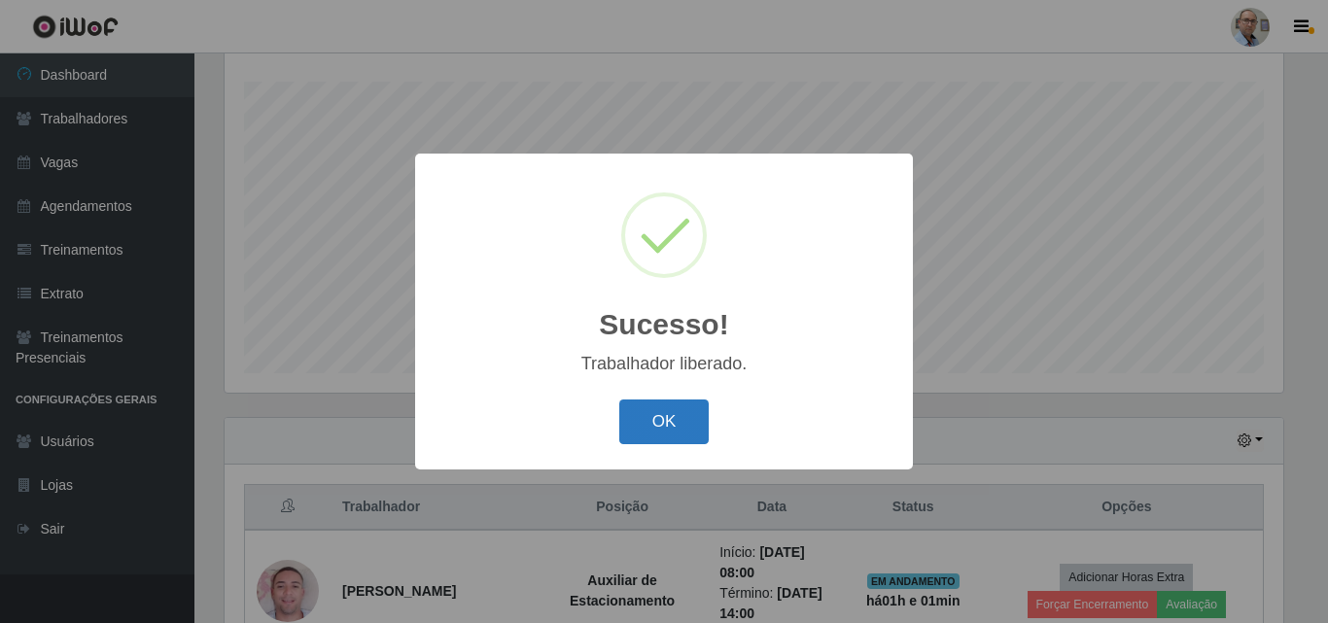
click at [668, 409] on button "OK" at bounding box center [664, 422] width 90 height 46
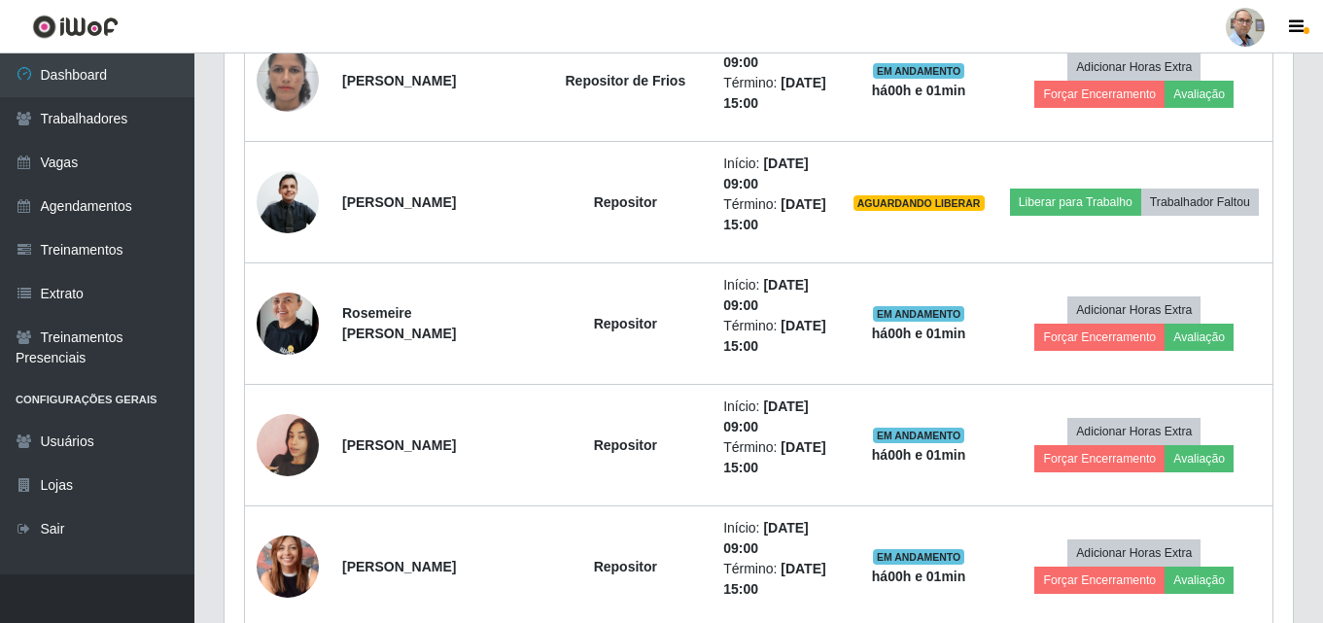
scroll to position [2557, 0]
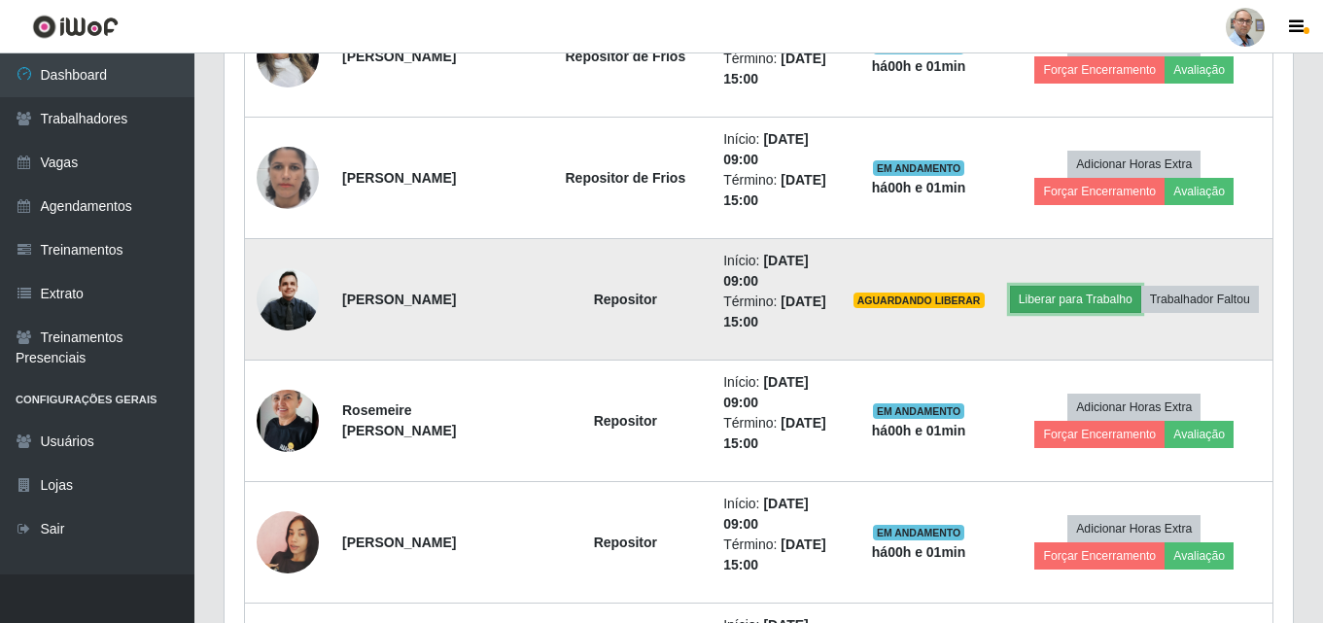
click at [1124, 286] on button "Liberar para Trabalho" at bounding box center [1075, 299] width 131 height 27
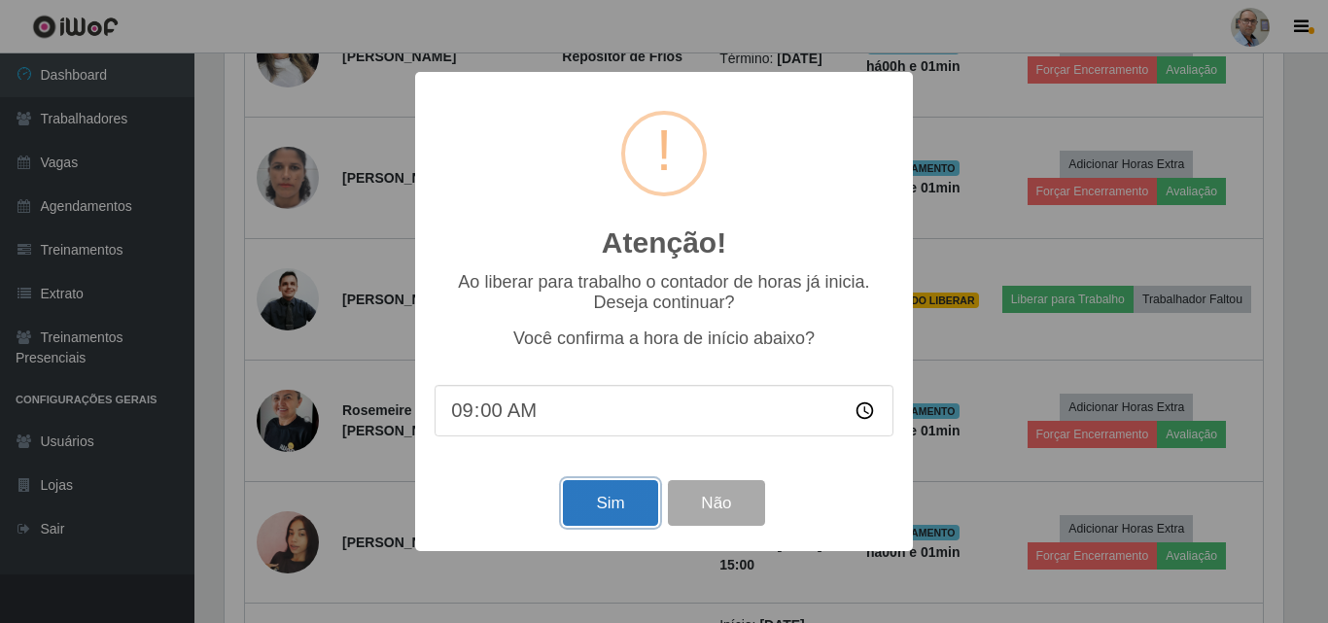
click at [592, 501] on button "Sim" at bounding box center [610, 503] width 94 height 46
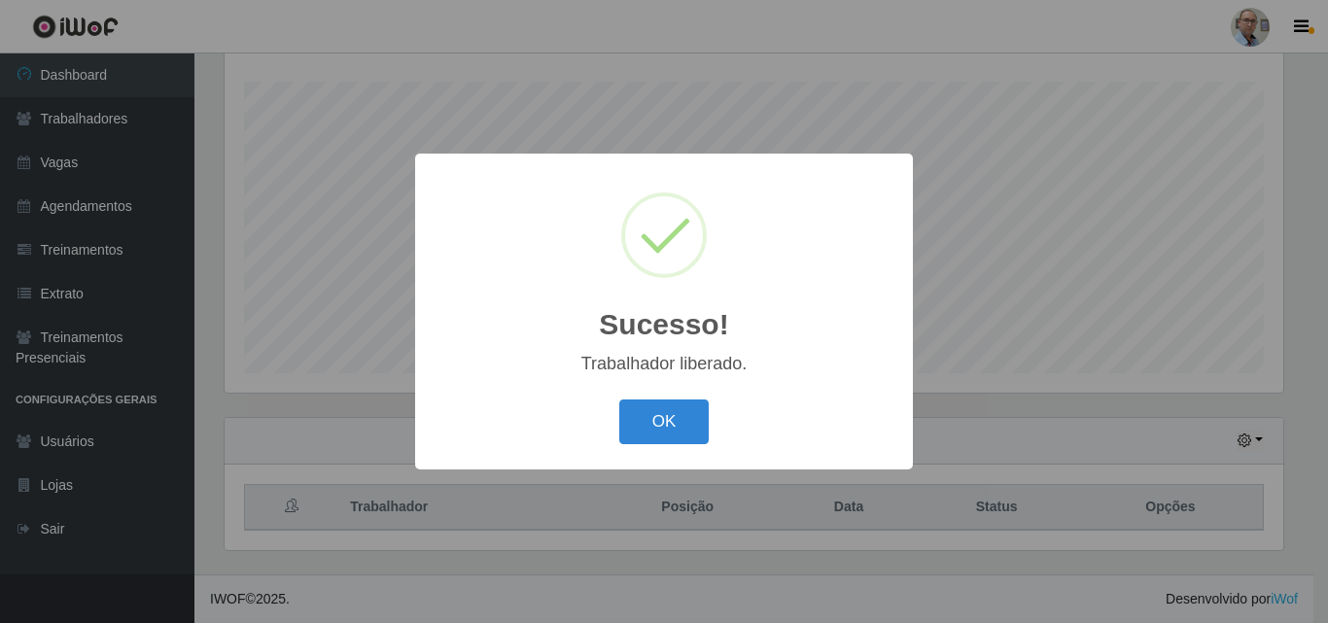
click at [1276, 314] on div "Sucesso! × Trabalhador liberado. OK Cancel" at bounding box center [664, 311] width 1328 height 623
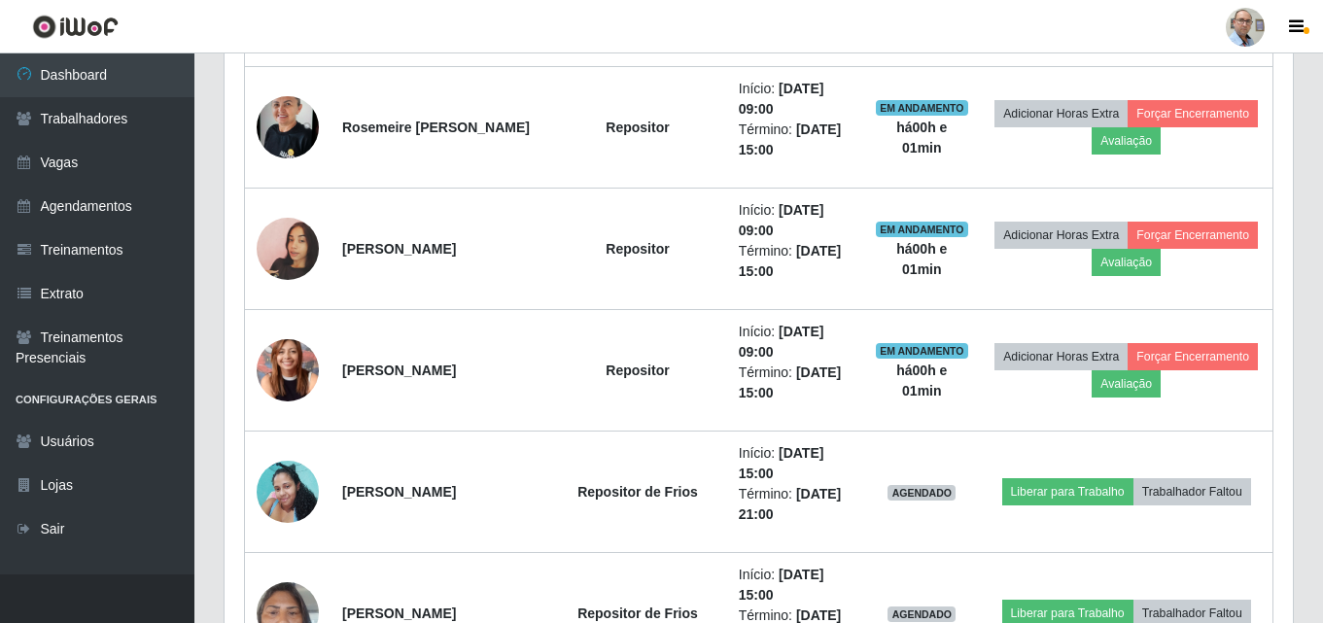
scroll to position [2946, 0]
